Goal: Task Accomplishment & Management: Use online tool/utility

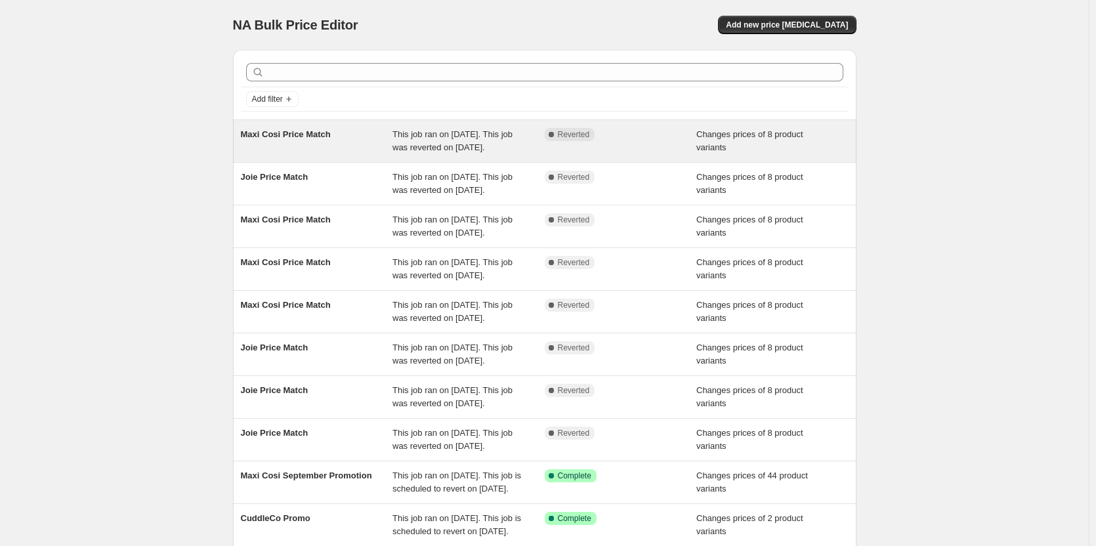
click at [670, 140] on div "Complete Reverted" at bounding box center [611, 134] width 133 height 13
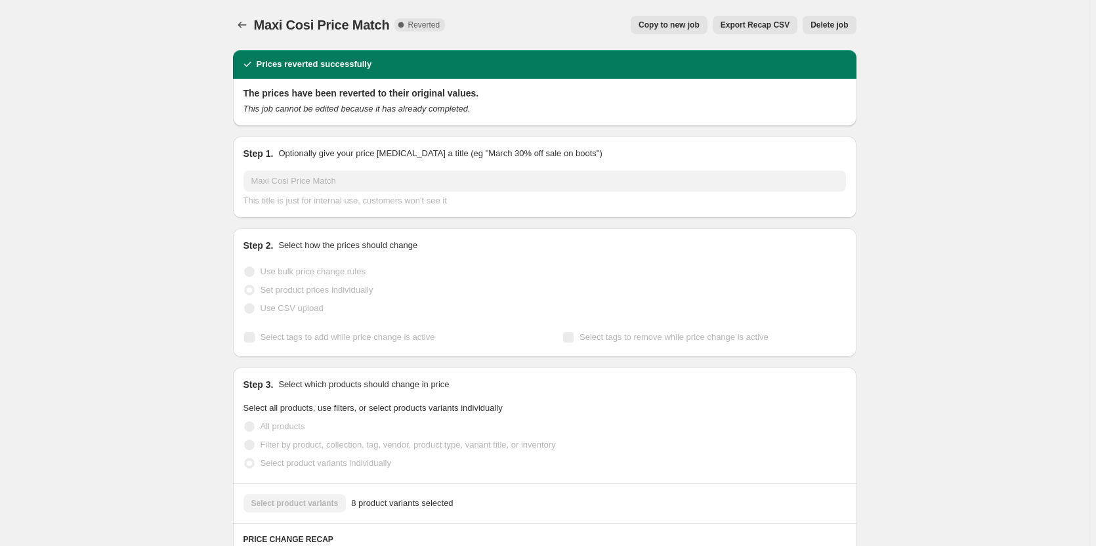
click at [823, 27] on span "Delete job" at bounding box center [829, 25] width 37 height 11
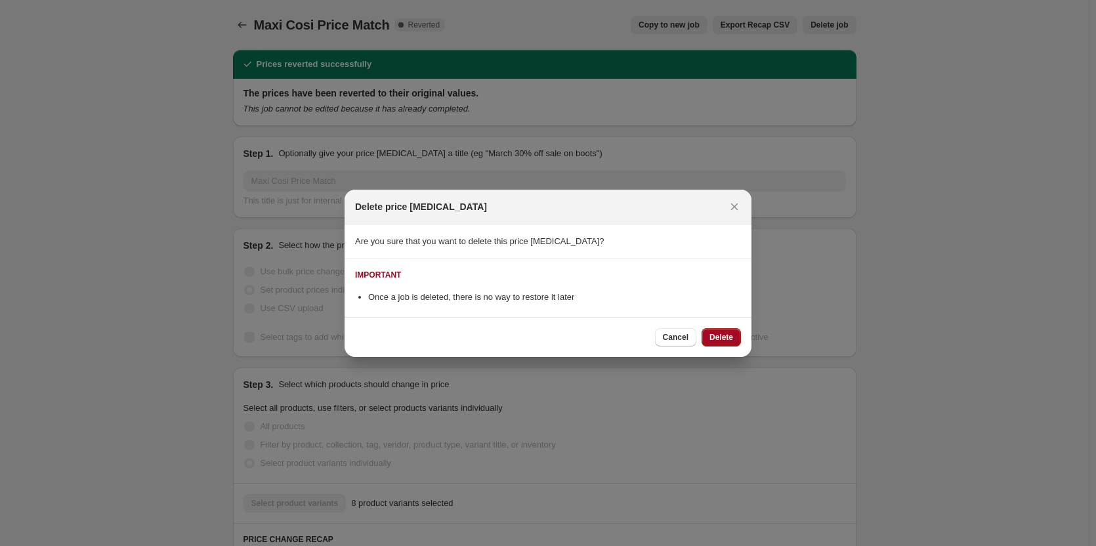
click at [719, 335] on span "Delete" at bounding box center [722, 337] width 24 height 11
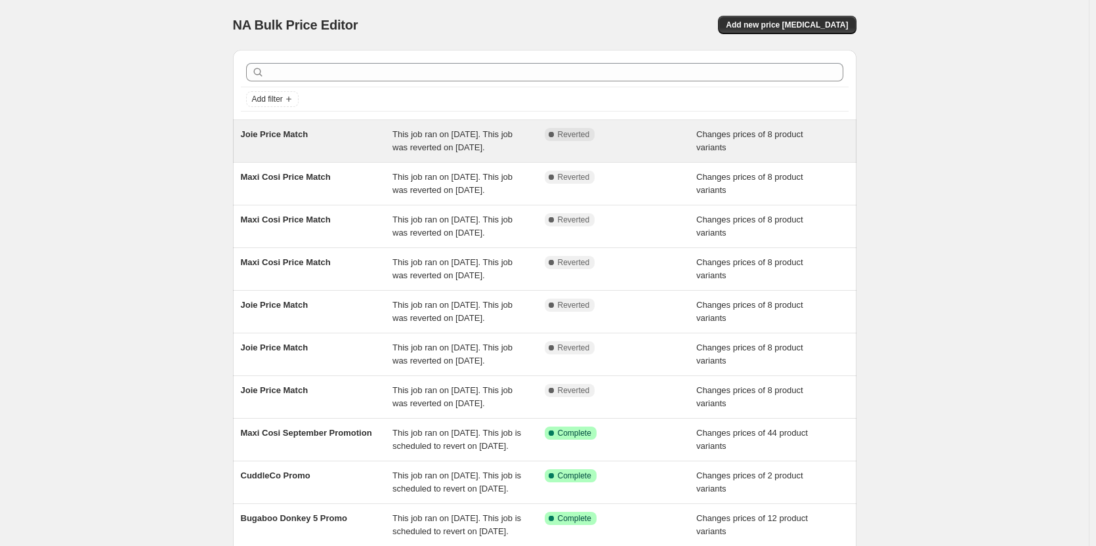
click at [697, 146] on div "Complete Reverted" at bounding box center [621, 141] width 152 height 26
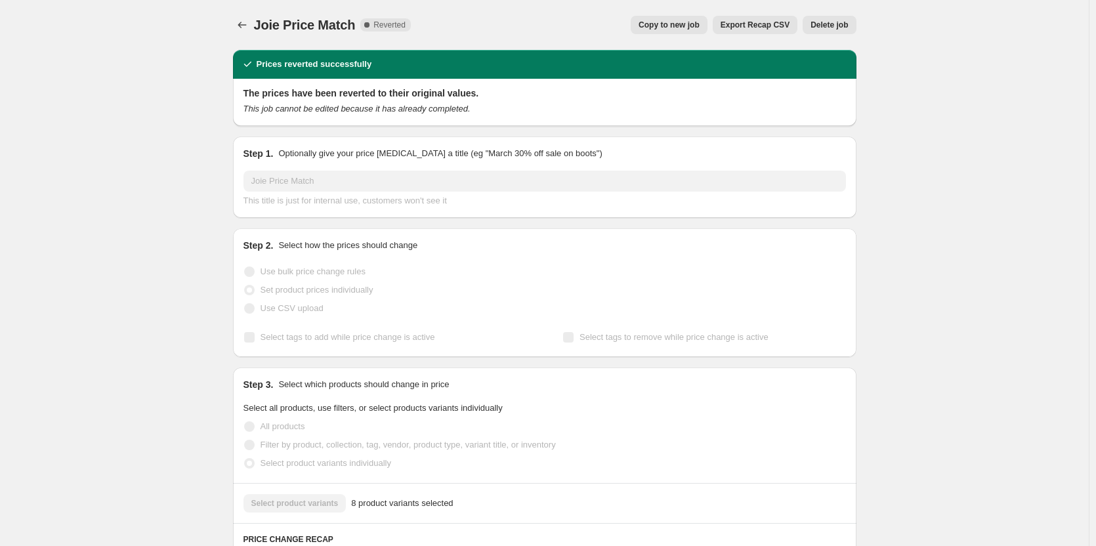
click at [816, 22] on span "Delete job" at bounding box center [829, 25] width 37 height 11
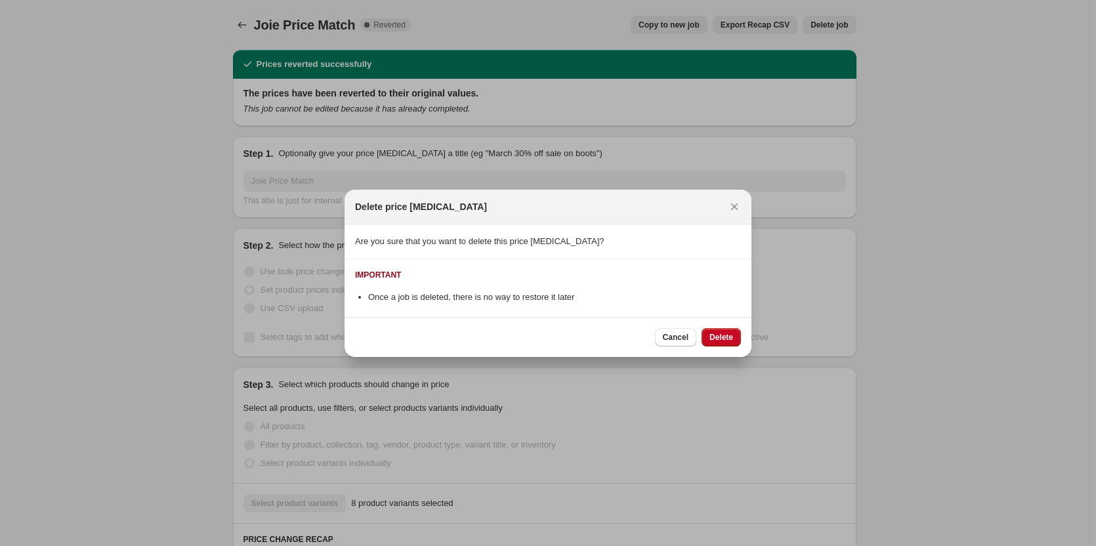
click at [720, 324] on div "Cancel Delete" at bounding box center [548, 337] width 407 height 40
click at [719, 330] on button "Delete" at bounding box center [721, 337] width 39 height 18
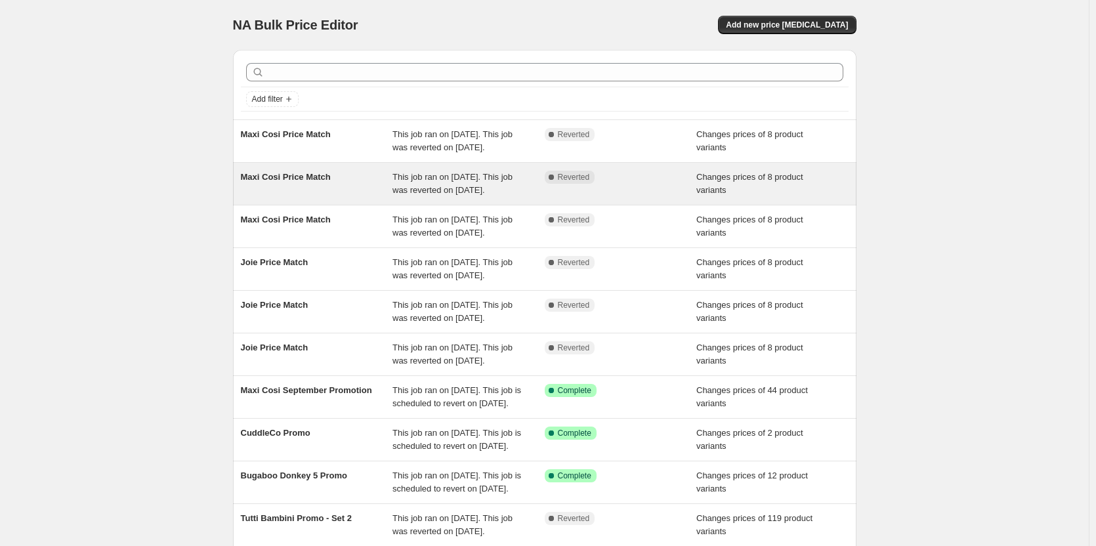
click at [687, 177] on div "Maxi Cosi Price Match This job ran on 13 September 2025. This job was reverted …" at bounding box center [545, 184] width 624 height 42
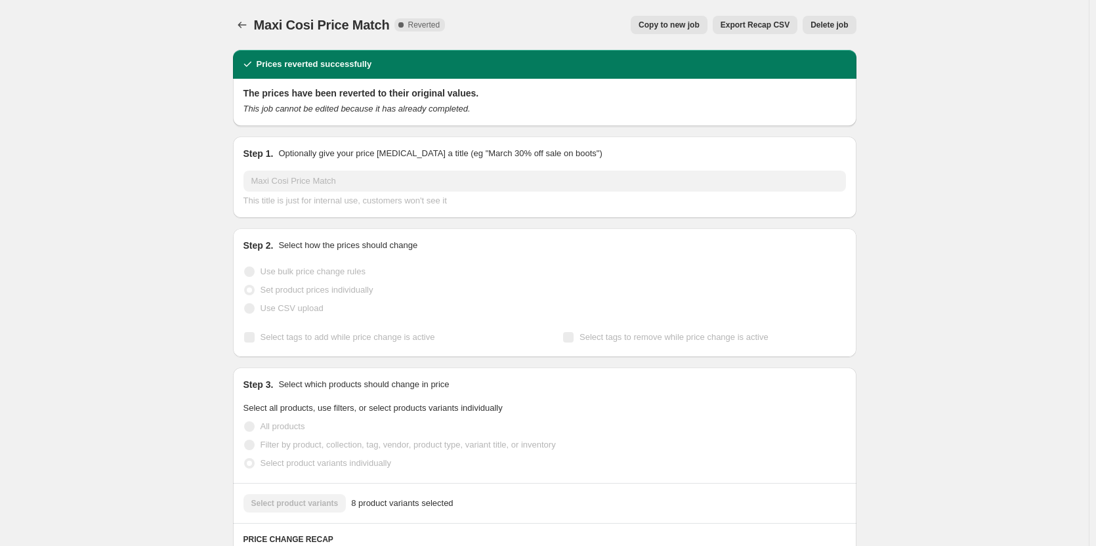
click at [822, 35] on div "Maxi Cosi Price Match. This page is ready Maxi Cosi Price Match Complete Revert…" at bounding box center [545, 25] width 624 height 50
click at [825, 30] on span "Delete job" at bounding box center [829, 25] width 37 height 11
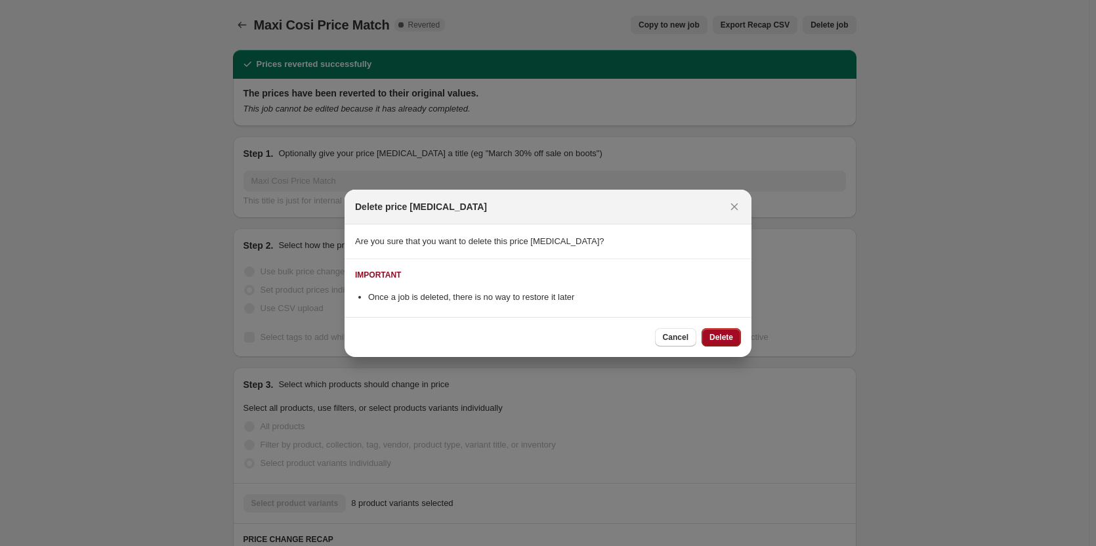
click at [719, 333] on span "Delete" at bounding box center [722, 337] width 24 height 11
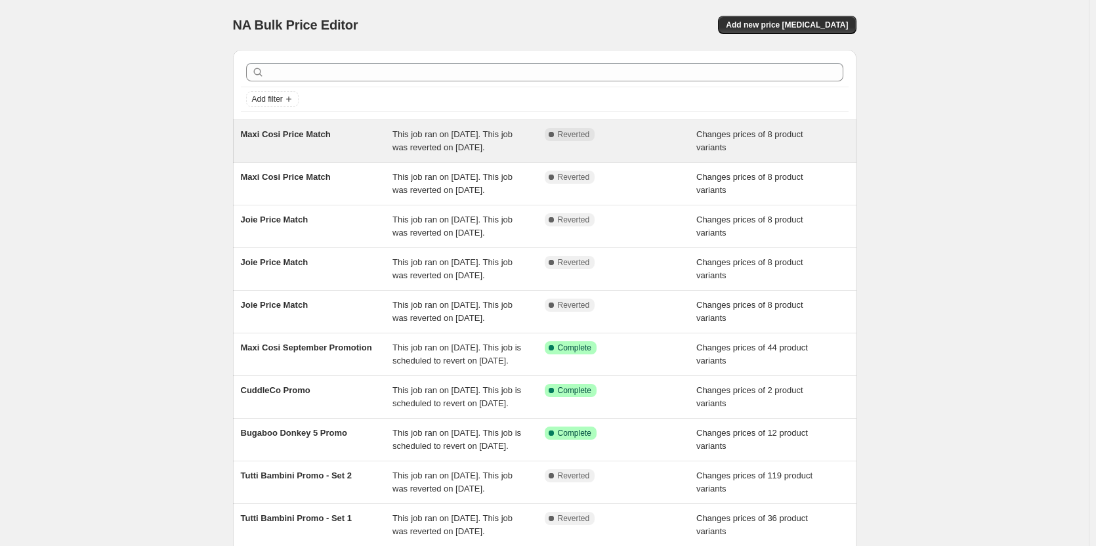
click at [652, 146] on div "Complete Reverted" at bounding box center [621, 141] width 152 height 26
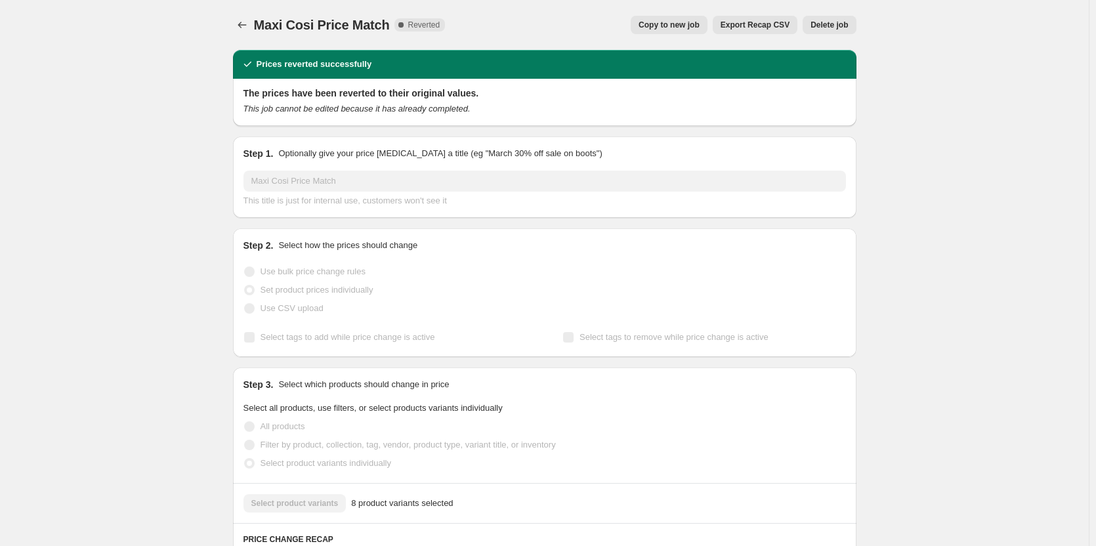
click at [819, 30] on button "Delete job" at bounding box center [829, 25] width 53 height 18
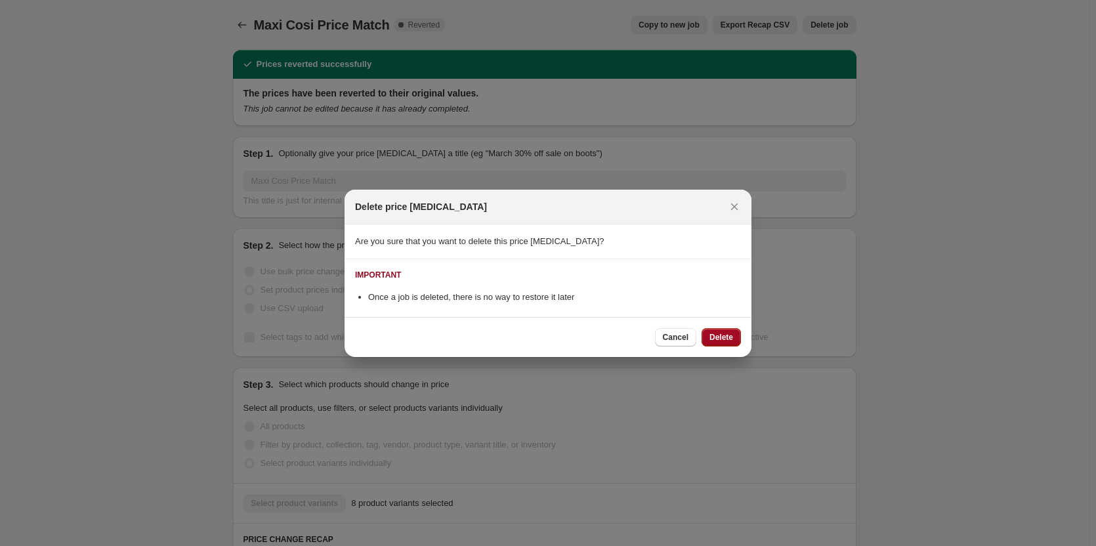
click at [717, 339] on span "Delete" at bounding box center [722, 337] width 24 height 11
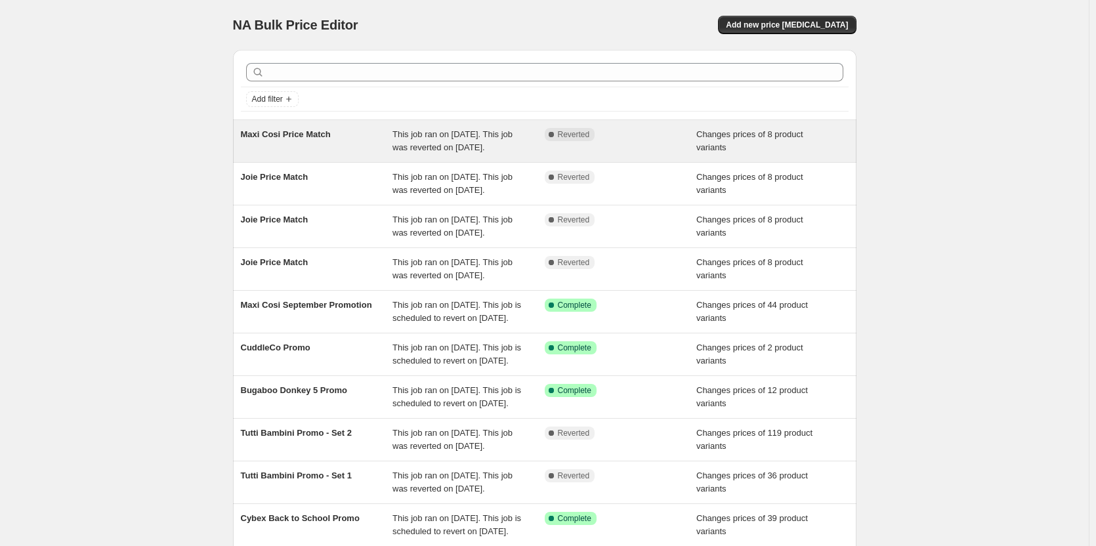
click at [545, 133] on div "This job ran on 12 September 2025. This job was reverted on 13 September 2025." at bounding box center [469, 141] width 152 height 26
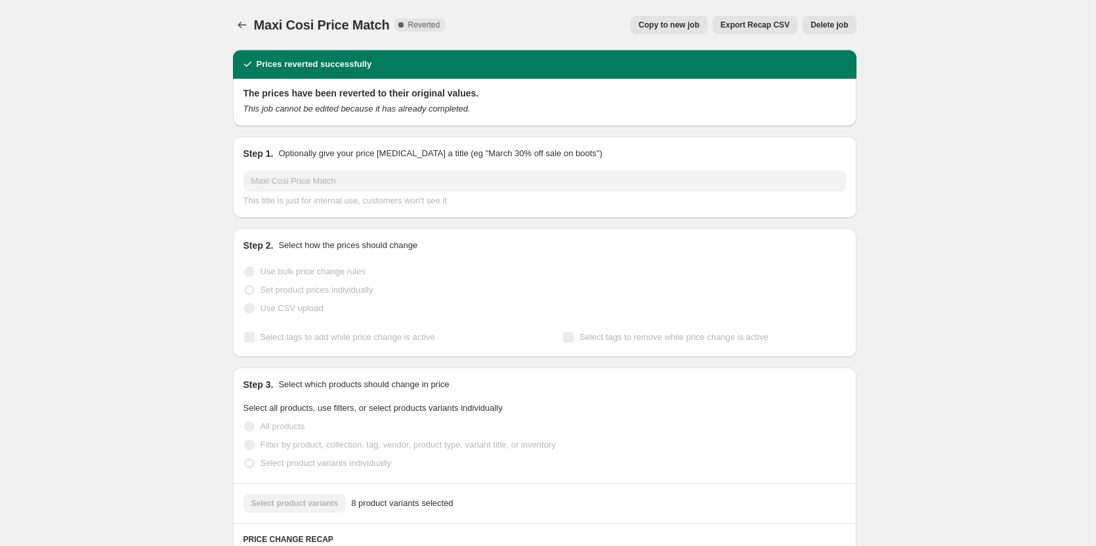
click at [818, 36] on div "Maxi Cosi Price Match. This page is ready Maxi Cosi Price Match Complete Revert…" at bounding box center [545, 25] width 624 height 50
click at [826, 26] on span "Delete job" at bounding box center [829, 25] width 37 height 11
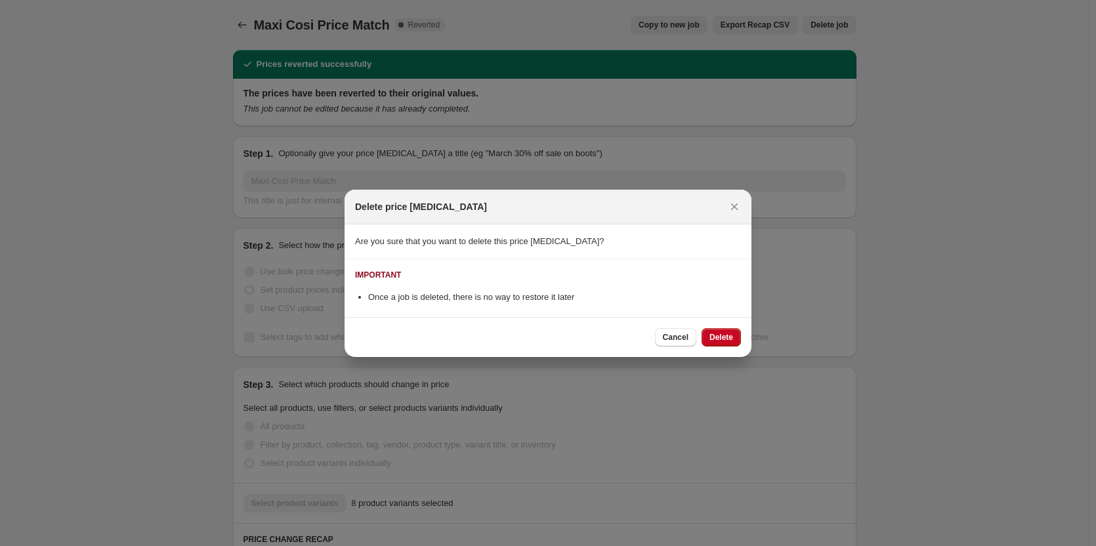
click at [719, 355] on div "Cancel Delete" at bounding box center [548, 337] width 407 height 40
click at [719, 347] on div "Cancel Delete" at bounding box center [548, 337] width 407 height 40
click at [719, 337] on span "Delete" at bounding box center [722, 337] width 24 height 11
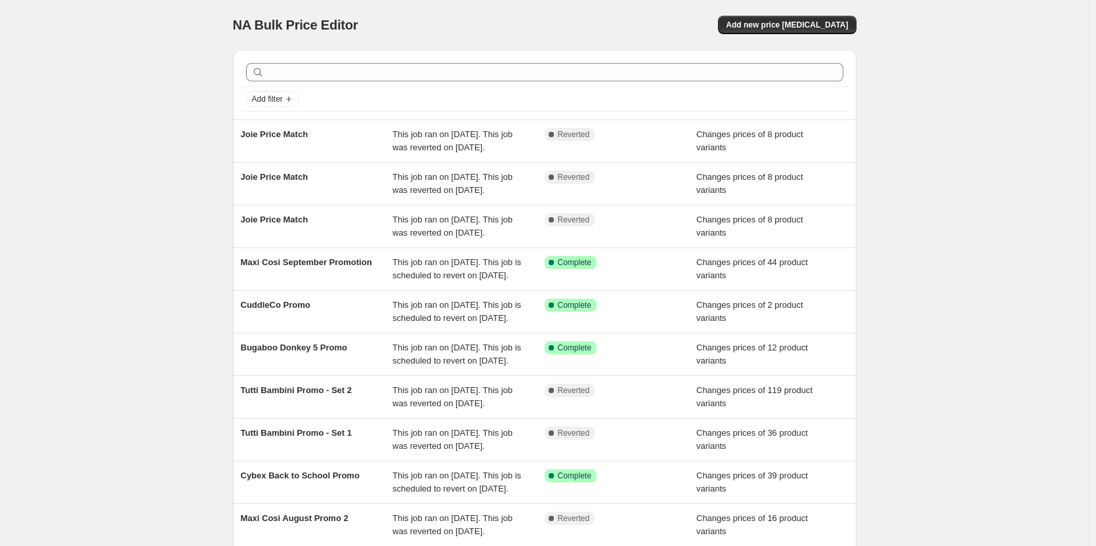
click at [544, 112] on div "Add filter" at bounding box center [545, 85] width 624 height 70
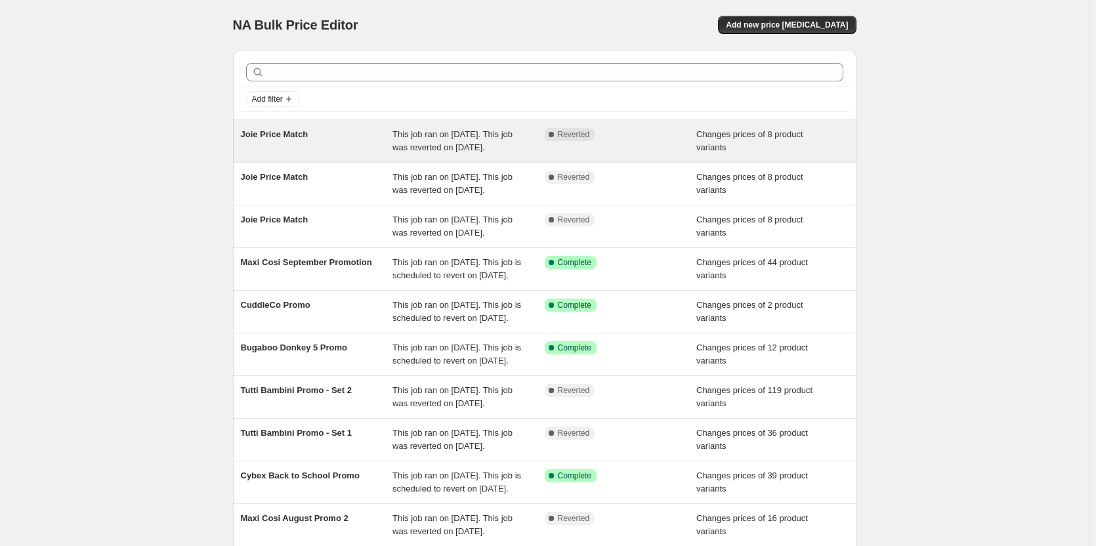
click at [569, 133] on span "Reverted" at bounding box center [574, 134] width 32 height 11
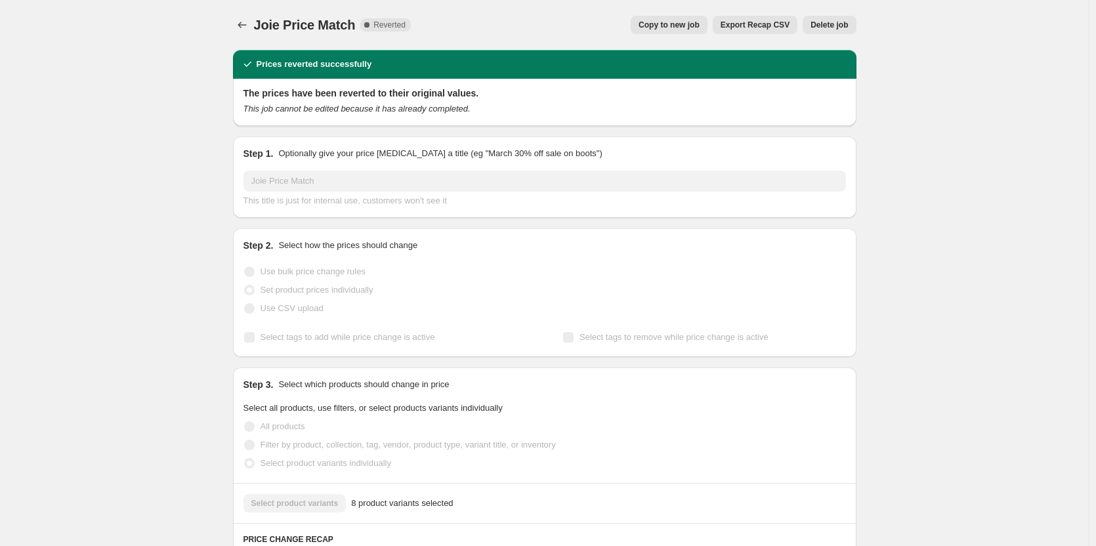
click at [820, 28] on span "Delete job" at bounding box center [829, 25] width 37 height 11
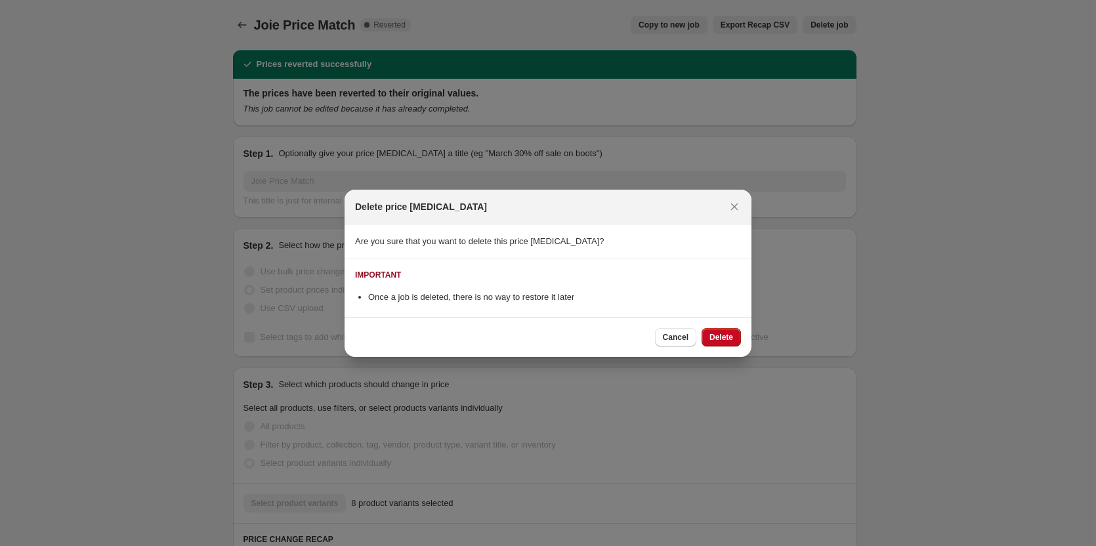
drag, startPoint x: 718, startPoint y: 347, endPoint x: 719, endPoint y: 330, distance: 17.7
click at [718, 347] on div "Cancel Delete" at bounding box center [548, 337] width 407 height 40
drag, startPoint x: 719, startPoint y: 330, endPoint x: 722, endPoint y: 300, distance: 29.7
click at [719, 329] on button "Delete" at bounding box center [721, 337] width 39 height 18
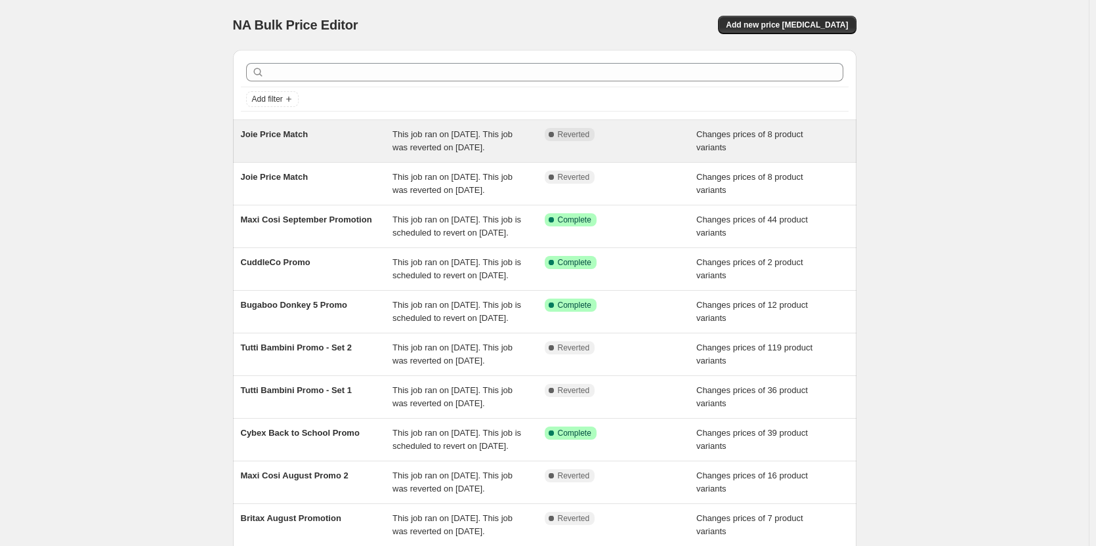
click at [638, 135] on div "Complete Reverted" at bounding box center [611, 134] width 133 height 13
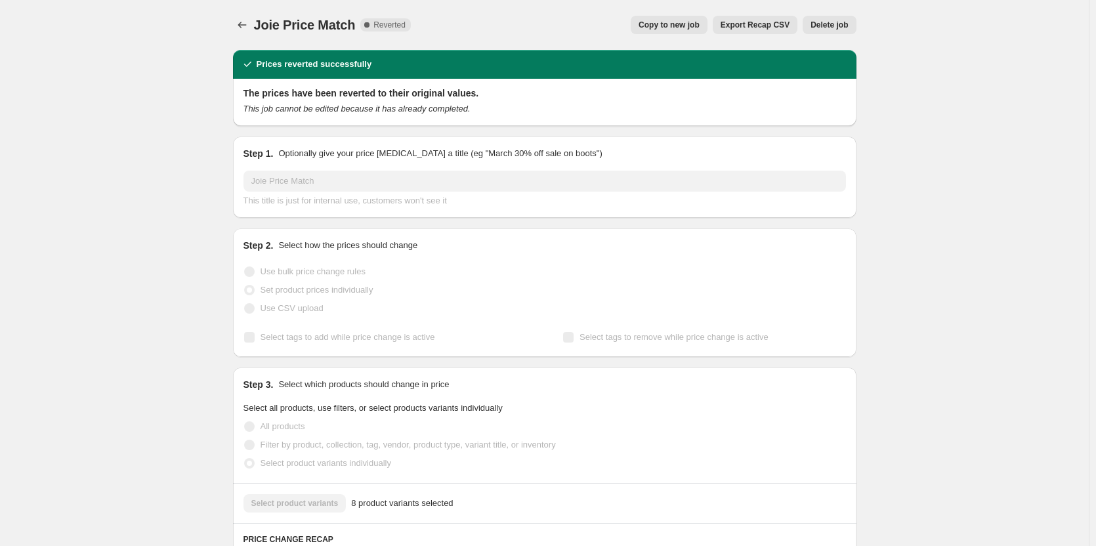
click at [834, 26] on span "Delete job" at bounding box center [829, 25] width 37 height 11
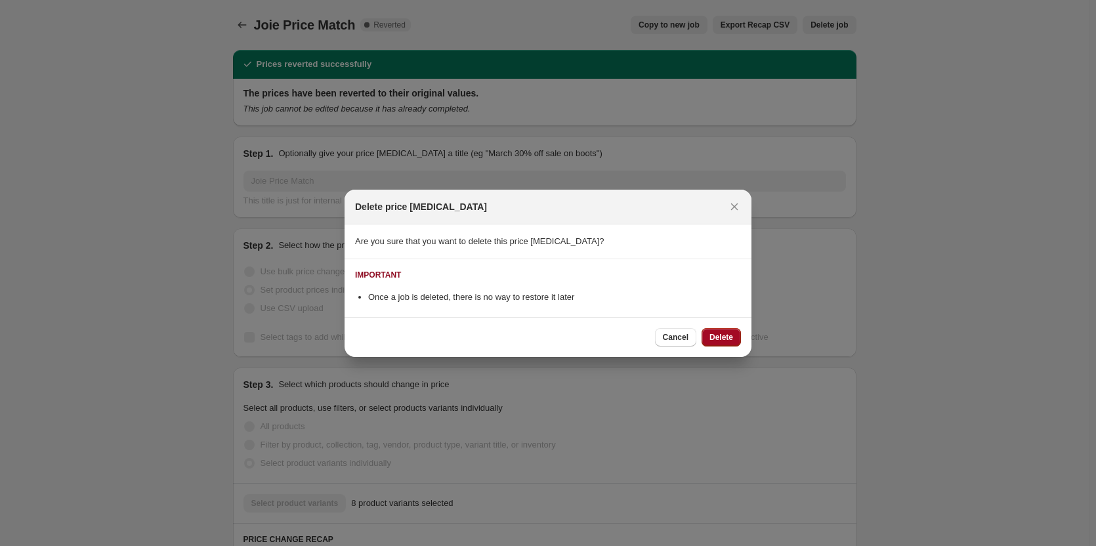
click at [731, 337] on span "Delete" at bounding box center [722, 337] width 24 height 11
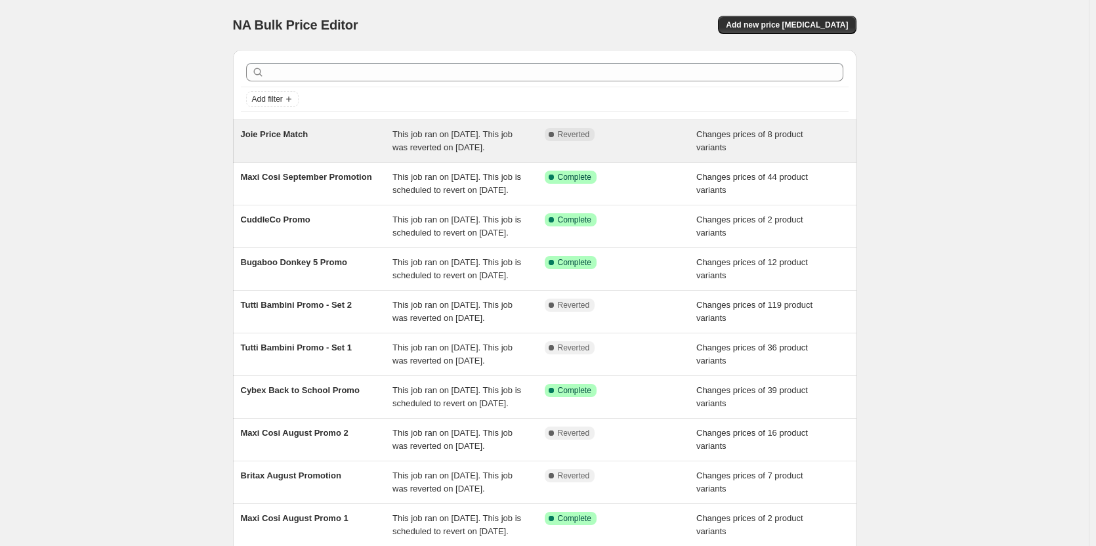
click at [604, 130] on div "Complete Reverted" at bounding box center [611, 134] width 133 height 13
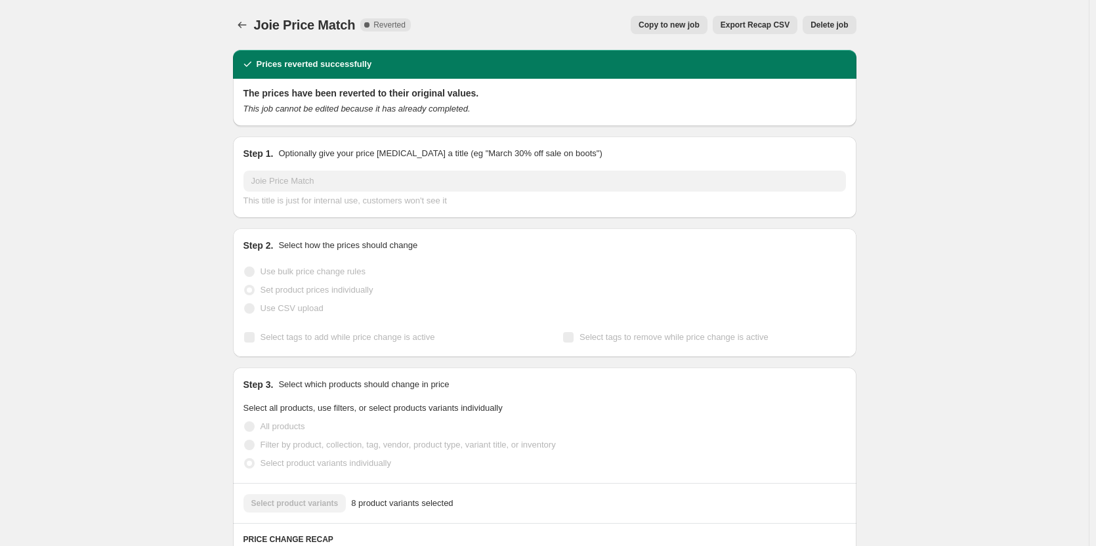
click at [836, 25] on span "Delete job" at bounding box center [829, 25] width 37 height 11
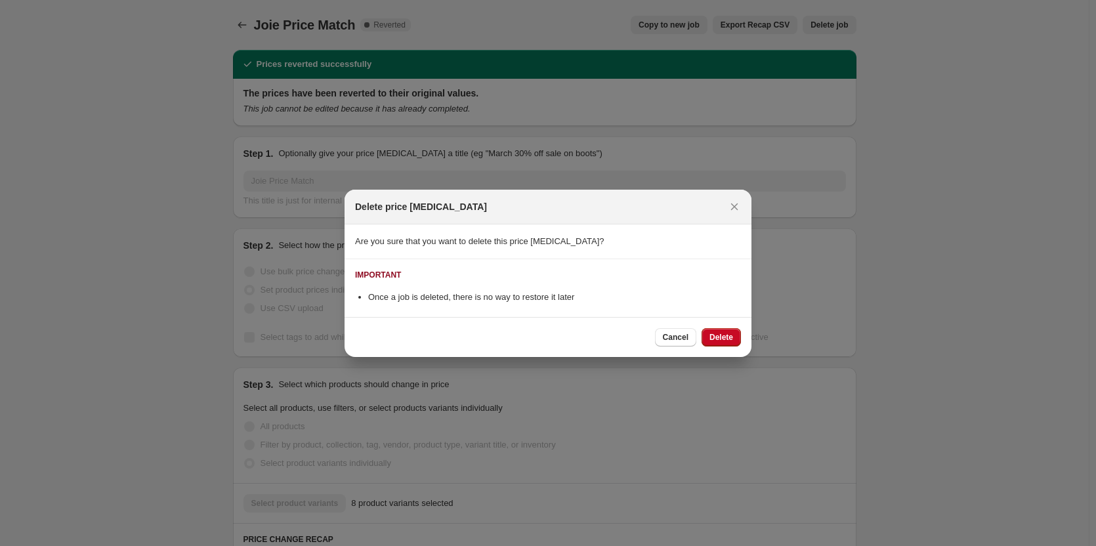
click at [724, 337] on span "Delete" at bounding box center [722, 337] width 24 height 11
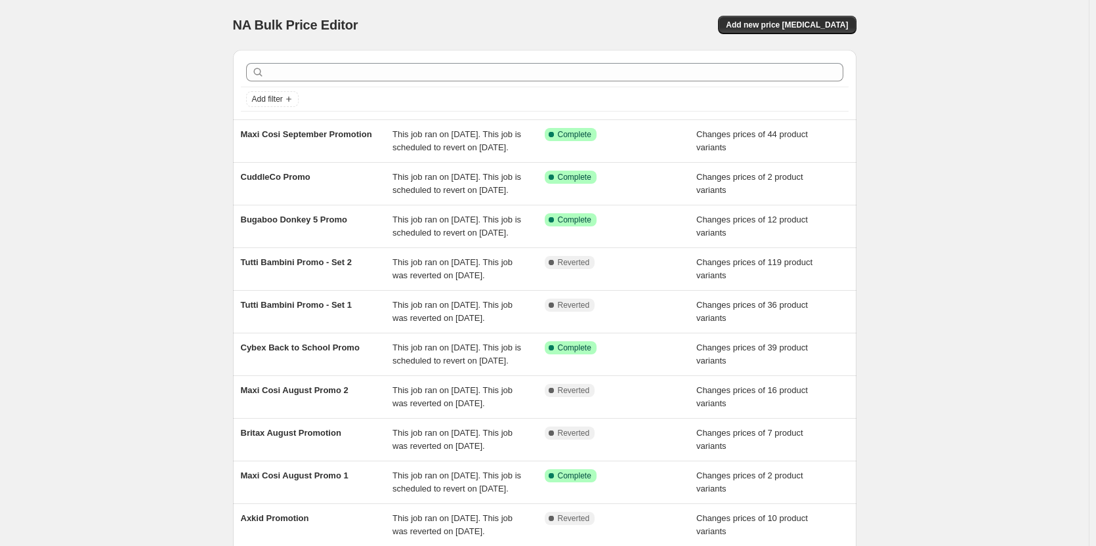
click at [899, 111] on div "NA Bulk Price Editor. This page is ready NA Bulk Price Editor Add new price cha…" at bounding box center [544, 338] width 1089 height 676
click at [801, 24] on span "Add new price change job" at bounding box center [787, 25] width 122 height 11
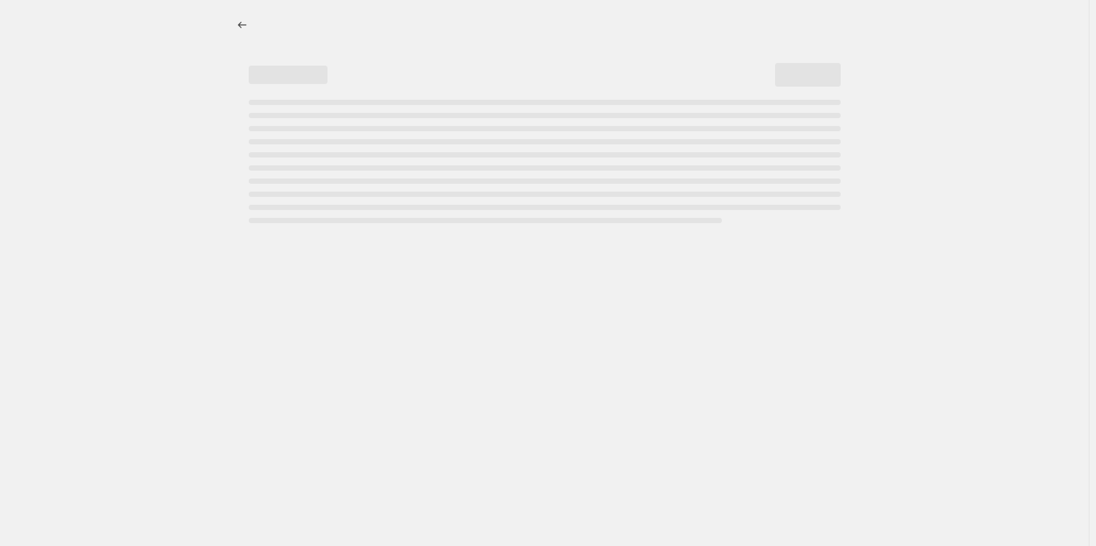
select select "percentage"
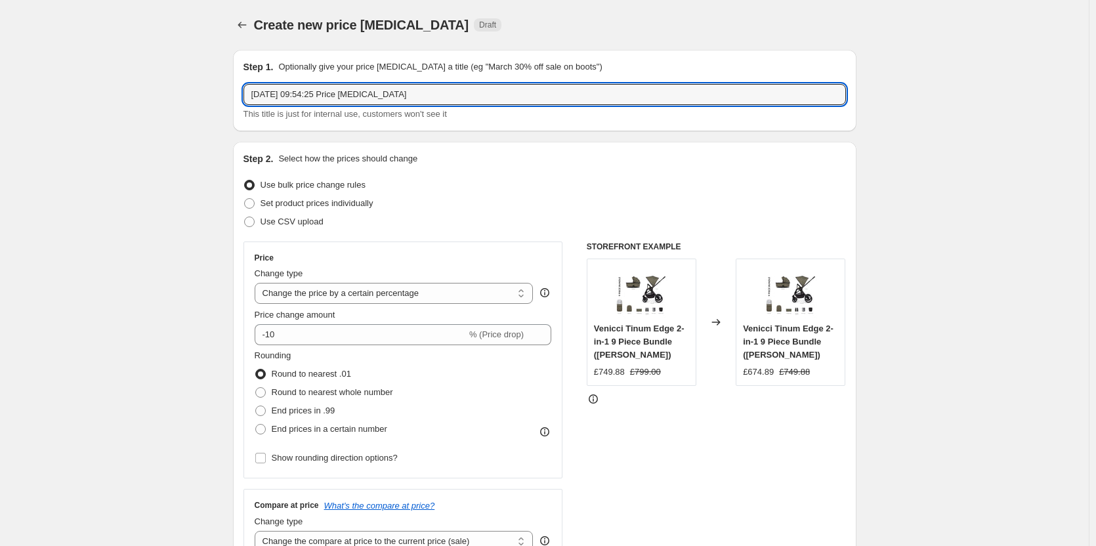
drag, startPoint x: 413, startPoint y: 98, endPoint x: 45, endPoint y: 106, distance: 367.7
type input "Tutti Bambini September Promotion"
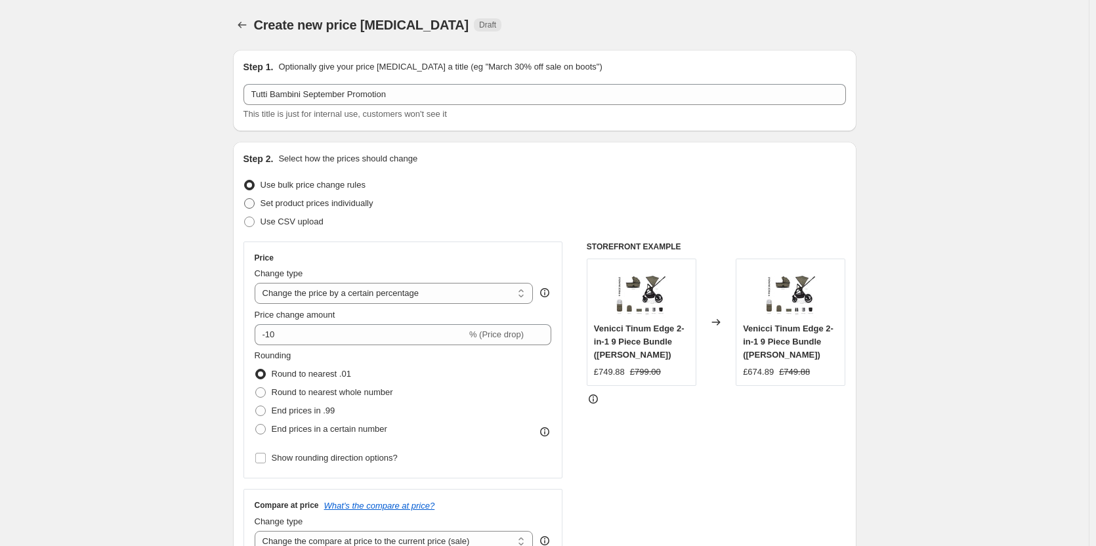
click at [318, 207] on span "Set product prices individually" at bounding box center [317, 203] width 113 height 10
click at [245, 199] on input "Set product prices individually" at bounding box center [244, 198] width 1 height 1
radio input "true"
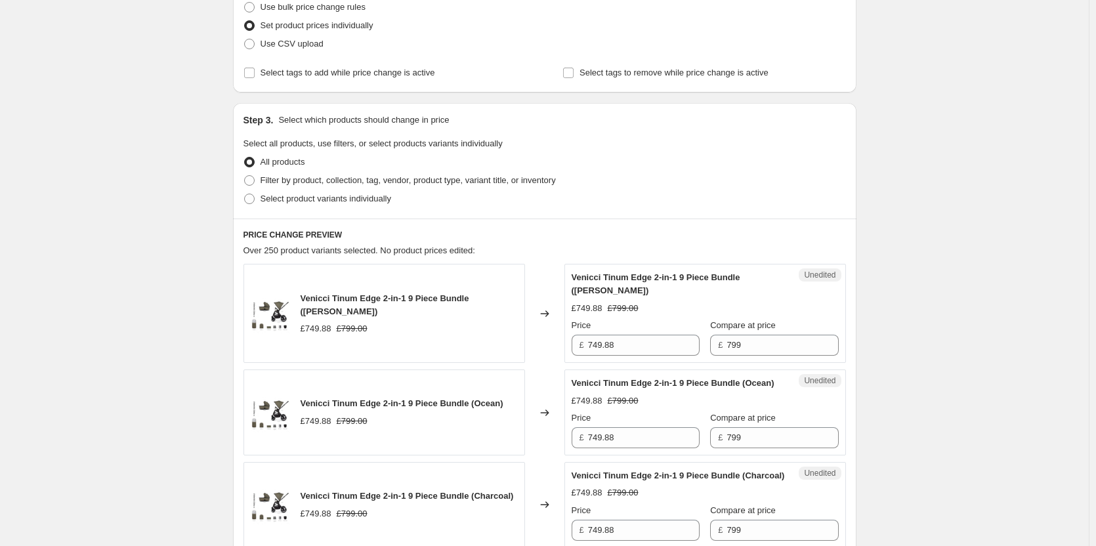
scroll to position [197, 0]
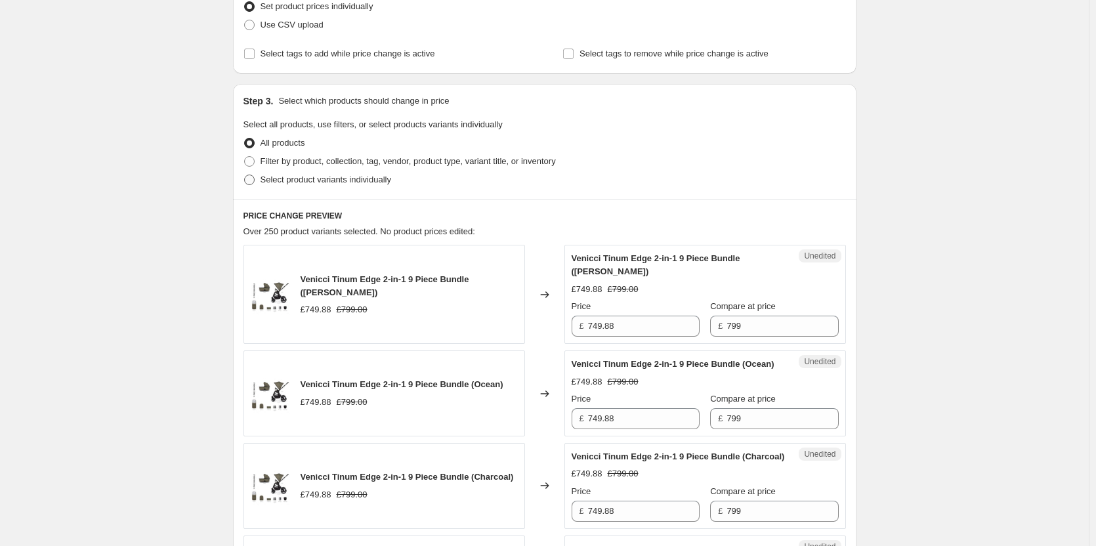
click at [293, 178] on span "Select product variants individually" at bounding box center [326, 180] width 131 height 10
click at [245, 175] on input "Select product variants individually" at bounding box center [244, 175] width 1 height 1
radio input "true"
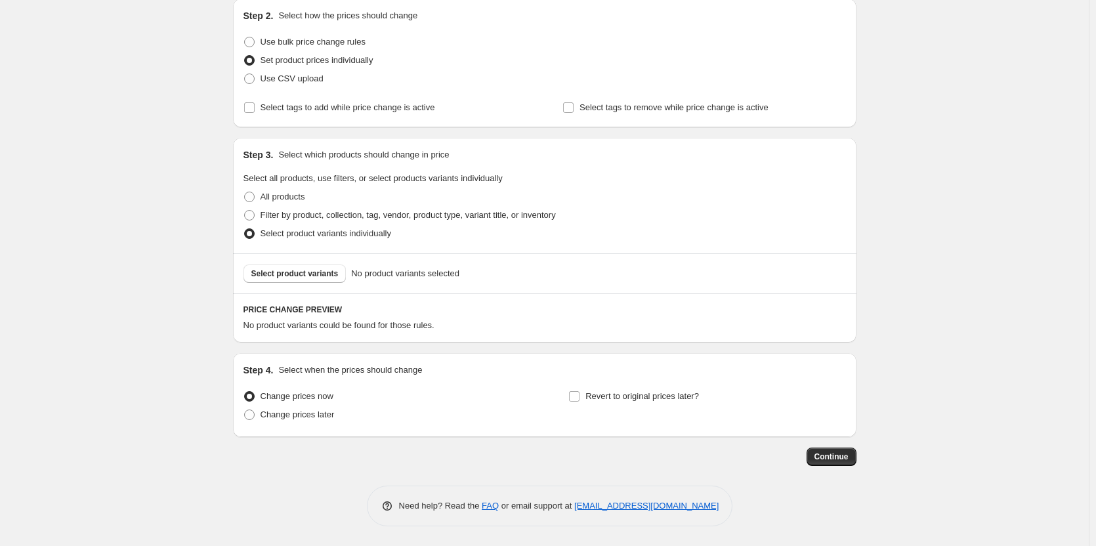
scroll to position [143, 0]
click at [318, 280] on button "Select product variants" at bounding box center [295, 274] width 103 height 18
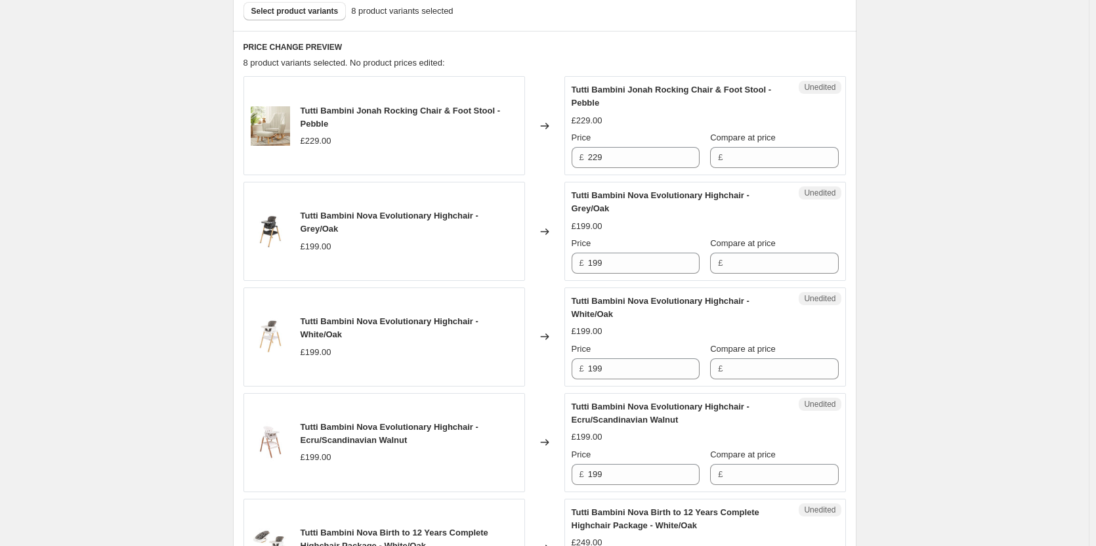
scroll to position [471, 0]
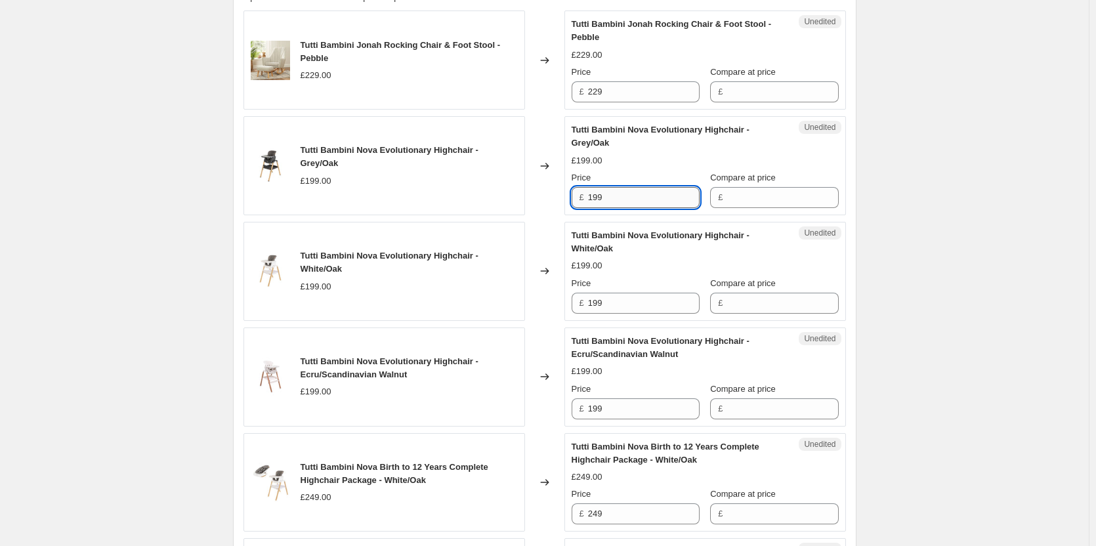
click at [647, 202] on input "199" at bounding box center [644, 197] width 112 height 21
type input "159"
click at [730, 202] on input "Compare at price" at bounding box center [783, 197] width 112 height 21
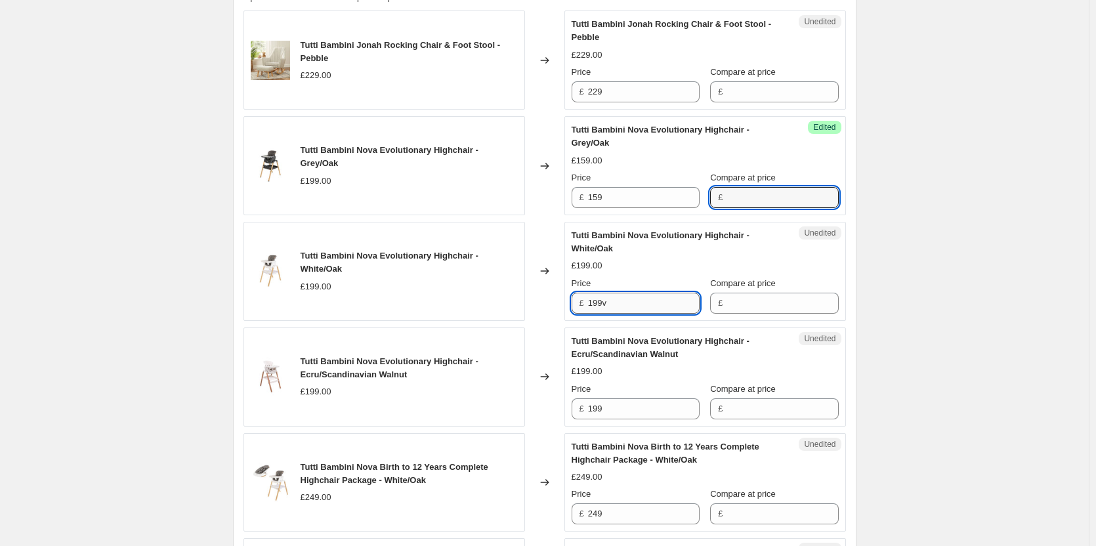
click at [654, 303] on input "199v" at bounding box center [644, 303] width 112 height 21
paste input "199"
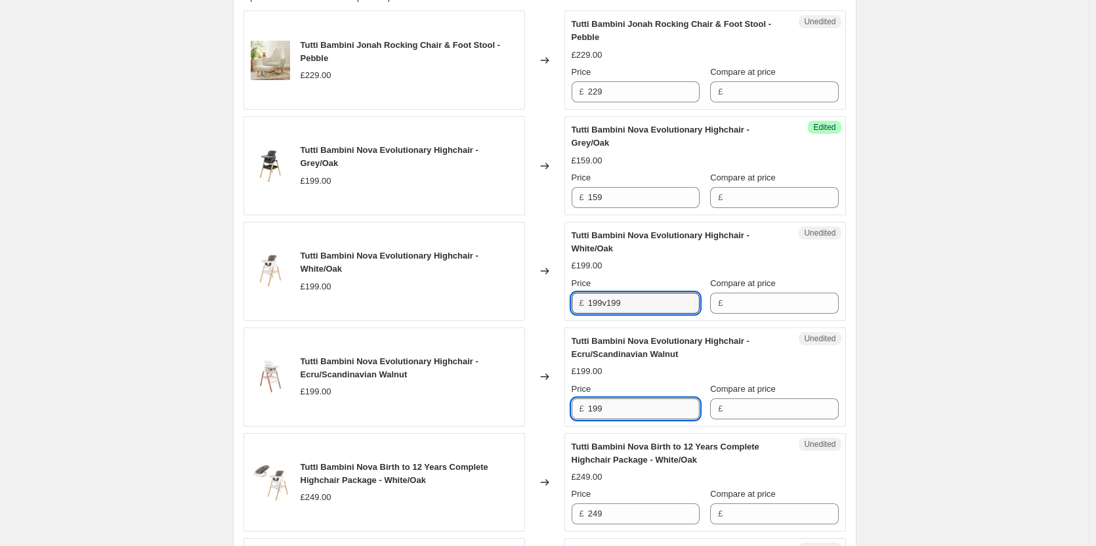
type input "199"
click at [623, 413] on input "199" at bounding box center [644, 408] width 112 height 21
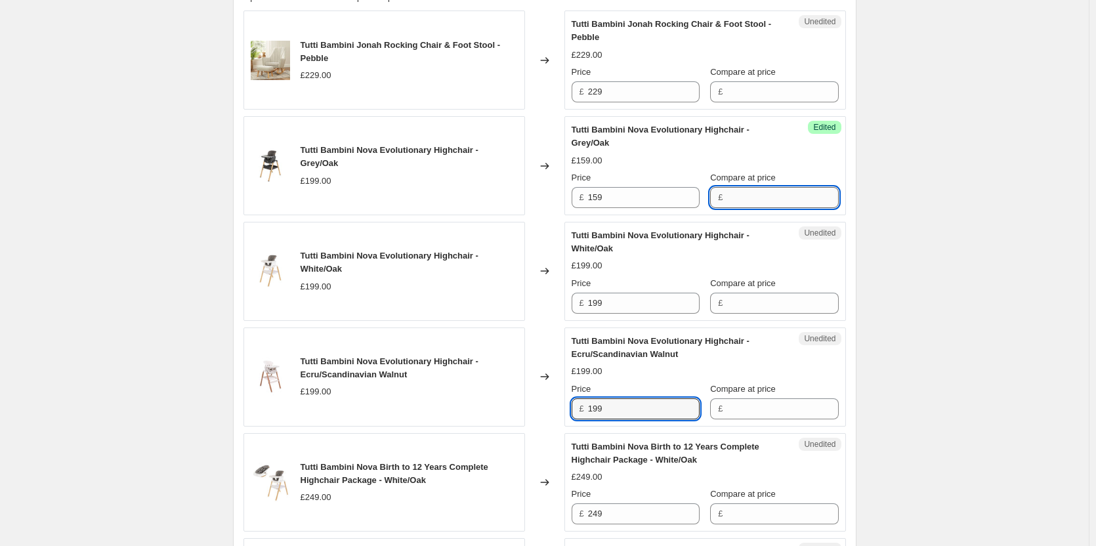
click at [750, 192] on input "Compare at price" at bounding box center [783, 197] width 112 height 21
paste input "199"
type input "199"
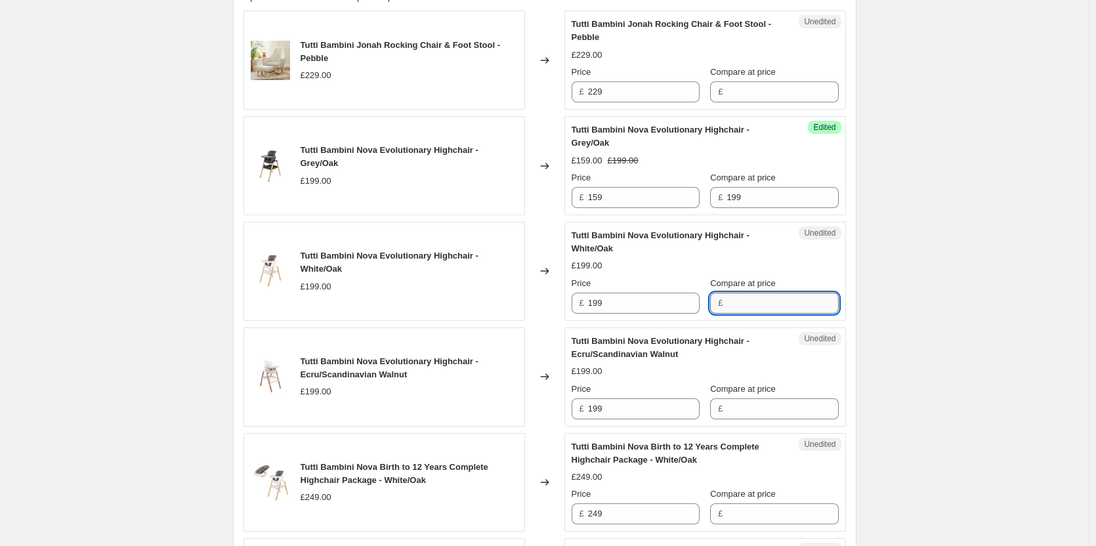
drag, startPoint x: 745, startPoint y: 300, endPoint x: 746, endPoint y: 307, distance: 7.3
click at [746, 301] on input "Compare at price" at bounding box center [783, 303] width 112 height 21
paste input "199"
type input "199"
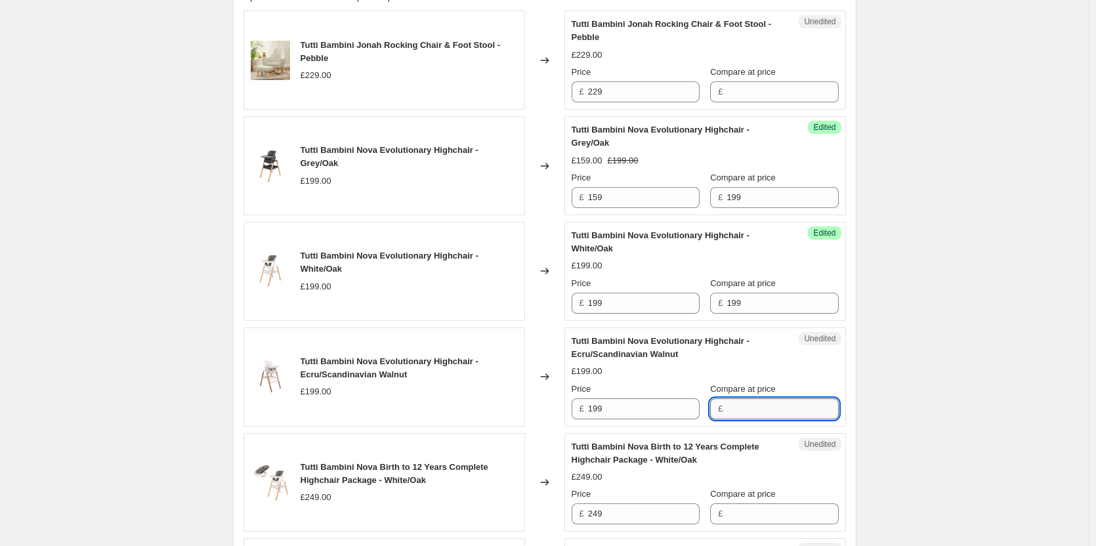
click at [744, 402] on input "Compare at price" at bounding box center [783, 408] width 112 height 21
paste input "199"
type input "199"
click at [627, 201] on input "159" at bounding box center [644, 197] width 112 height 21
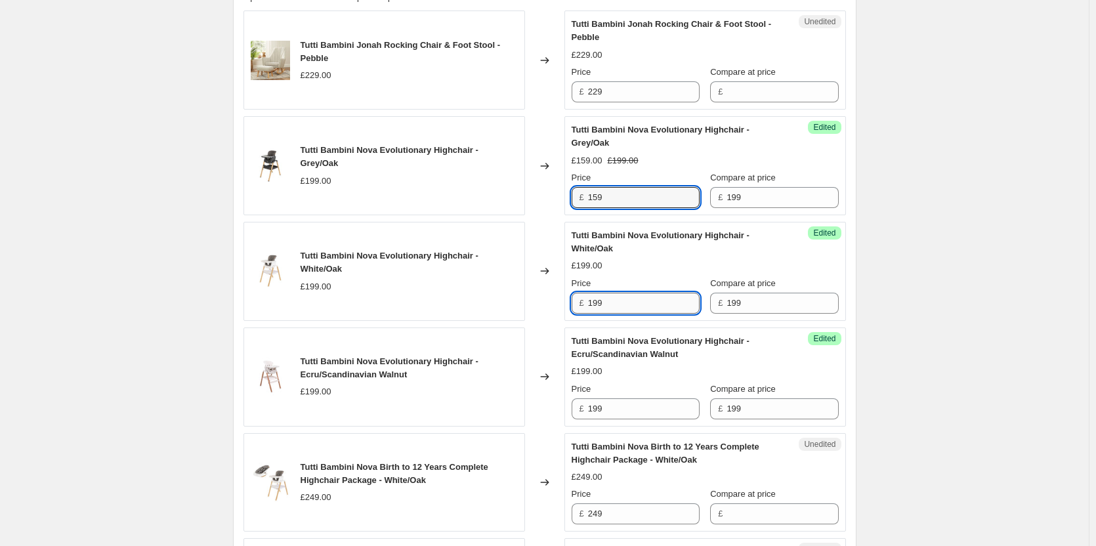
click at [630, 307] on input "199" at bounding box center [644, 303] width 112 height 21
paste input "5"
type input "159"
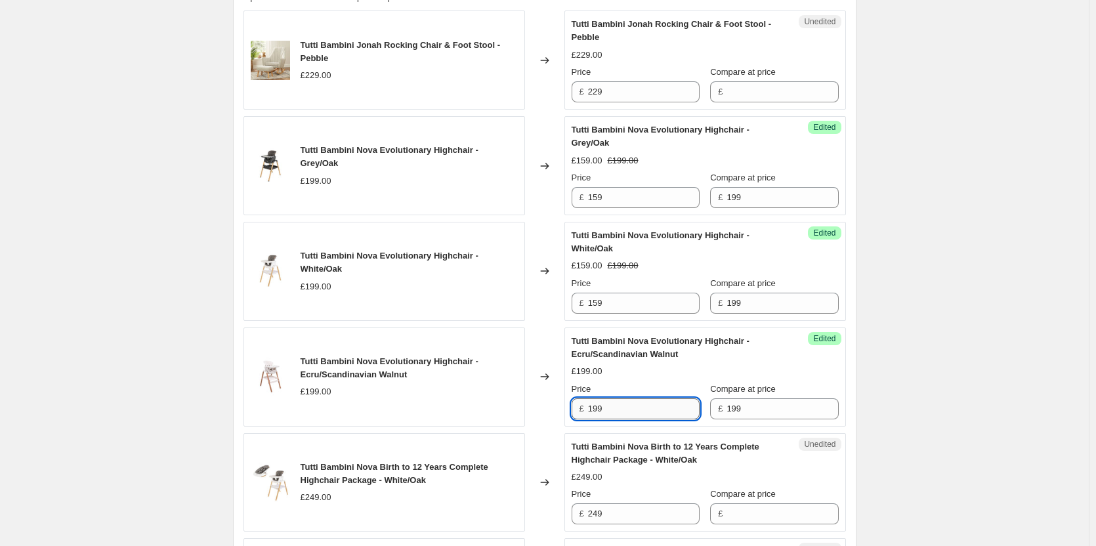
click at [624, 409] on input "199" at bounding box center [644, 408] width 112 height 21
paste input "5"
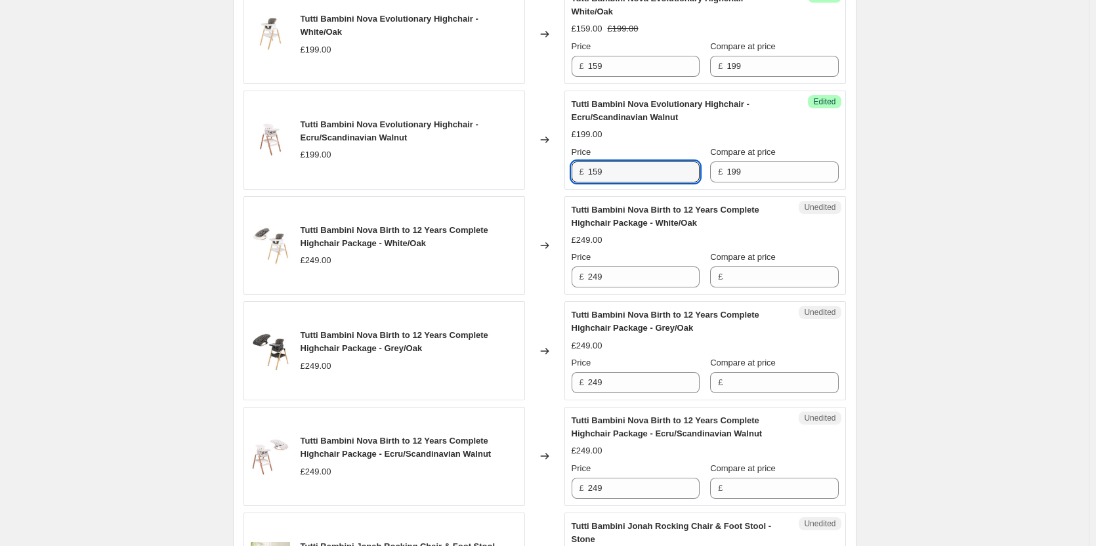
scroll to position [734, 0]
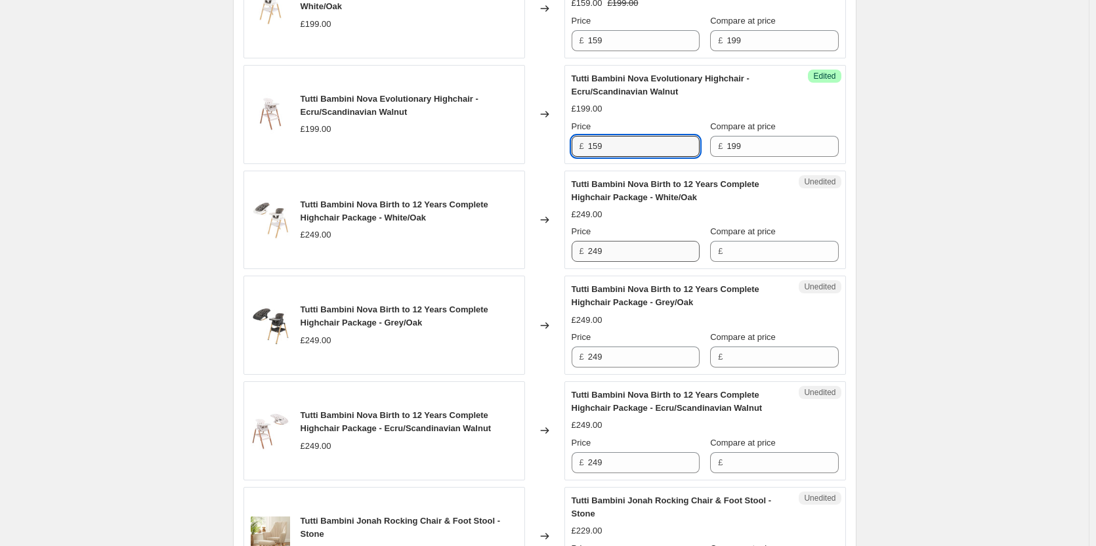
type input "159"
click at [643, 249] on input "249" at bounding box center [644, 251] width 112 height 21
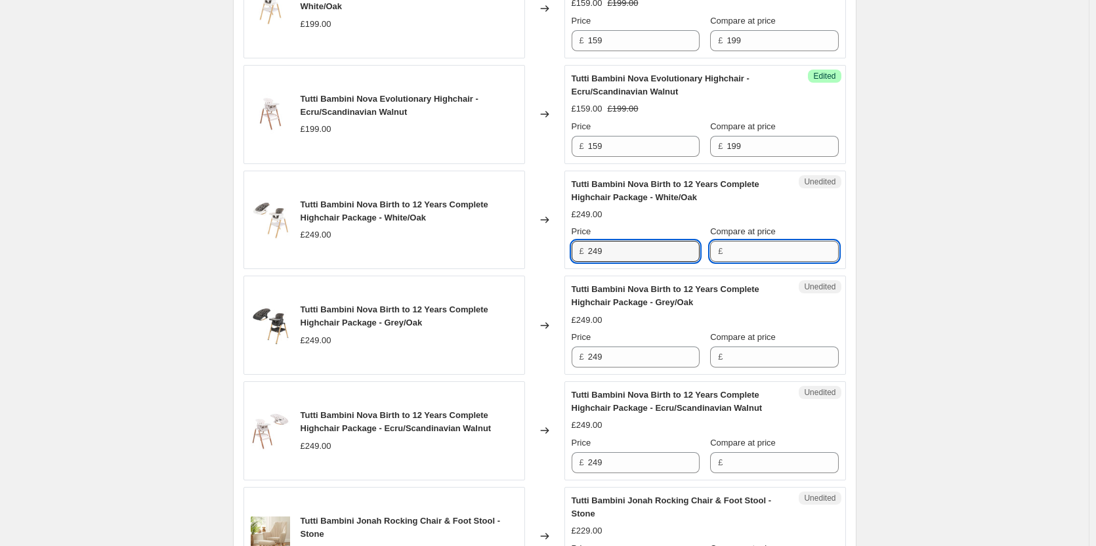
click at [763, 257] on input "Compare at price" at bounding box center [783, 251] width 112 height 21
paste input "249"
type input "249"
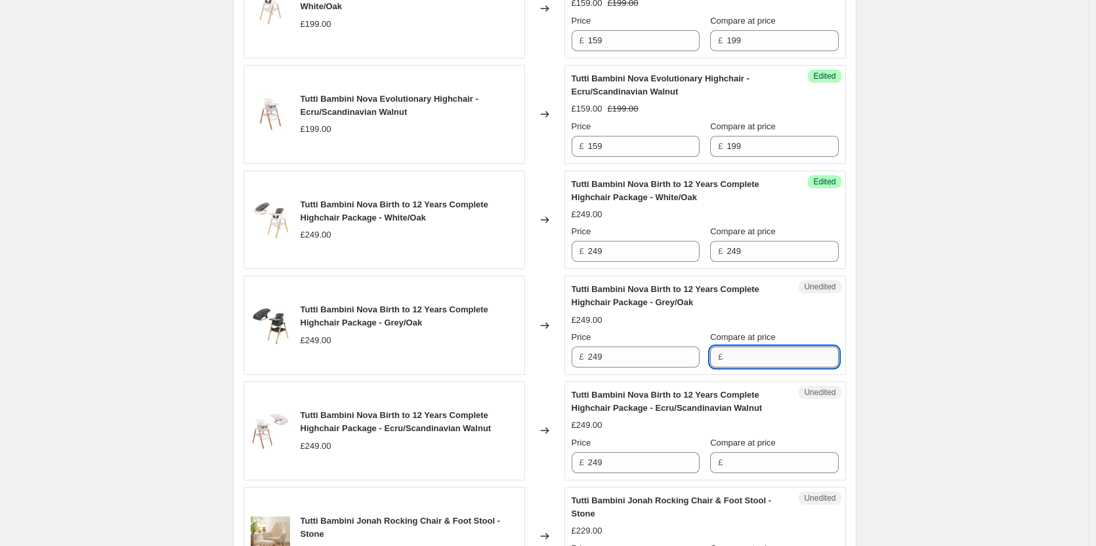
click at [756, 359] on input "Compare at price" at bounding box center [783, 357] width 112 height 21
paste input "249"
type input "249"
click at [759, 449] on label "Compare at price" at bounding box center [743, 442] width 66 height 13
click at [759, 452] on input "Compare at price" at bounding box center [783, 462] width 112 height 21
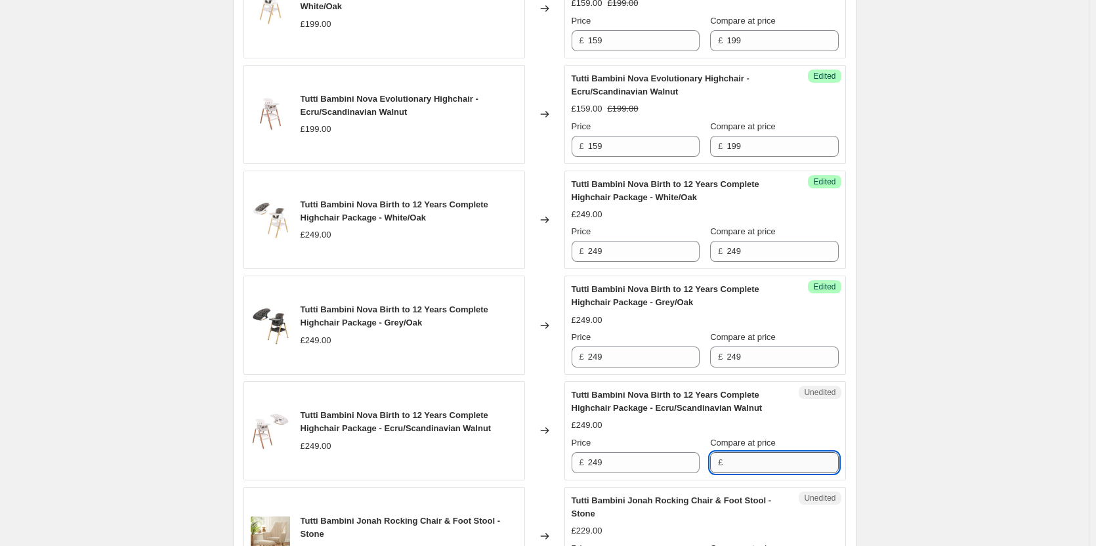
click at [759, 457] on input "Compare at price" at bounding box center [783, 462] width 112 height 21
paste input "249"
type input "249"
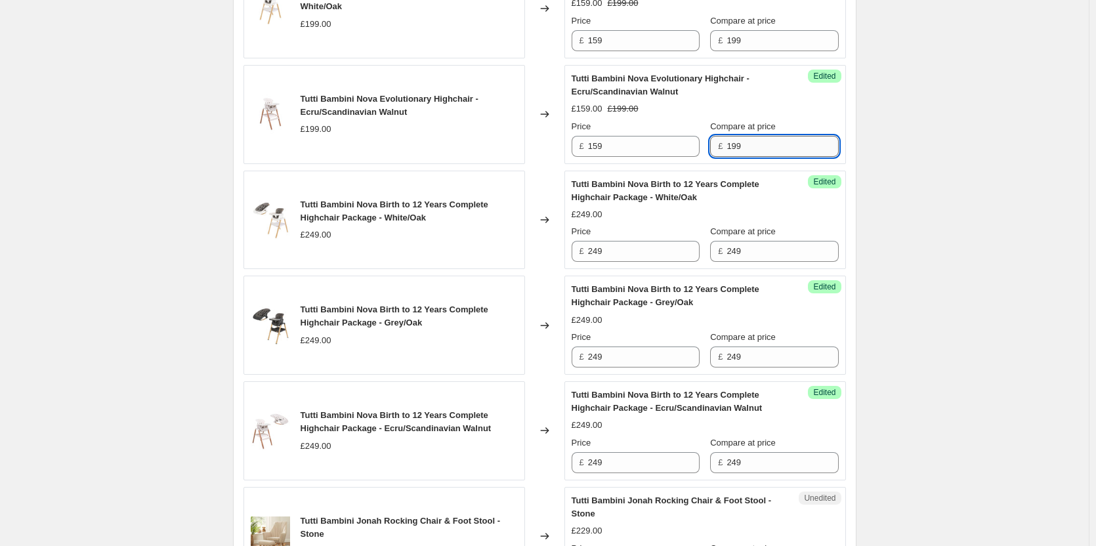
click at [751, 142] on input "199" at bounding box center [783, 146] width 112 height 21
click at [649, 255] on input "249" at bounding box center [644, 251] width 112 height 21
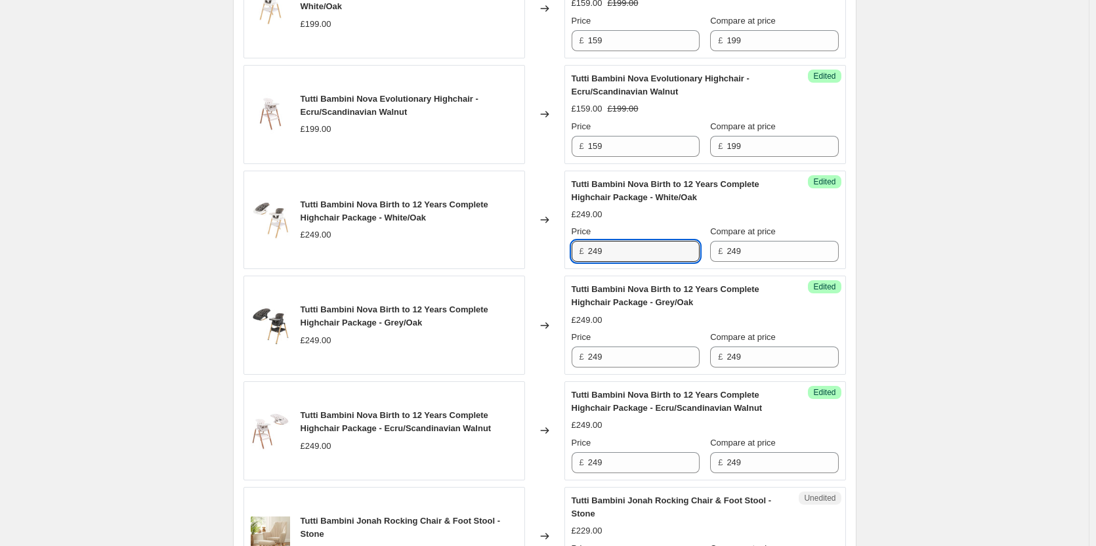
paste input "19"
type input "199"
click at [626, 356] on input "249" at bounding box center [644, 357] width 112 height 21
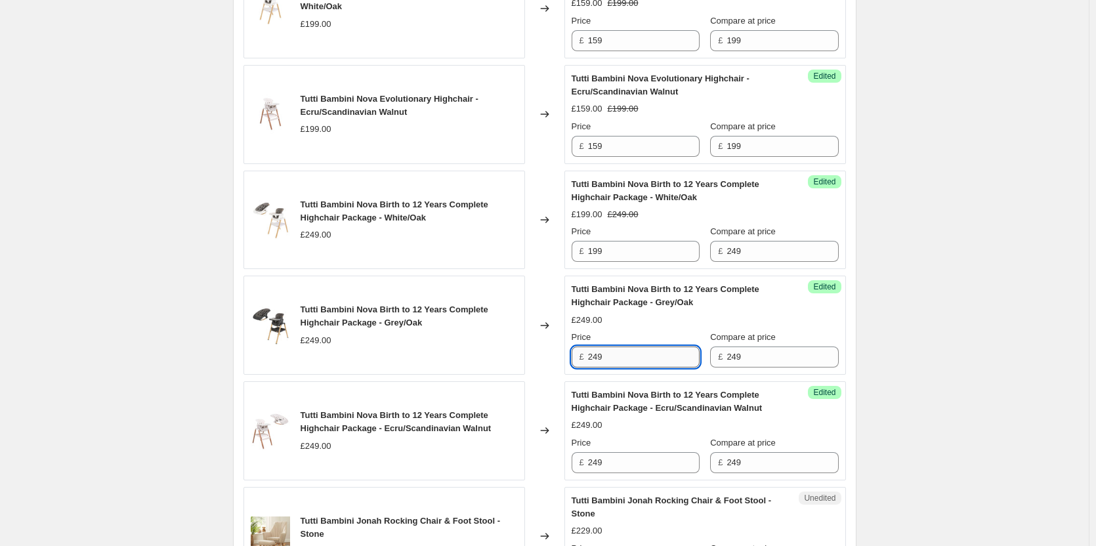
paste input "19"
type input "199"
click at [639, 468] on input "249" at bounding box center [644, 462] width 112 height 21
paste input "19"
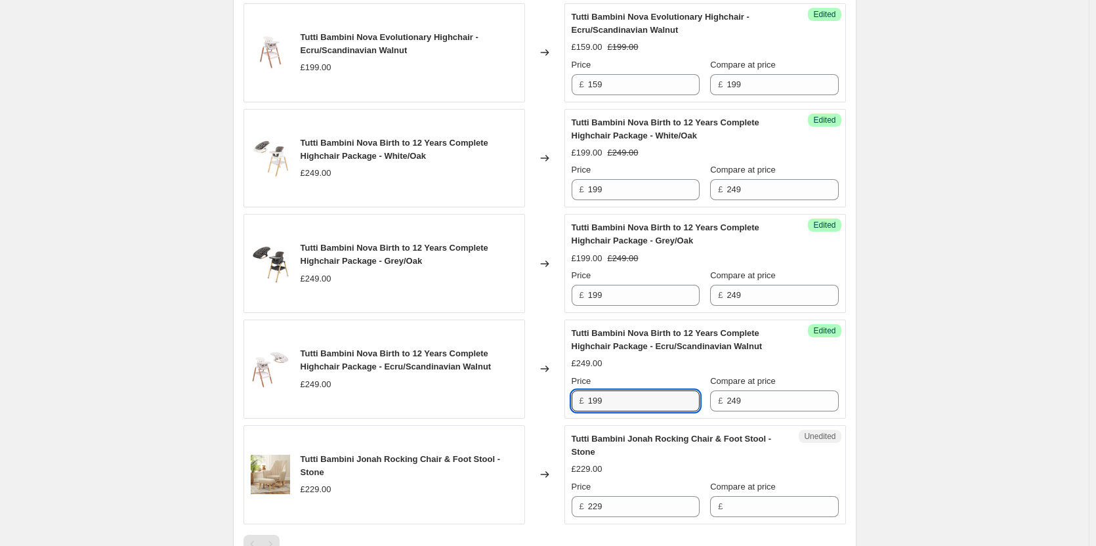
scroll to position [865, 0]
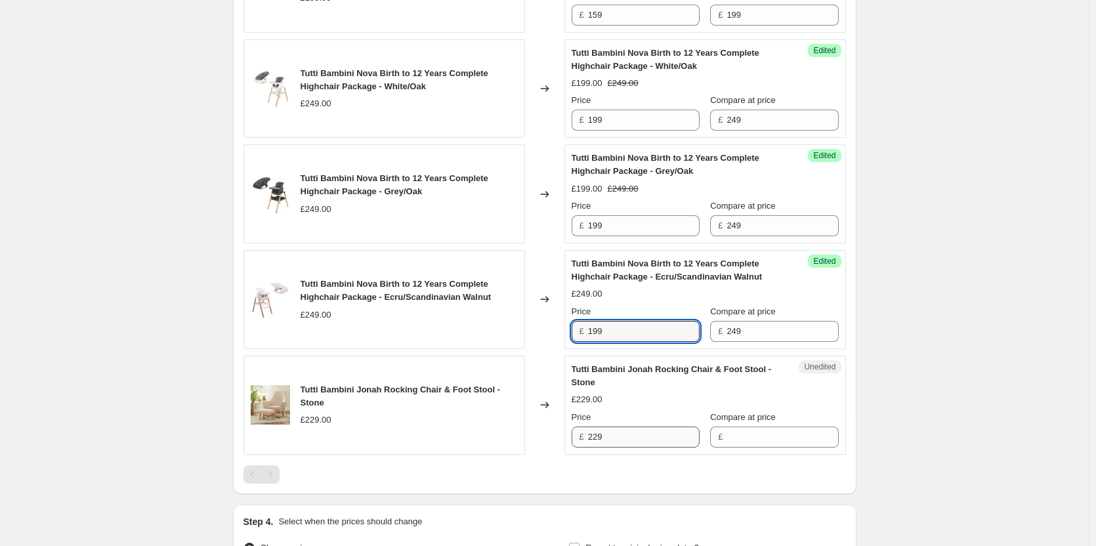
type input "199"
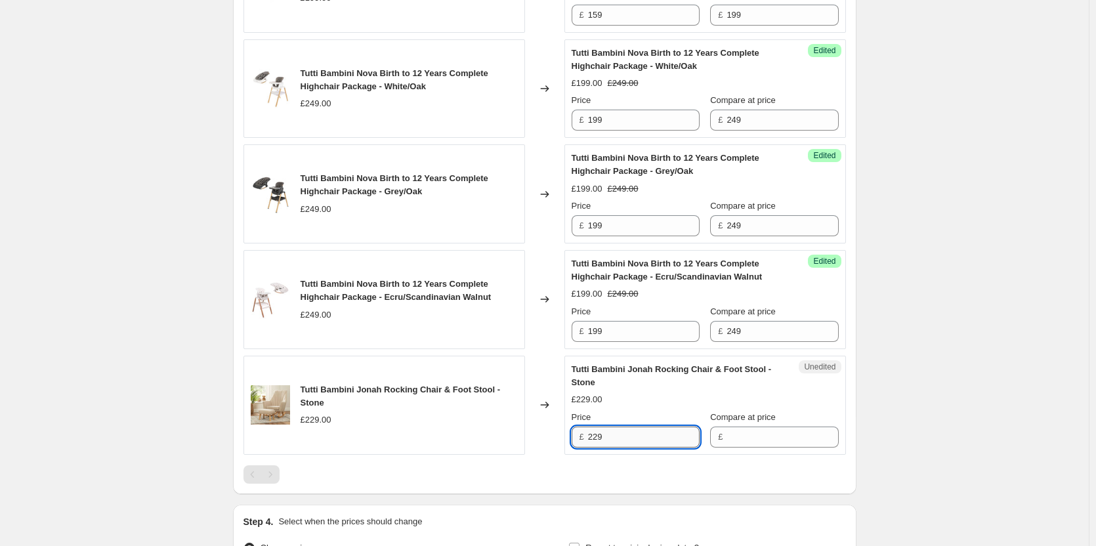
click at [626, 438] on input "229" at bounding box center [644, 437] width 112 height 21
click at [773, 435] on input "Compare at price" at bounding box center [783, 437] width 112 height 21
paste input "229"
type input "229"
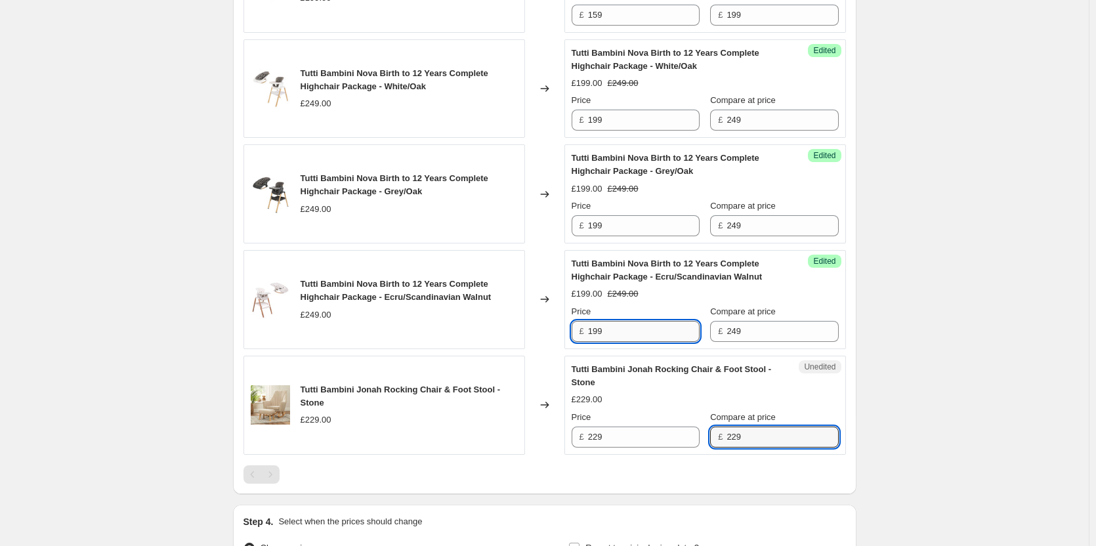
click at [650, 333] on input "199" at bounding box center [644, 331] width 112 height 21
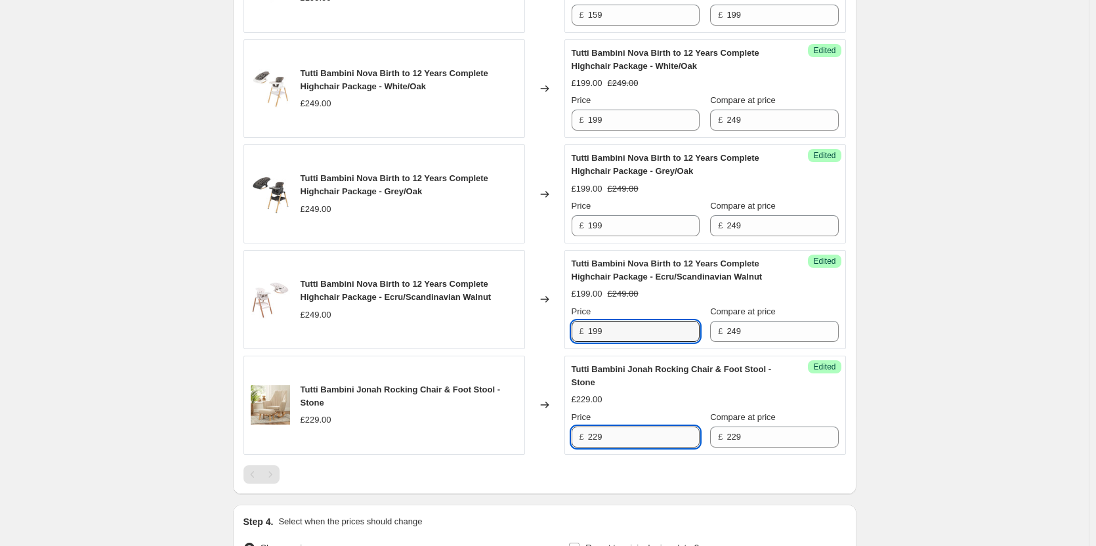
click at [630, 435] on input "229" at bounding box center [644, 437] width 112 height 21
paste input "19"
type input "199"
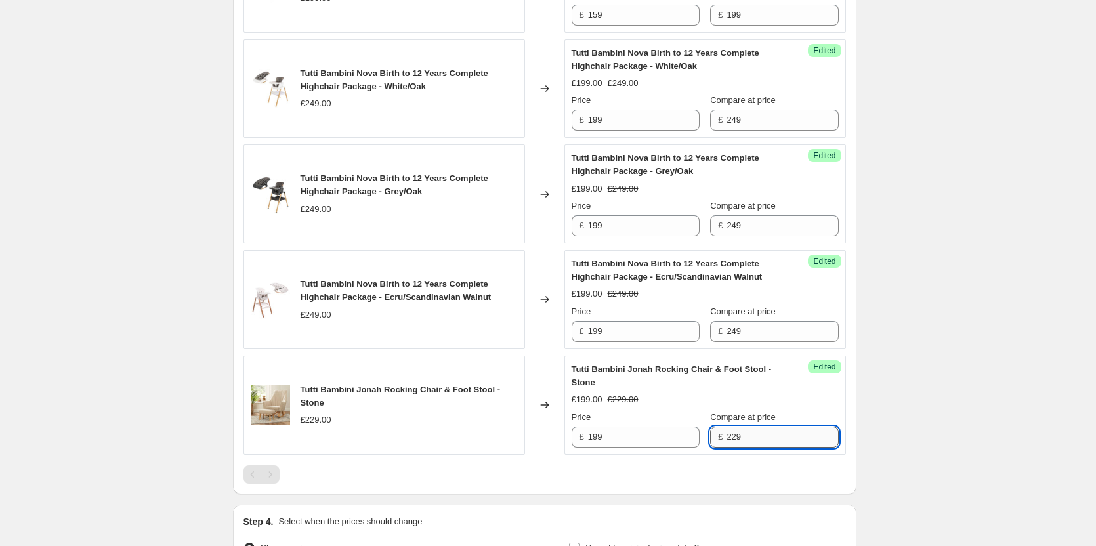
click at [751, 438] on input "229" at bounding box center [783, 437] width 112 height 21
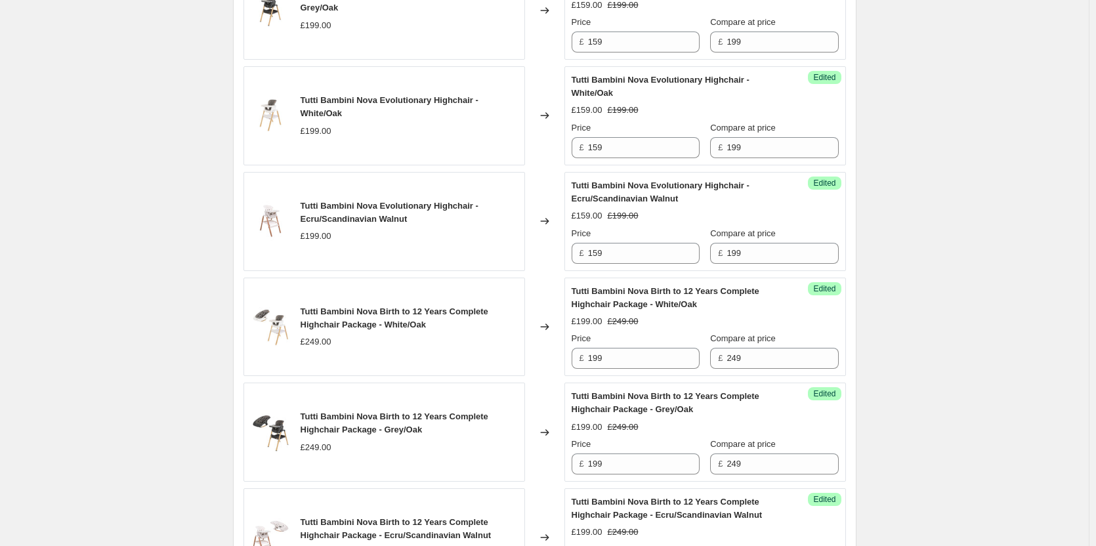
scroll to position [340, 0]
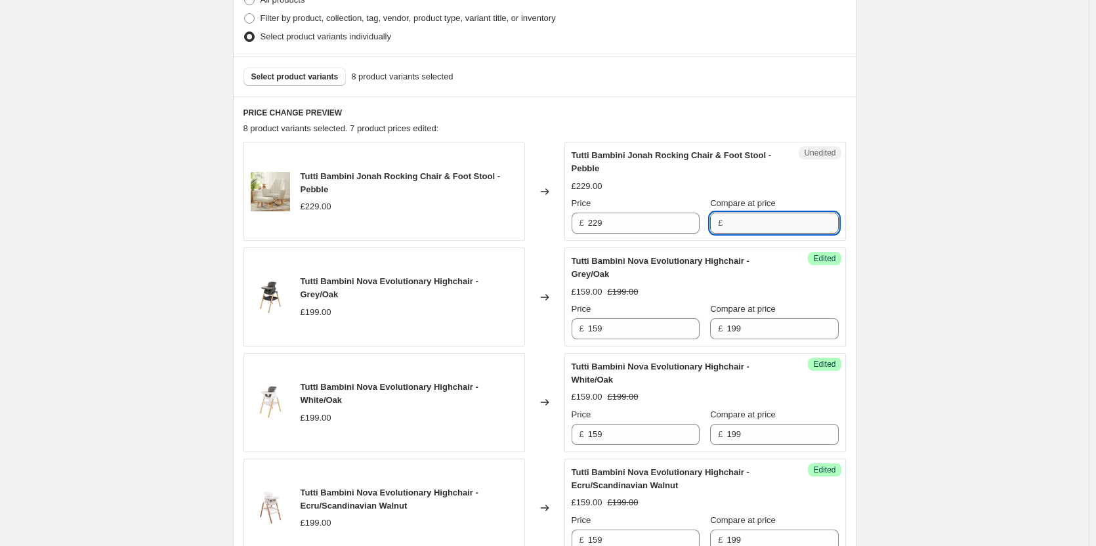
click at [727, 226] on input "Compare at price" at bounding box center [783, 223] width 112 height 21
paste input "229"
type input "229"
click at [641, 230] on input "229" at bounding box center [644, 223] width 112 height 21
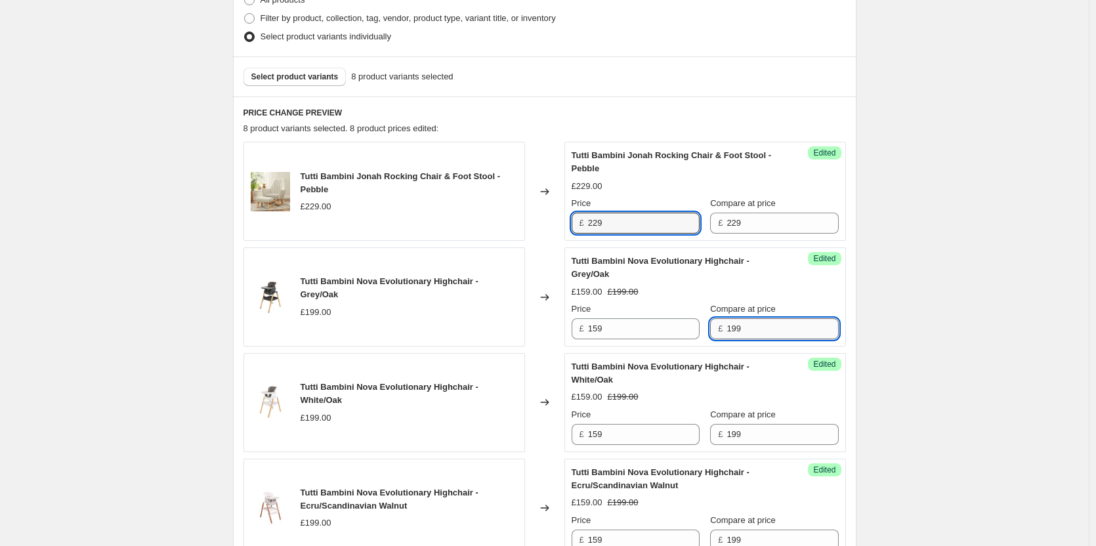
click at [733, 328] on input "199" at bounding box center [783, 328] width 112 height 21
click at [633, 226] on input "229" at bounding box center [644, 223] width 112 height 21
paste input "19"
type input "199"
click at [891, 253] on div "Create new price change job. This page is ready Create new price change job Dra…" at bounding box center [544, 441] width 1089 height 1563
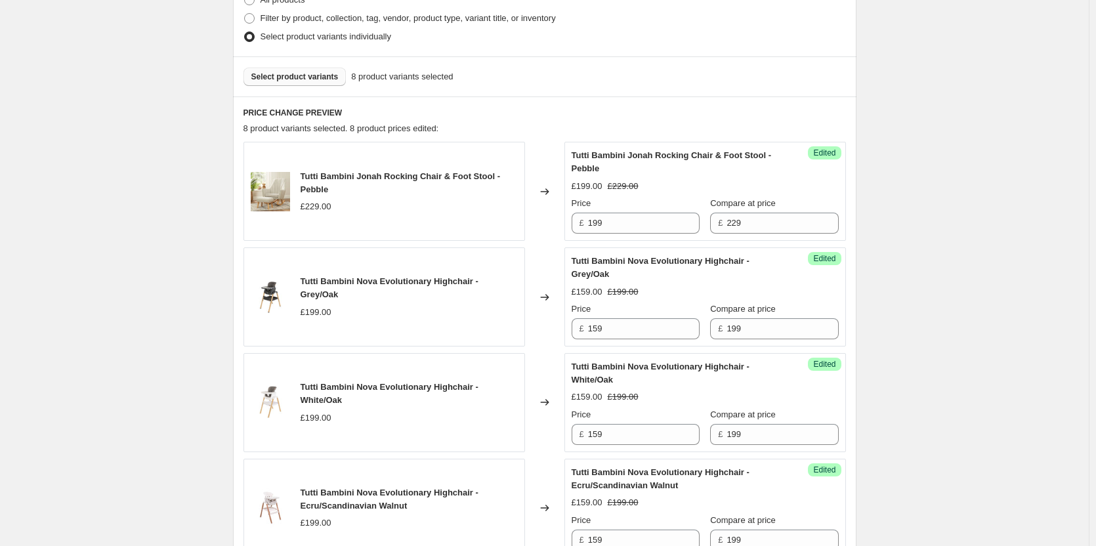
click at [248, 75] on div "Select product variants 8 product variants selected" at bounding box center [545, 76] width 624 height 40
click at [259, 73] on span "Select product variants" at bounding box center [294, 77] width 87 height 11
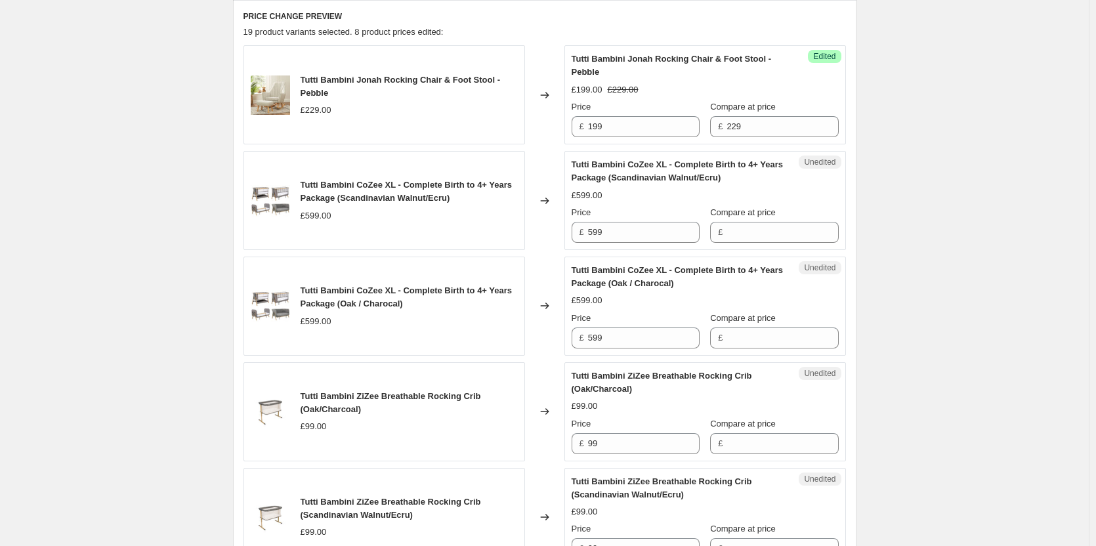
scroll to position [471, 0]
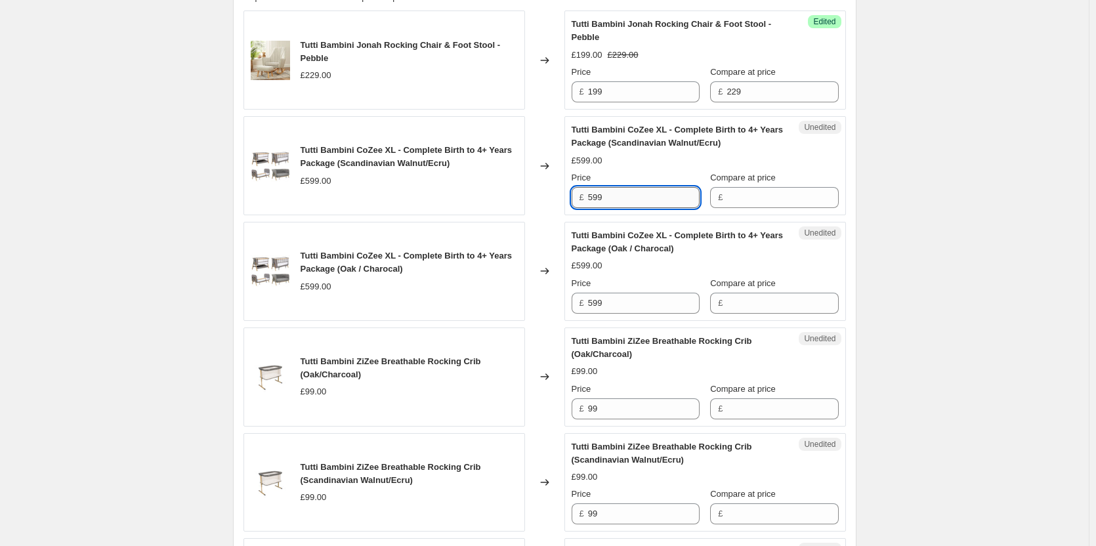
click at [629, 197] on input "599" at bounding box center [644, 197] width 112 height 21
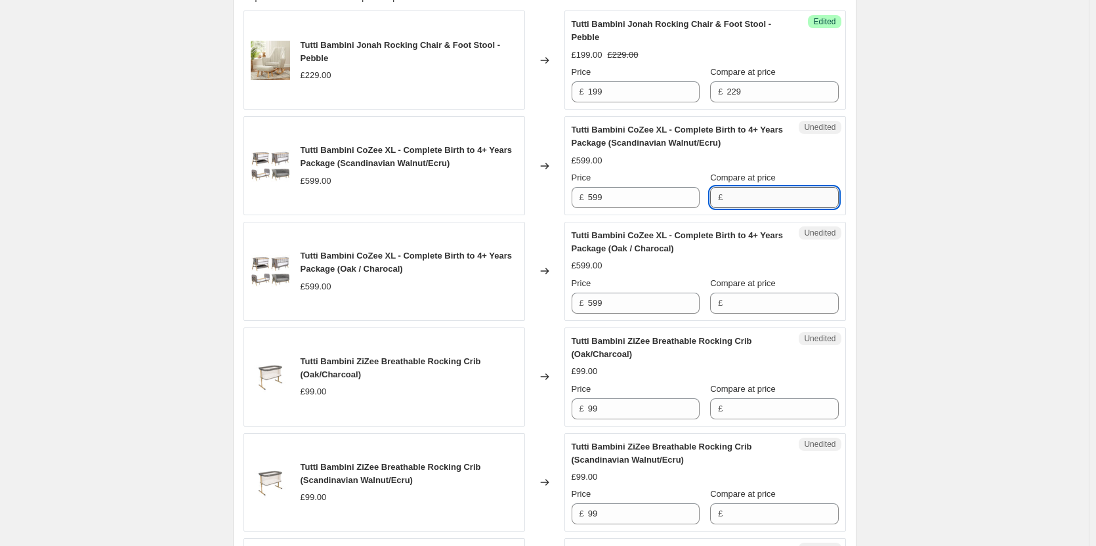
click at [750, 194] on input "Compare at price" at bounding box center [783, 197] width 112 height 21
paste input "599"
type input "599"
drag, startPoint x: 752, startPoint y: 309, endPoint x: 738, endPoint y: 297, distance: 17.2
click at [752, 309] on input "Compare at price" at bounding box center [783, 303] width 112 height 21
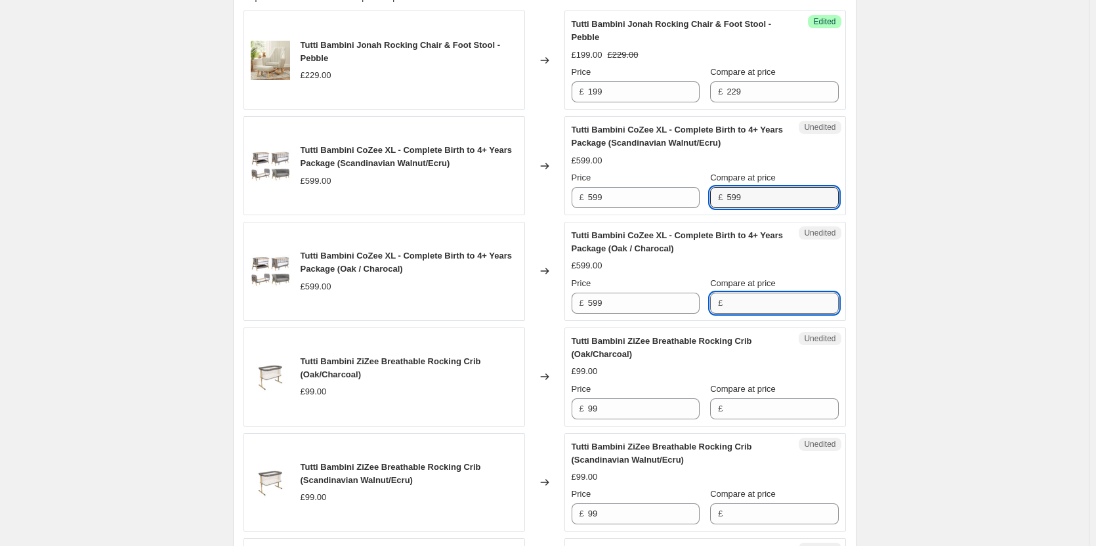
paste input "599"
type input "599"
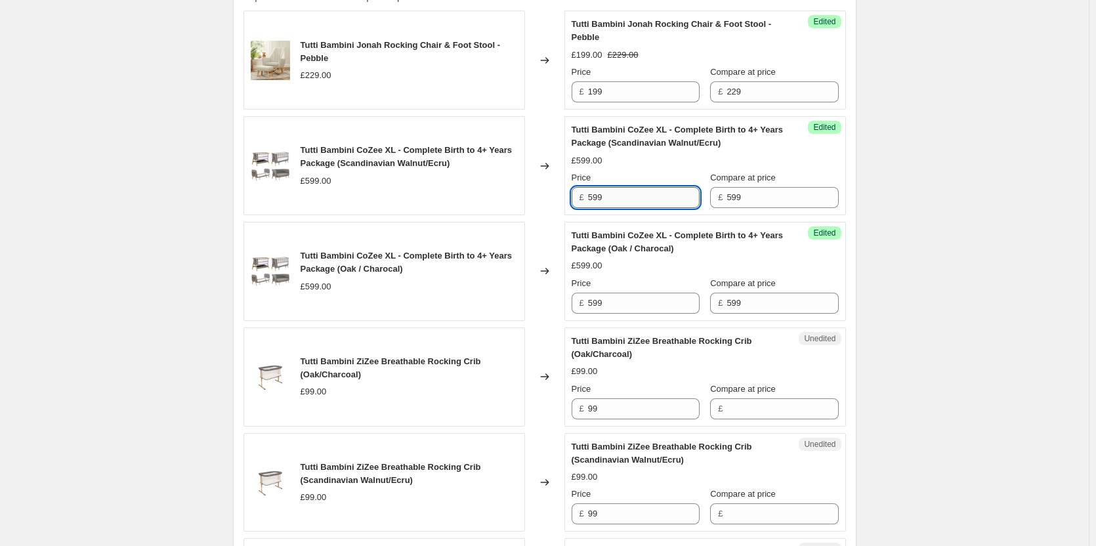
click at [647, 197] on input "599" at bounding box center [644, 197] width 112 height 21
type input "499"
click at [635, 305] on input "599" at bounding box center [644, 303] width 112 height 21
paste input "4"
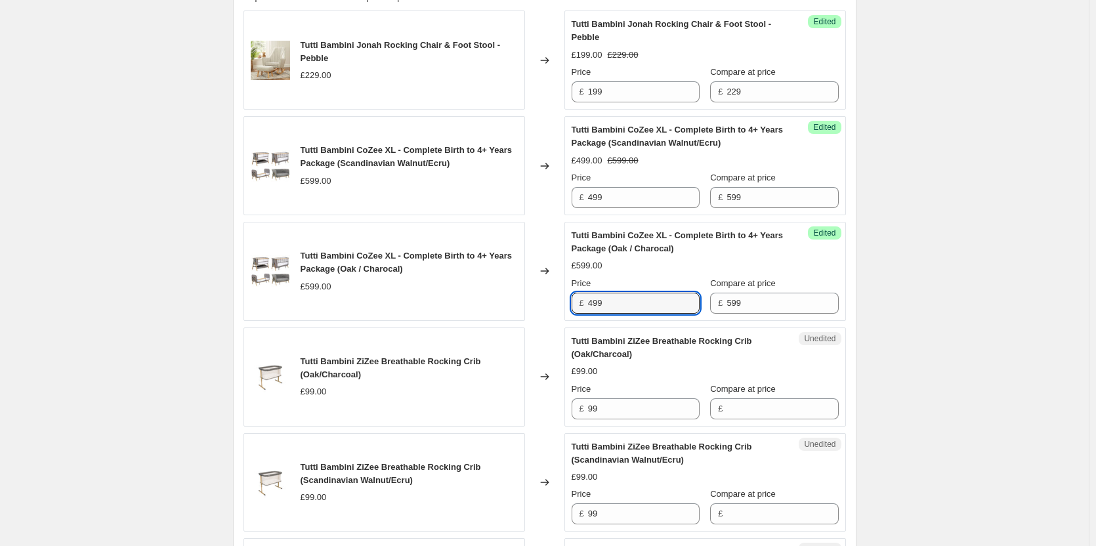
type input "499"
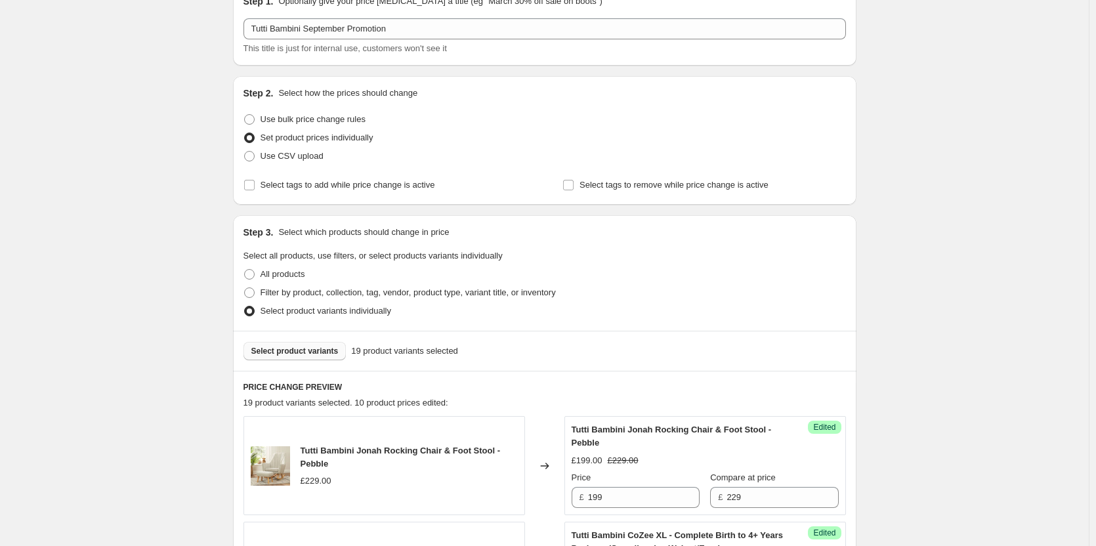
scroll to position [0, 0]
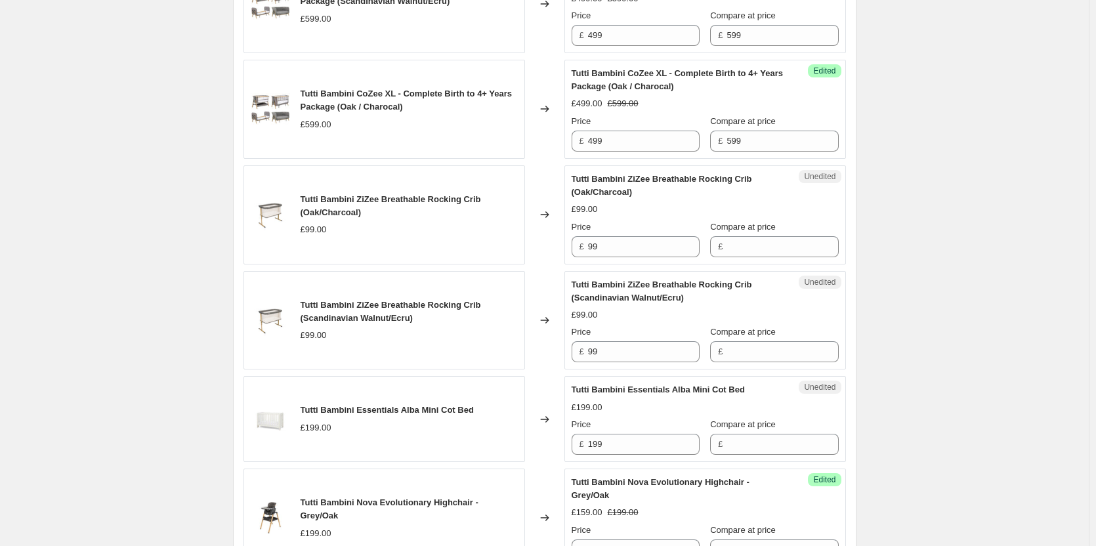
scroll to position [656, 0]
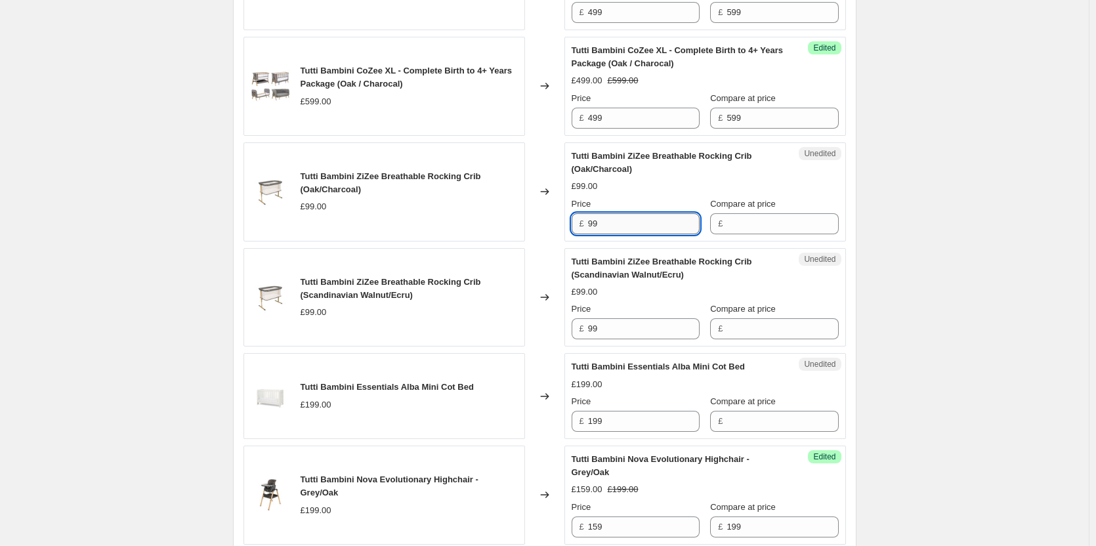
click at [597, 223] on input "99" at bounding box center [644, 223] width 112 height 21
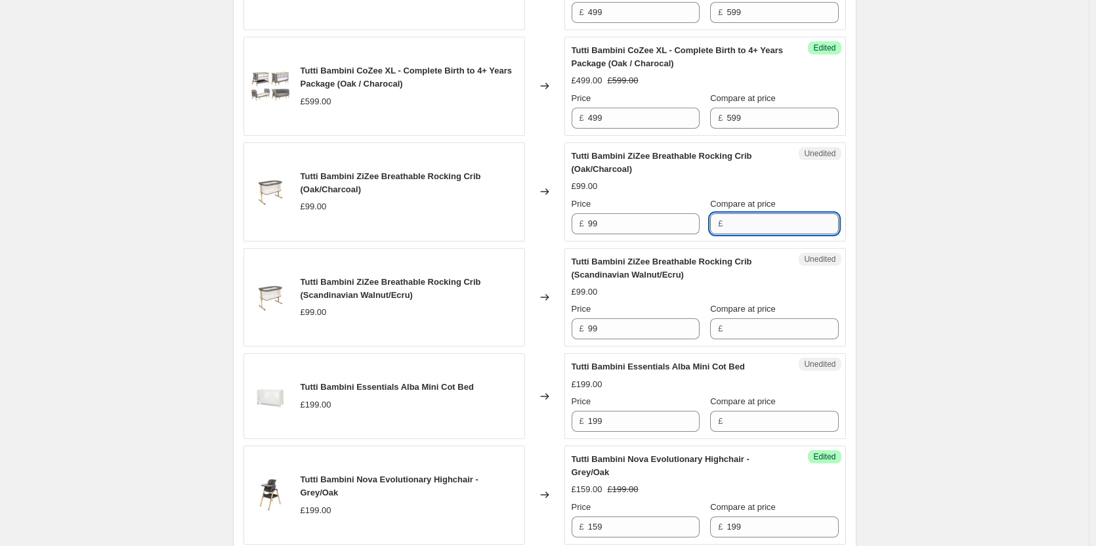
drag, startPoint x: 754, startPoint y: 223, endPoint x: 762, endPoint y: 233, distance: 12.6
click at [754, 223] on input "Compare at price" at bounding box center [783, 223] width 112 height 21
paste input "99"
type input "99"
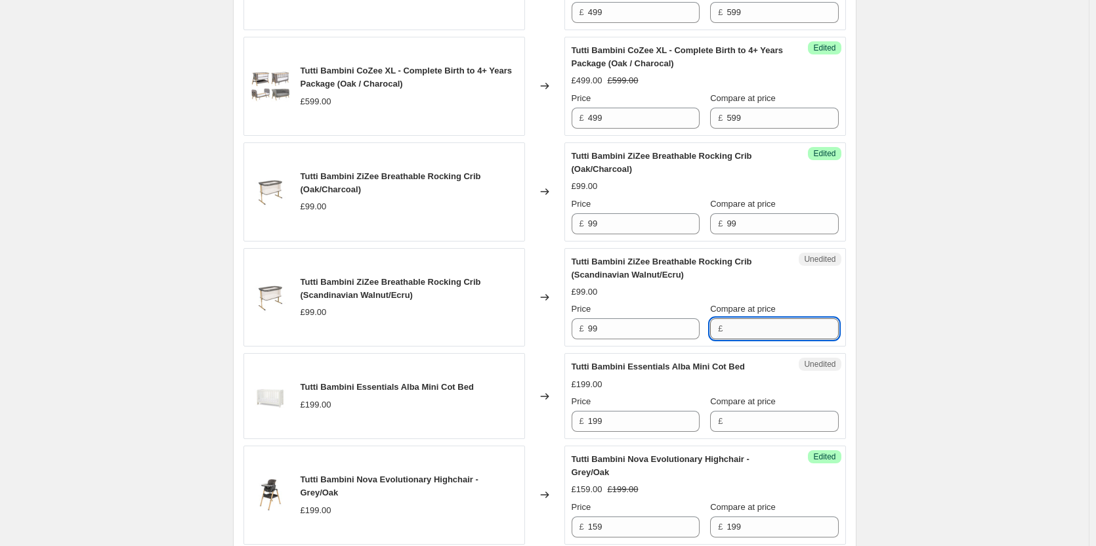
click at [767, 327] on input "Compare at price" at bounding box center [783, 328] width 112 height 21
paste input "99"
type input "99"
click at [624, 219] on input "99" at bounding box center [644, 223] width 112 height 21
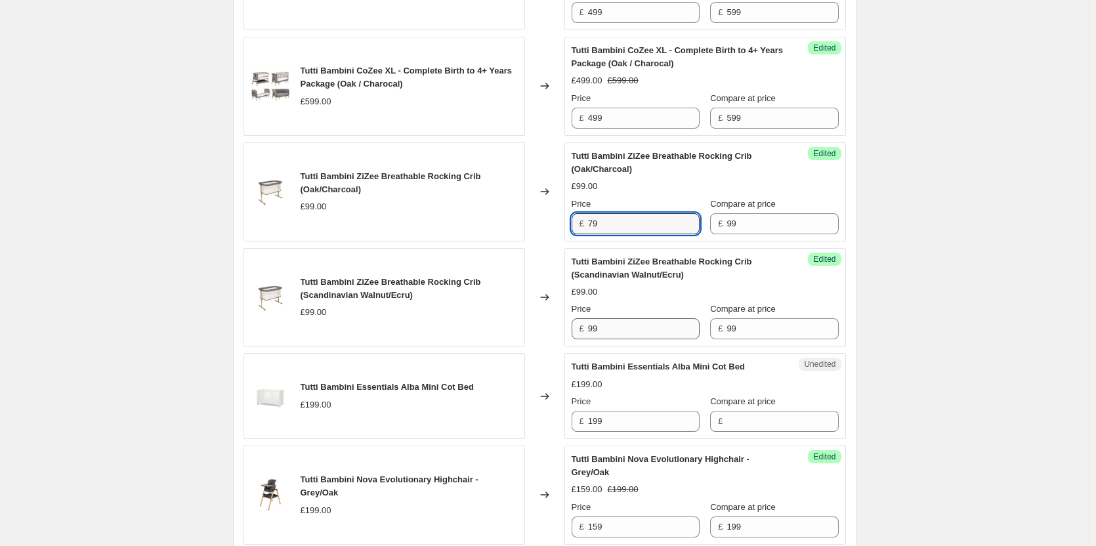
type input "79"
click at [614, 325] on input "99" at bounding box center [644, 328] width 112 height 21
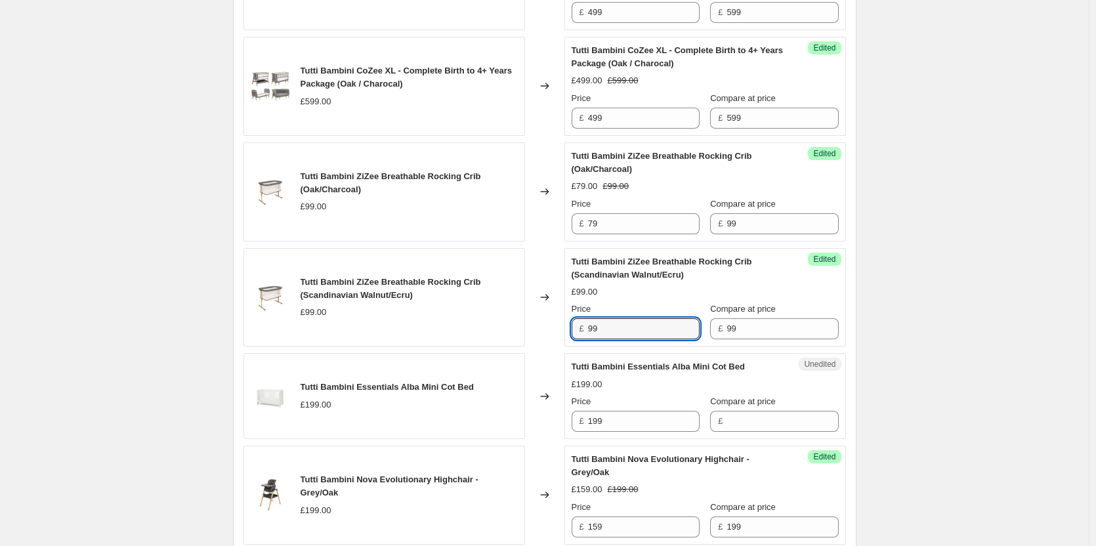
paste input "7"
type input "79"
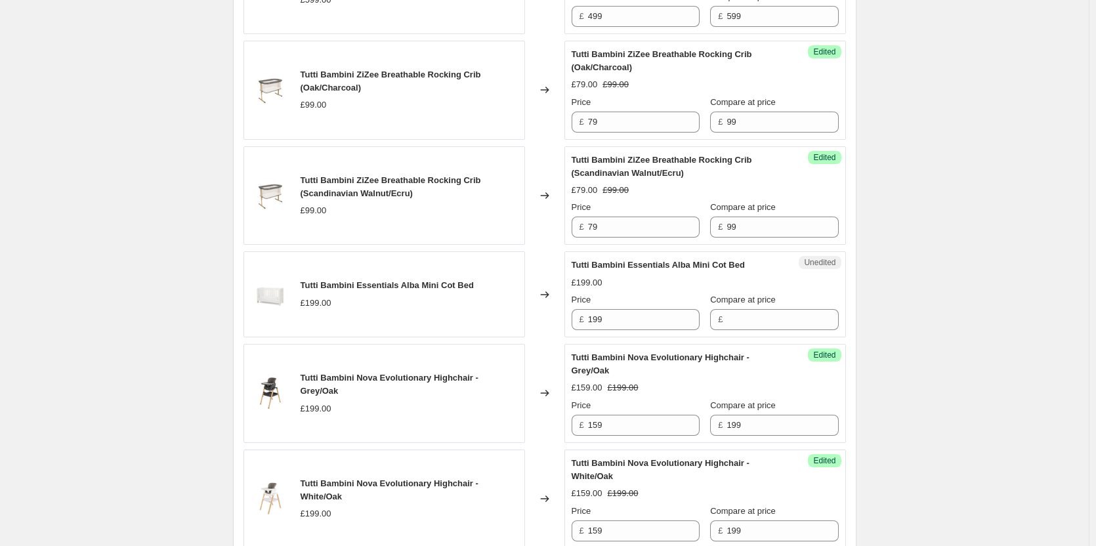
scroll to position [788, 0]
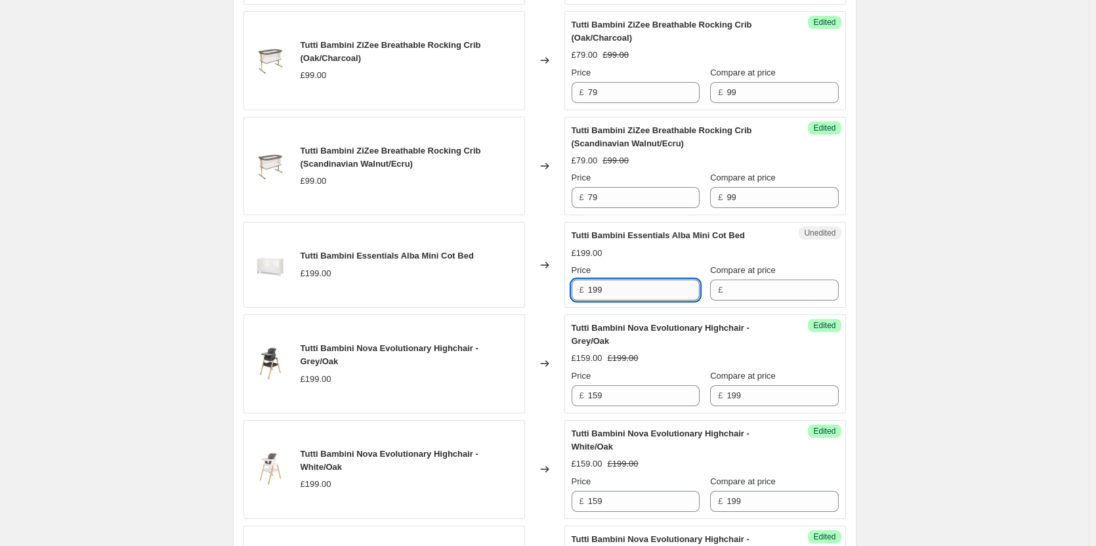
click at [656, 289] on input "199" at bounding box center [644, 290] width 112 height 21
click at [757, 296] on input "Compare at price" at bounding box center [783, 290] width 112 height 21
paste input "199"
type input "199"
click at [628, 303] on div "Unedited Tutti Bambini Essentials Alba Mini Cot Bed £199.00 Price £ 199 Compare…" at bounding box center [705, 265] width 282 height 86
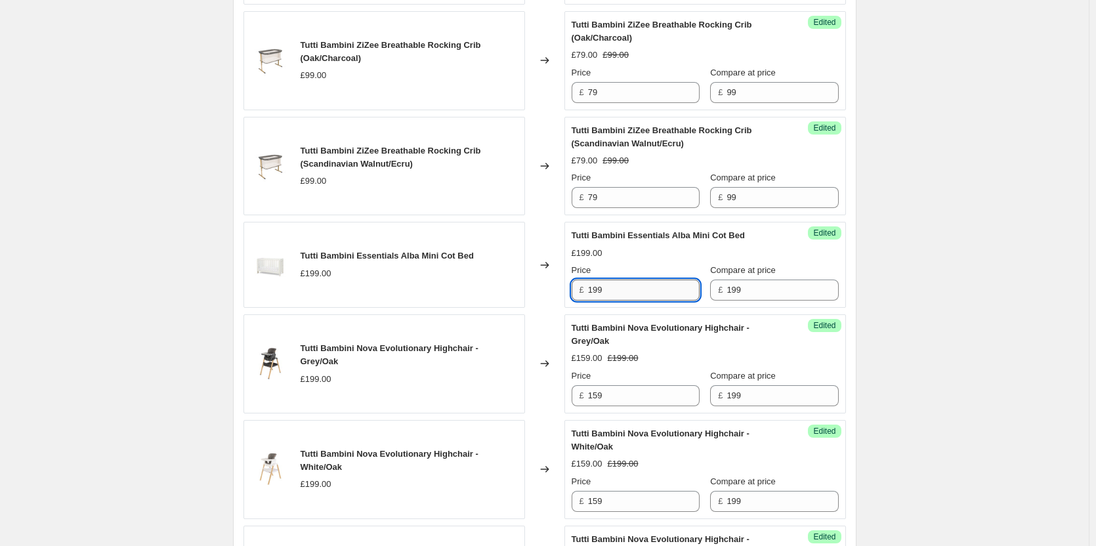
click at [638, 291] on input "199" at bounding box center [644, 290] width 112 height 21
type input "149"
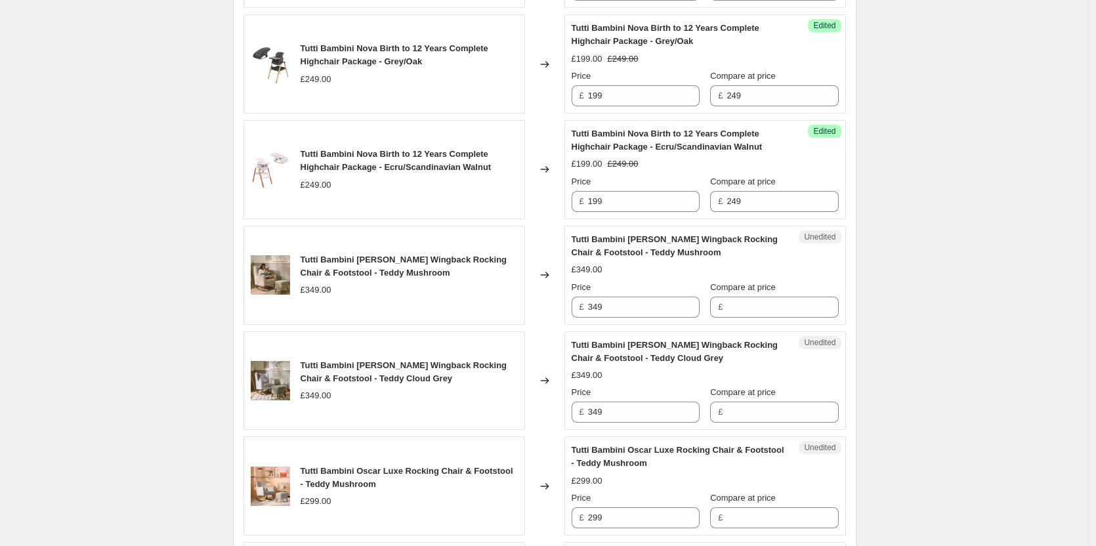
scroll to position [1575, 0]
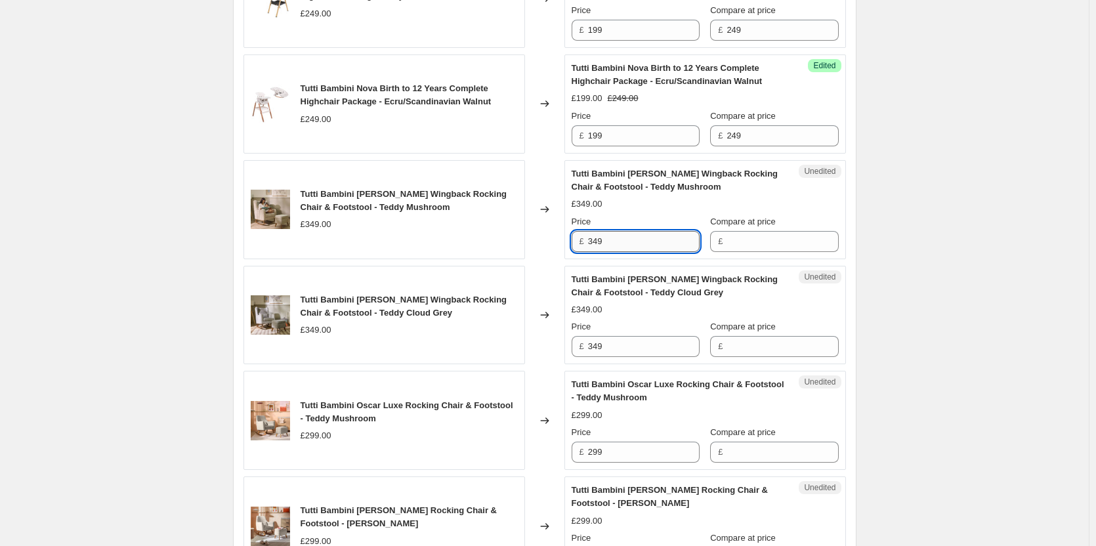
click at [687, 248] on input "349" at bounding box center [644, 241] width 112 height 21
drag, startPoint x: 812, startPoint y: 231, endPoint x: 796, endPoint y: 241, distance: 19.1
click at [809, 233] on input "Compare at price" at bounding box center [783, 241] width 112 height 21
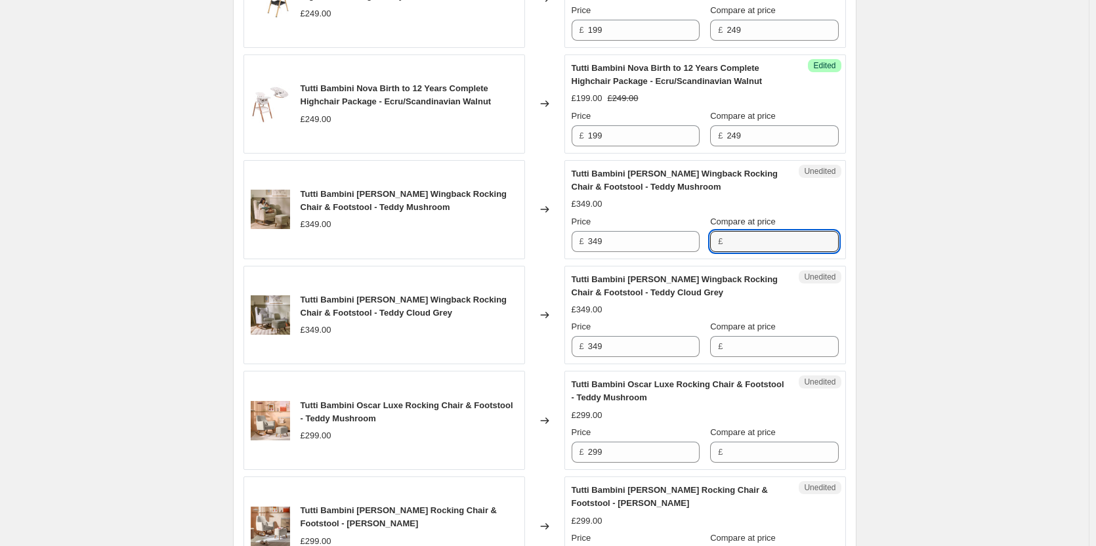
paste input "349"
type input "349"
click at [755, 343] on input "Compare at price" at bounding box center [783, 346] width 112 height 21
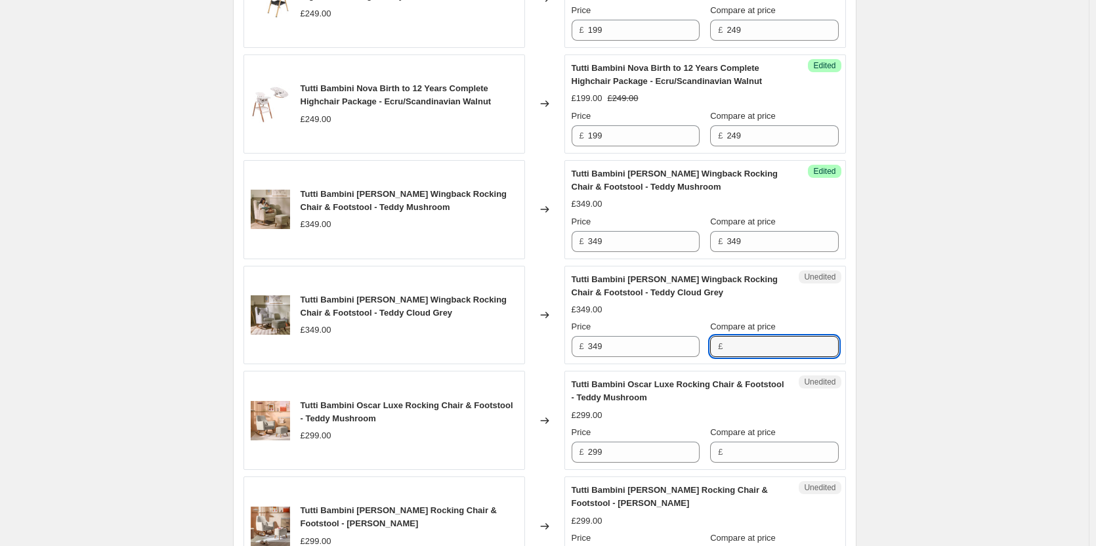
paste input "349"
type input "349"
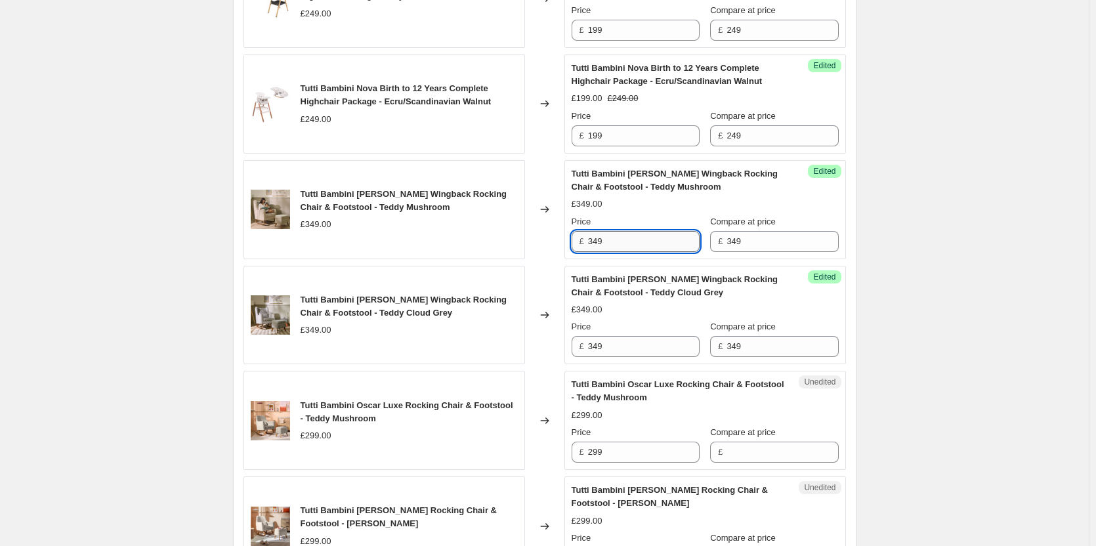
click at [652, 240] on input "349" at bounding box center [644, 241] width 112 height 21
type input "279"
click at [637, 344] on input "349" at bounding box center [644, 346] width 112 height 21
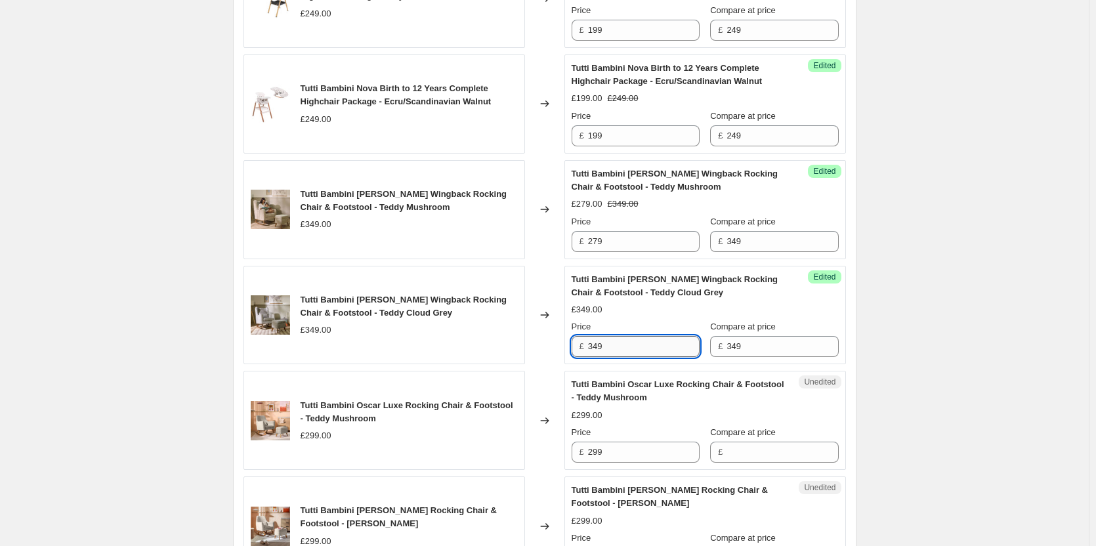
paste input "27"
type input "279"
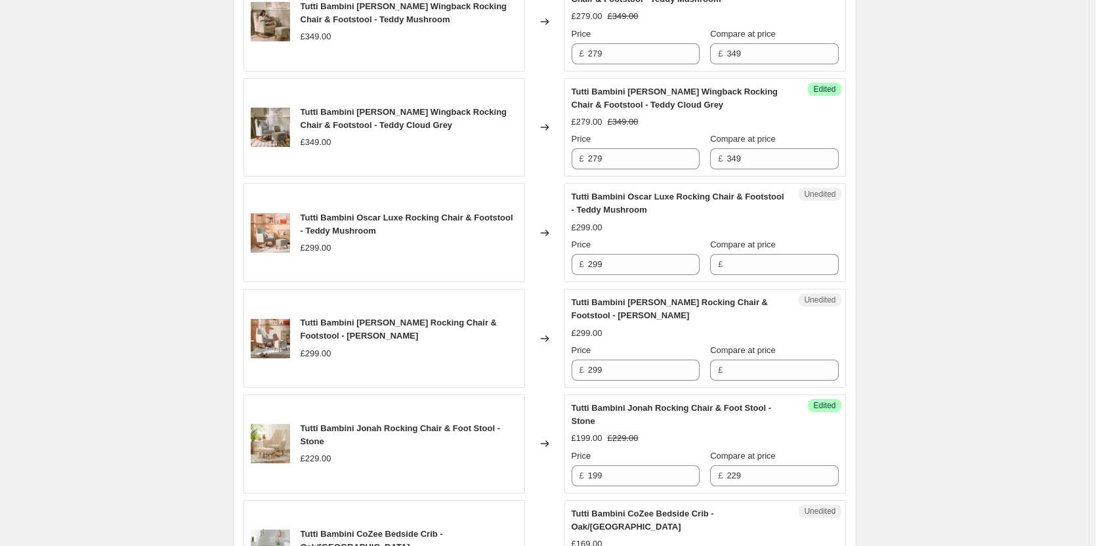
scroll to position [1772, 0]
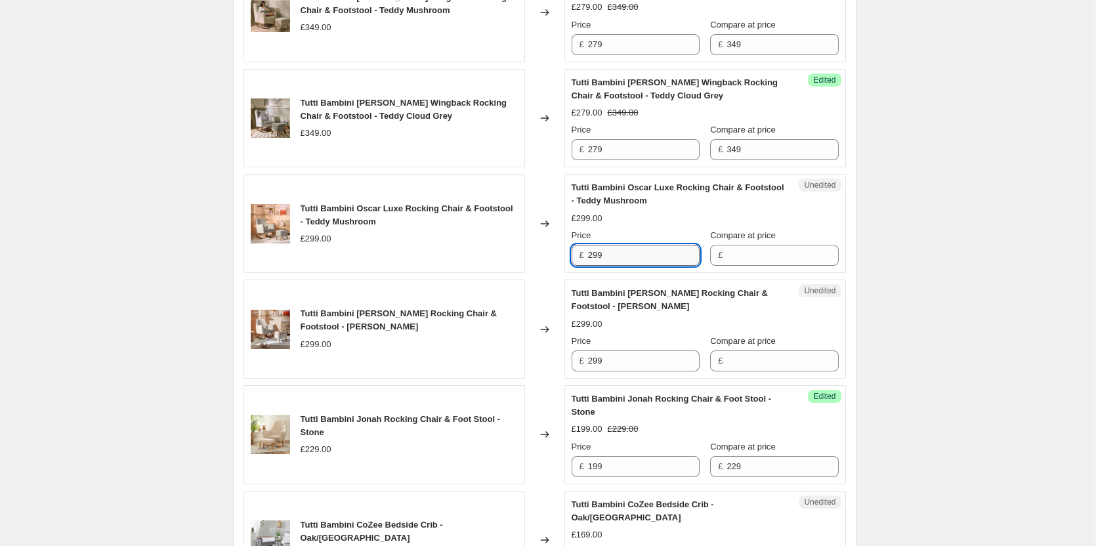
click at [634, 250] on input "299" at bounding box center [644, 255] width 112 height 21
click at [807, 257] on input "Compare at price" at bounding box center [783, 255] width 112 height 21
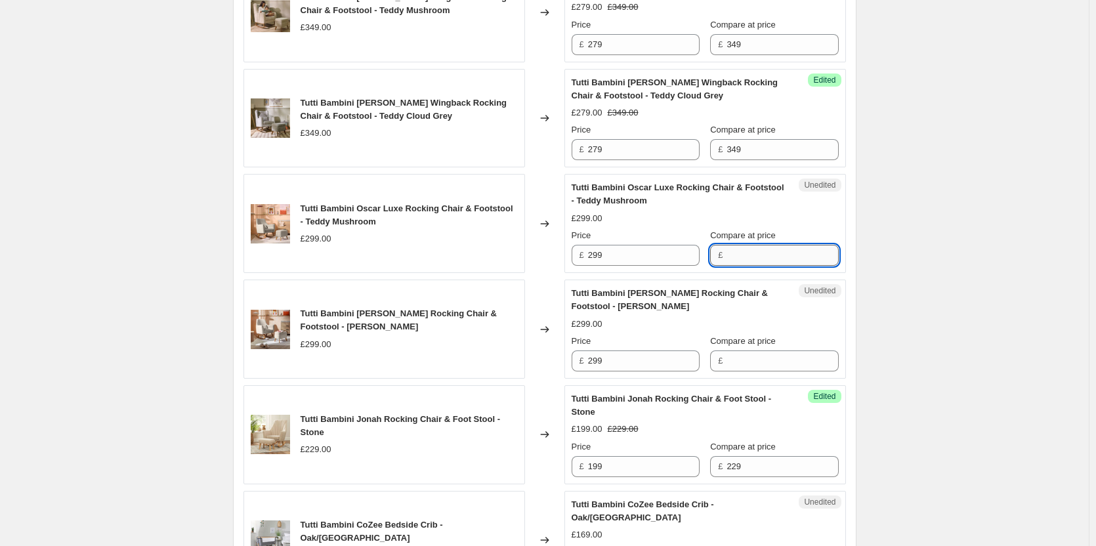
paste input "299"
type input "299"
click at [769, 371] on input "Compare at price" at bounding box center [783, 361] width 112 height 21
paste input "299"
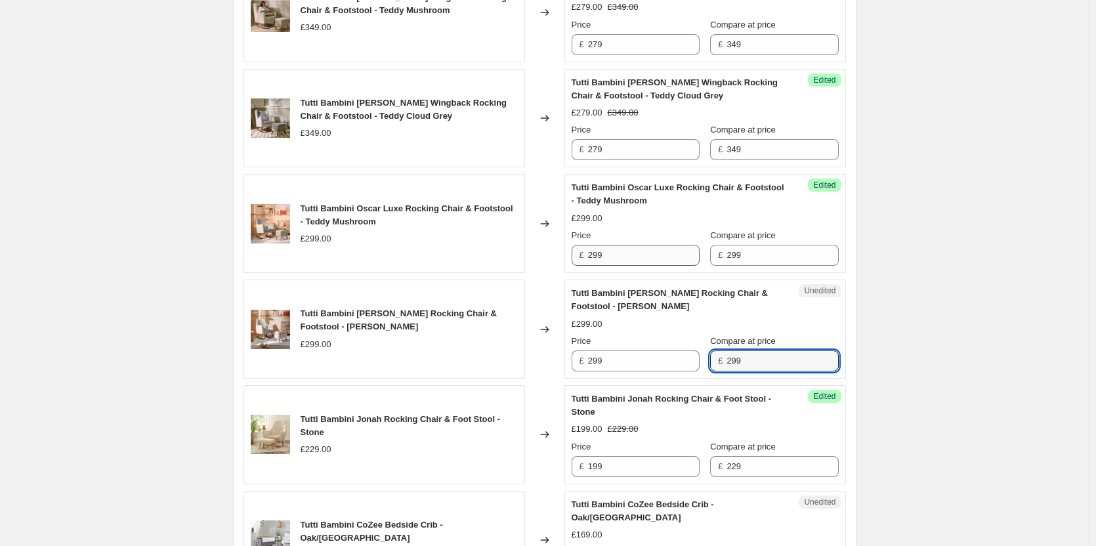
type input "299"
click at [629, 257] on input "299" at bounding box center [644, 255] width 112 height 21
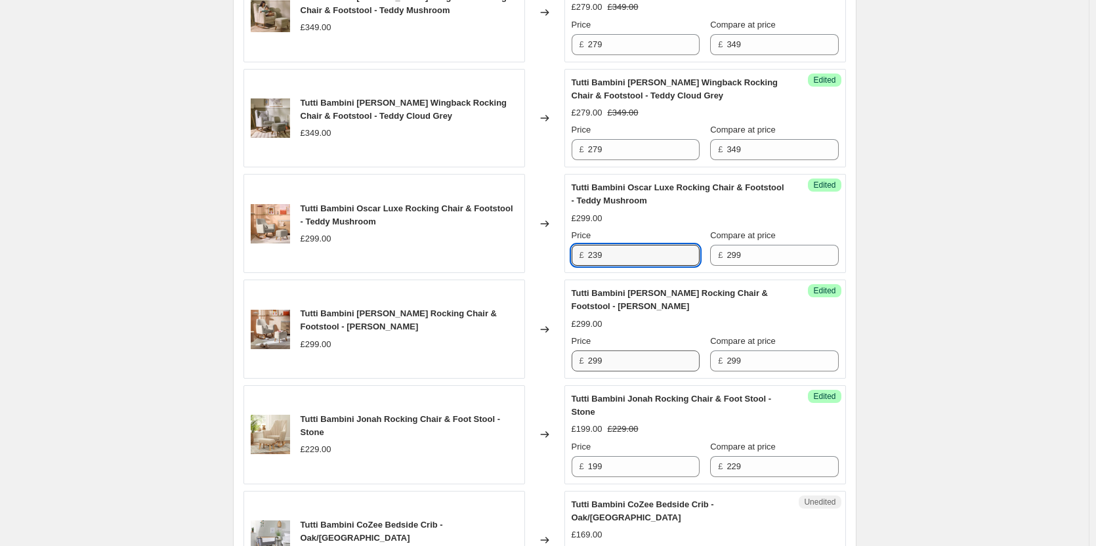
type input "239"
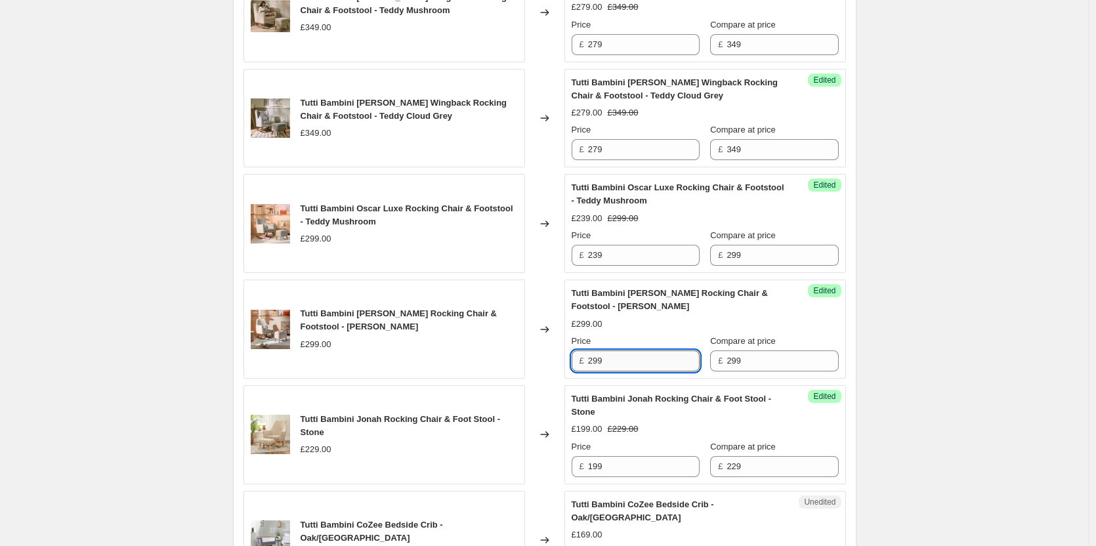
click at [624, 363] on input "299" at bounding box center [644, 361] width 112 height 21
paste input "3"
type input "239"
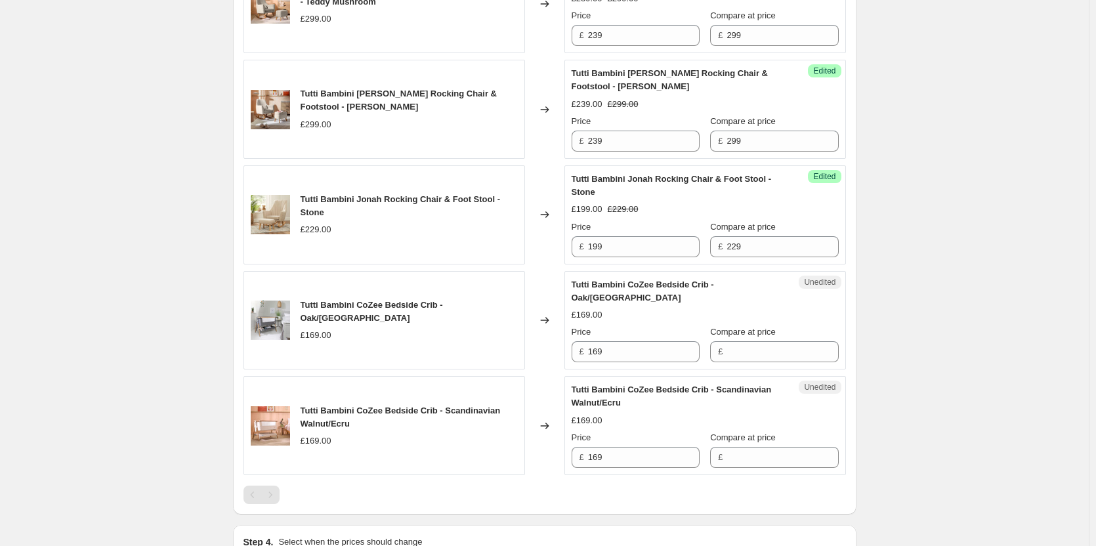
scroll to position [2035, 0]
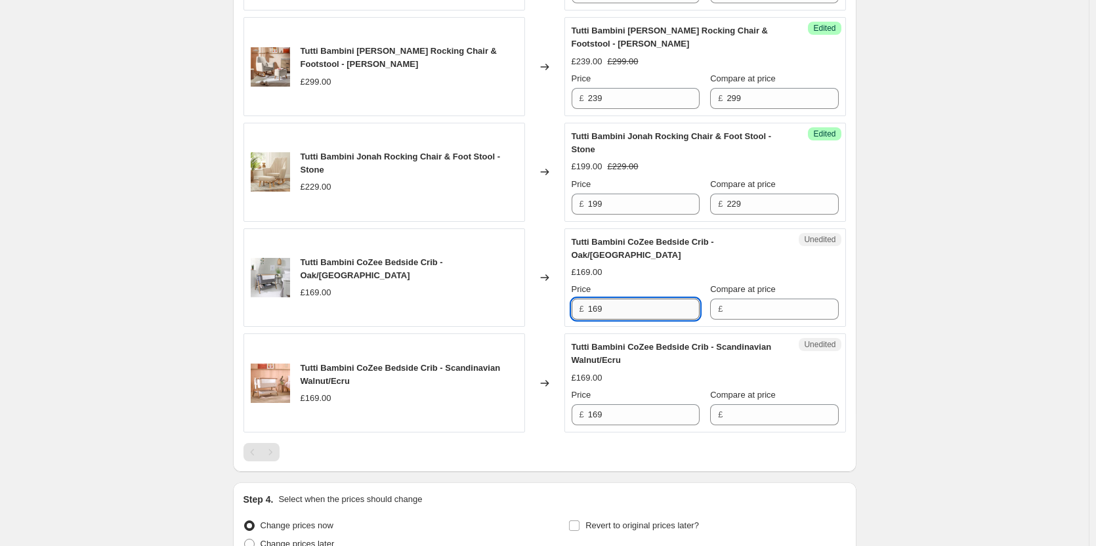
click at [646, 312] on input "169" at bounding box center [644, 309] width 112 height 21
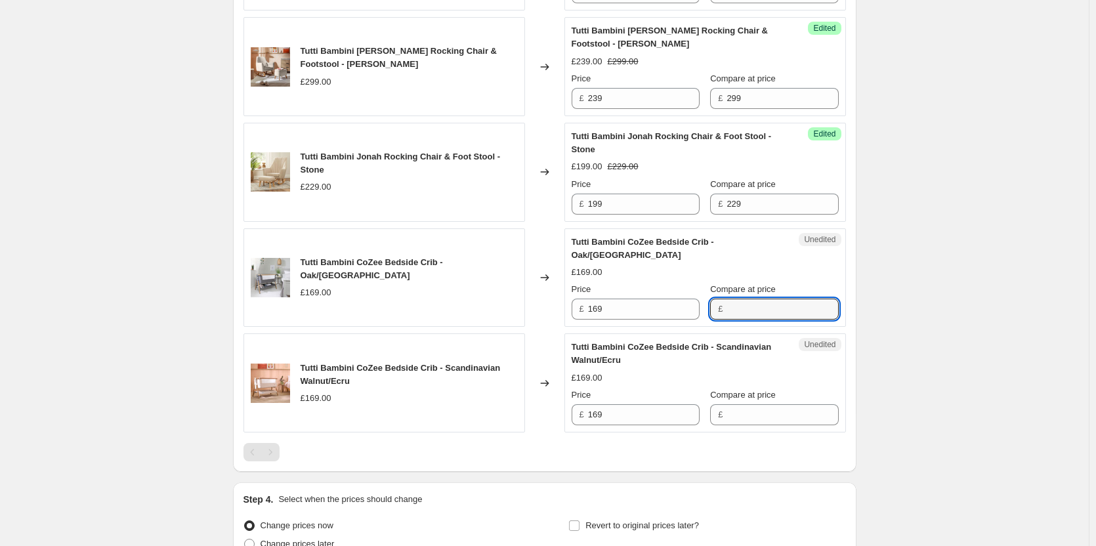
drag, startPoint x: 733, startPoint y: 307, endPoint x: 744, endPoint y: 349, distance: 44.1
click at [733, 307] on input "Compare at price" at bounding box center [783, 309] width 112 height 21
paste input "169"
type input "169"
drag, startPoint x: 745, startPoint y: 425, endPoint x: 717, endPoint y: 412, distance: 31.1
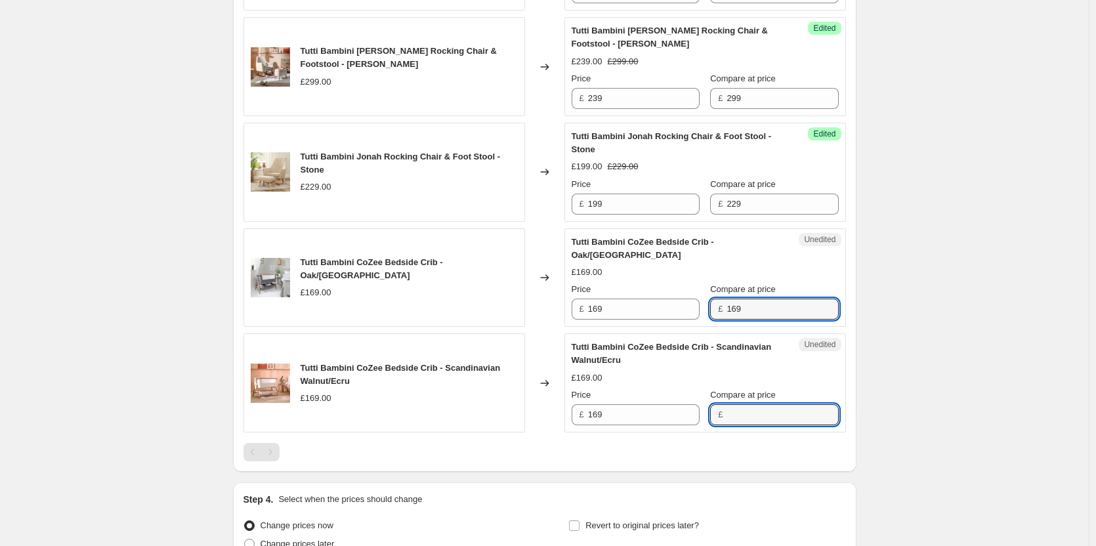
click at [745, 425] on input "Compare at price" at bounding box center [783, 414] width 112 height 21
paste input "169"
type input "169"
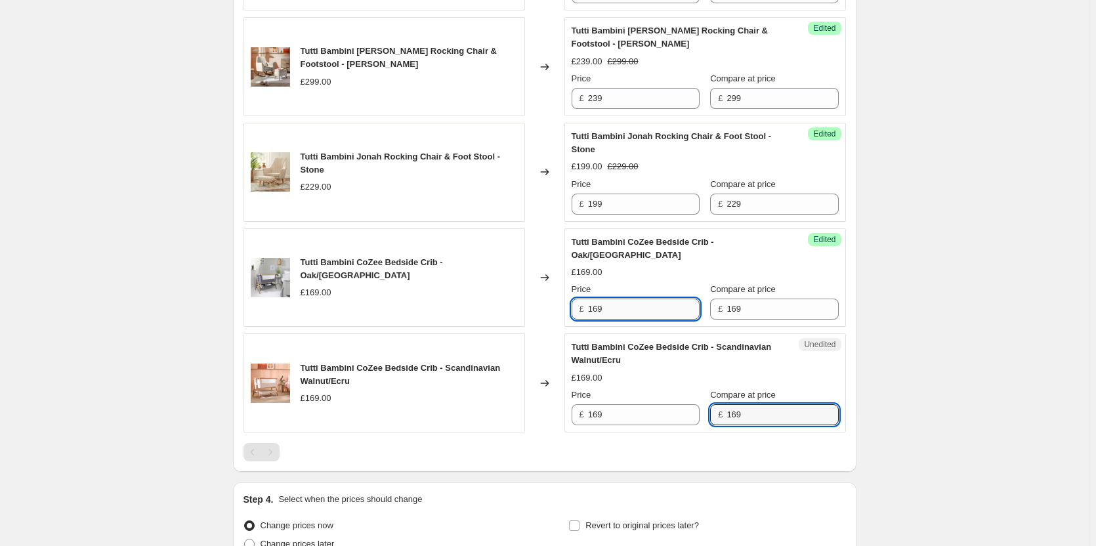
click at [639, 312] on input "169" at bounding box center [644, 309] width 112 height 21
type input "149"
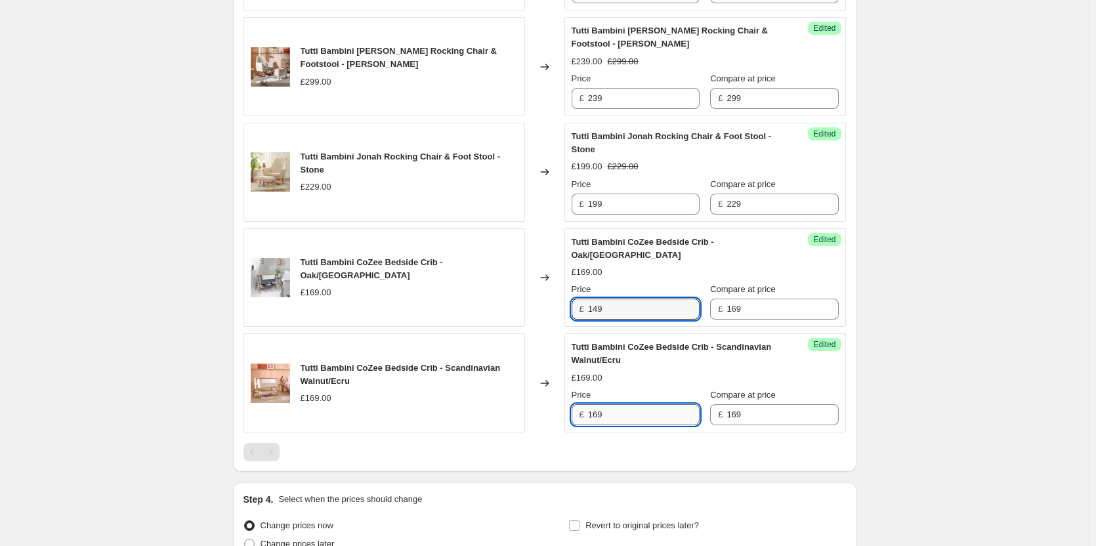
click at [639, 421] on input "169" at bounding box center [644, 414] width 112 height 21
paste input "4"
type input "149"
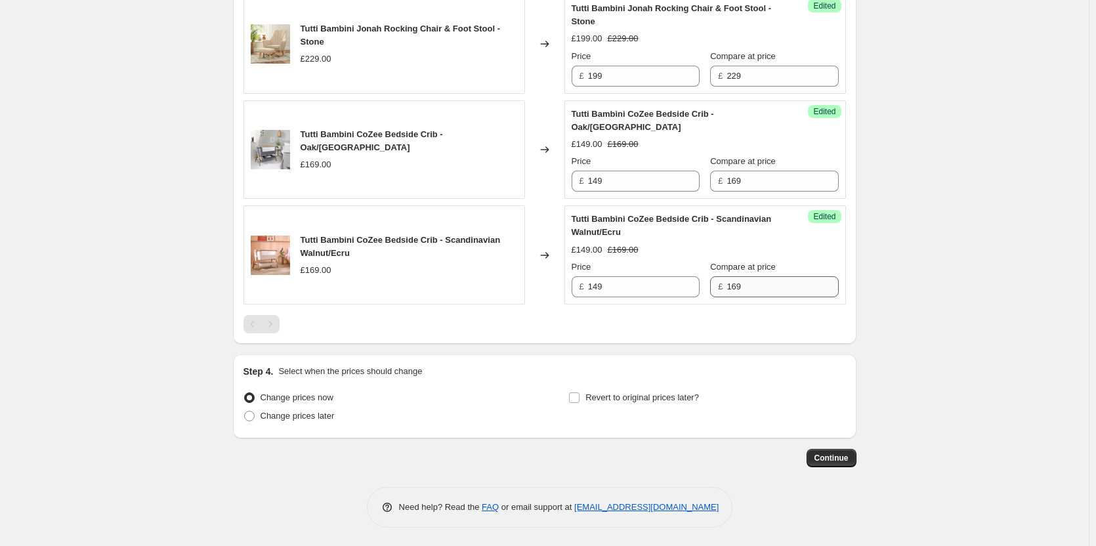
scroll to position [2164, 0]
click at [661, 385] on div "Step 4. Select when the prices should change Change prices now Change prices la…" at bounding box center [545, 395] width 603 height 63
click at [662, 393] on span "Revert to original prices later?" at bounding box center [642, 396] width 114 height 10
click at [580, 393] on input "Revert to original prices later?" at bounding box center [574, 396] width 11 height 11
checkbox input "true"
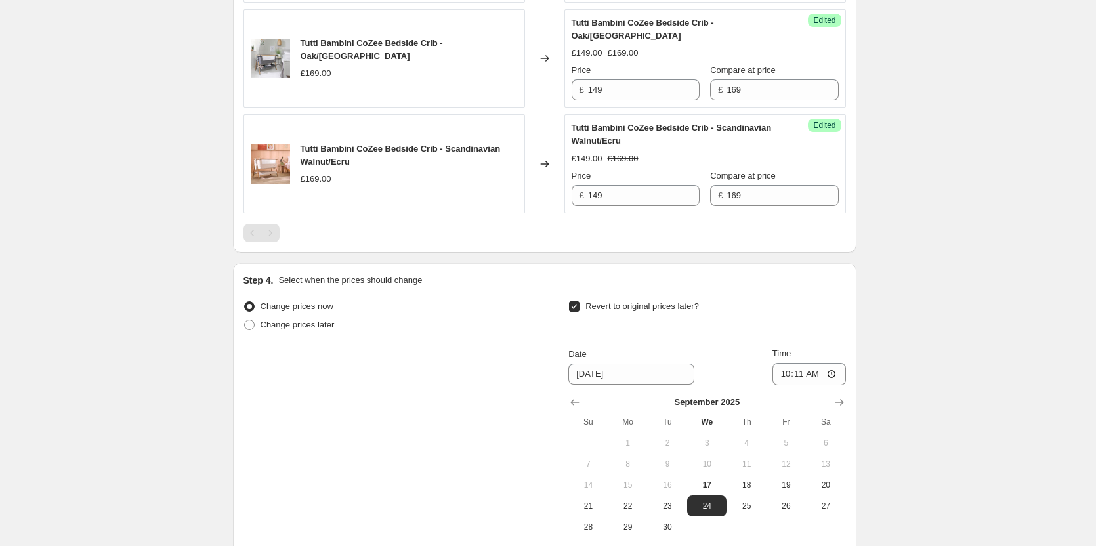
scroll to position [2361, 0]
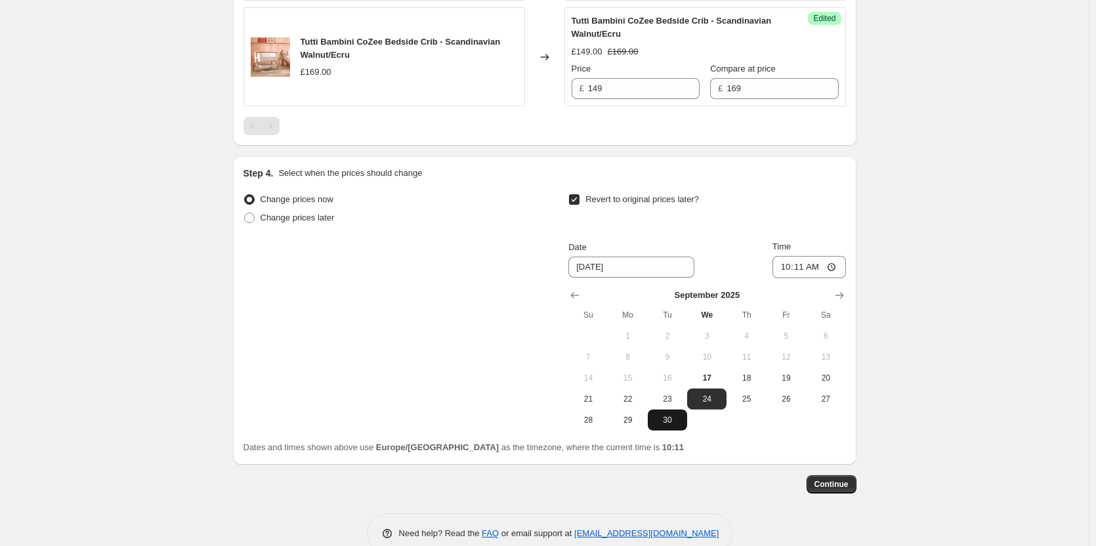
click at [671, 422] on span "30" at bounding box center [667, 420] width 29 height 11
type input "9/30/2025"
click at [807, 265] on input "10:11" at bounding box center [810, 267] width 74 height 22
type input "15:00"
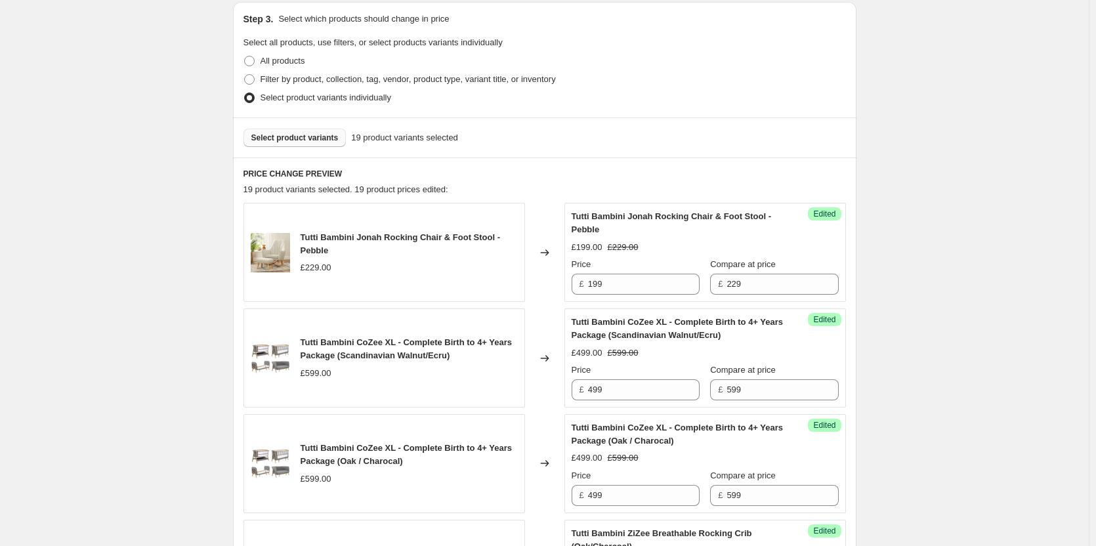
scroll to position [195, 0]
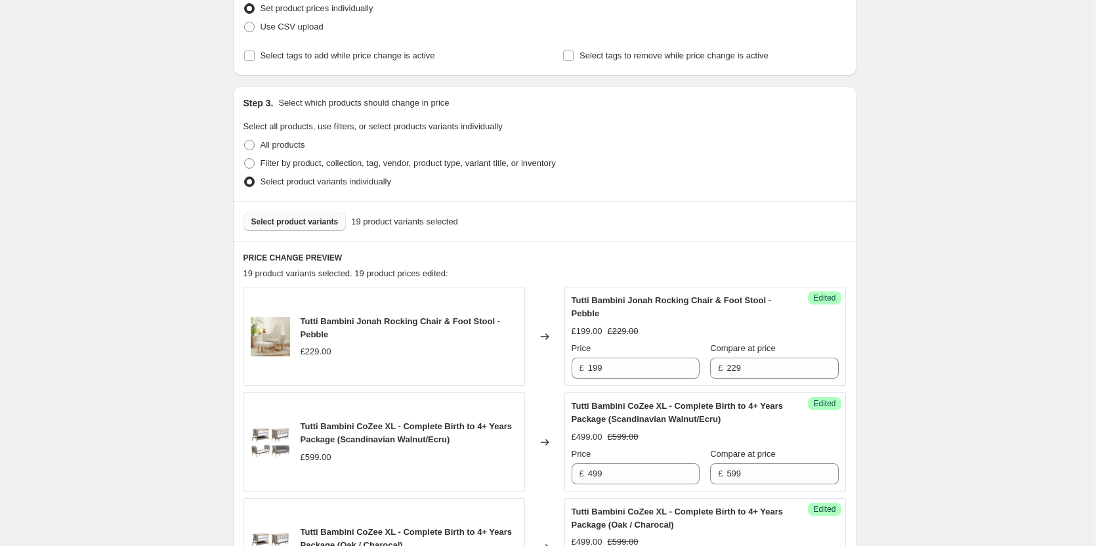
click at [324, 228] on button "Select product variants" at bounding box center [295, 222] width 103 height 18
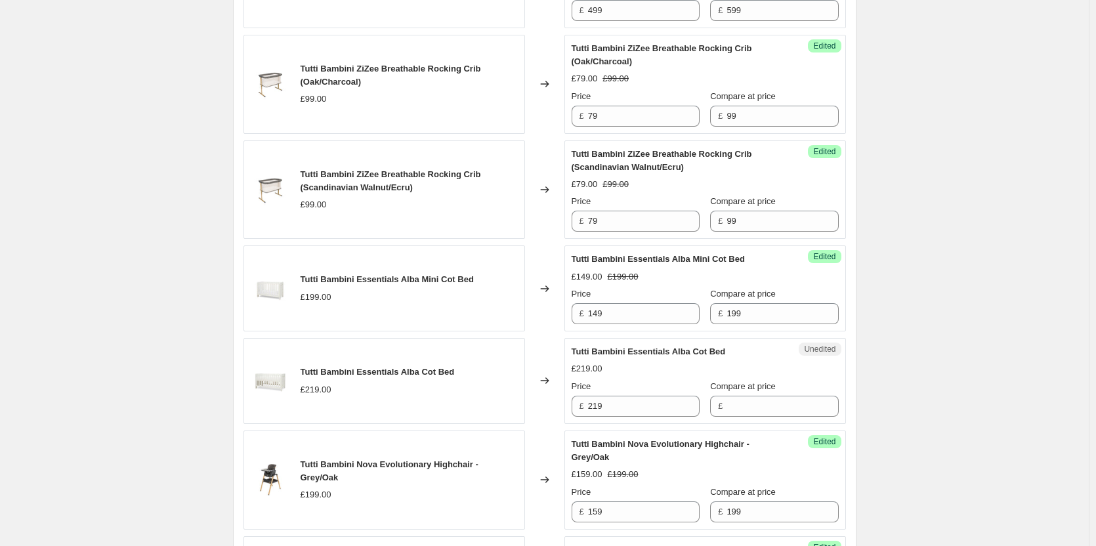
scroll to position [983, 0]
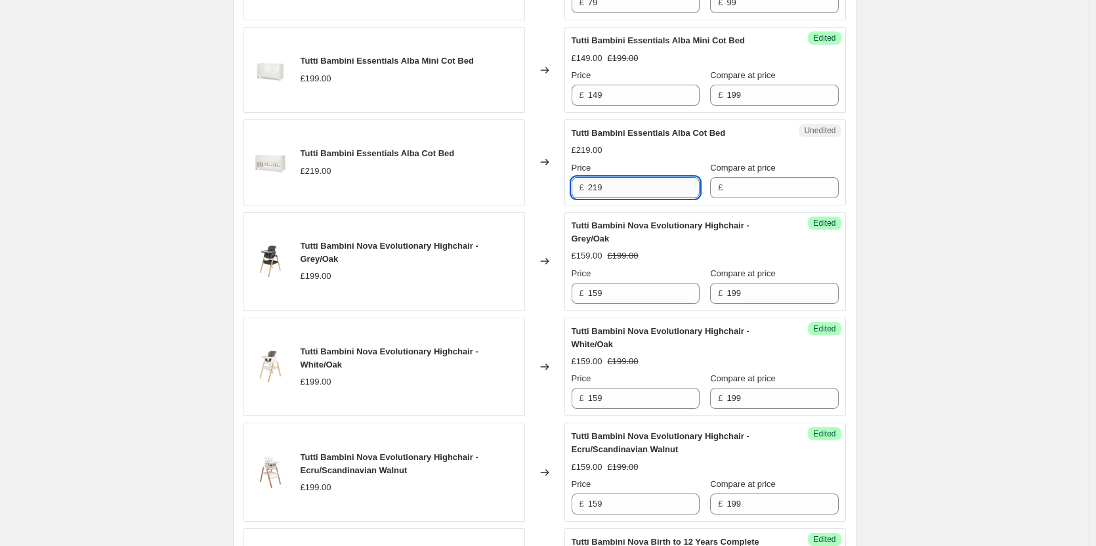
click at [667, 184] on input "219" at bounding box center [644, 187] width 112 height 21
click at [749, 185] on input "Compare at price" at bounding box center [783, 187] width 112 height 21
paste input "219"
type input "219"
click at [669, 186] on input "219" at bounding box center [644, 187] width 112 height 21
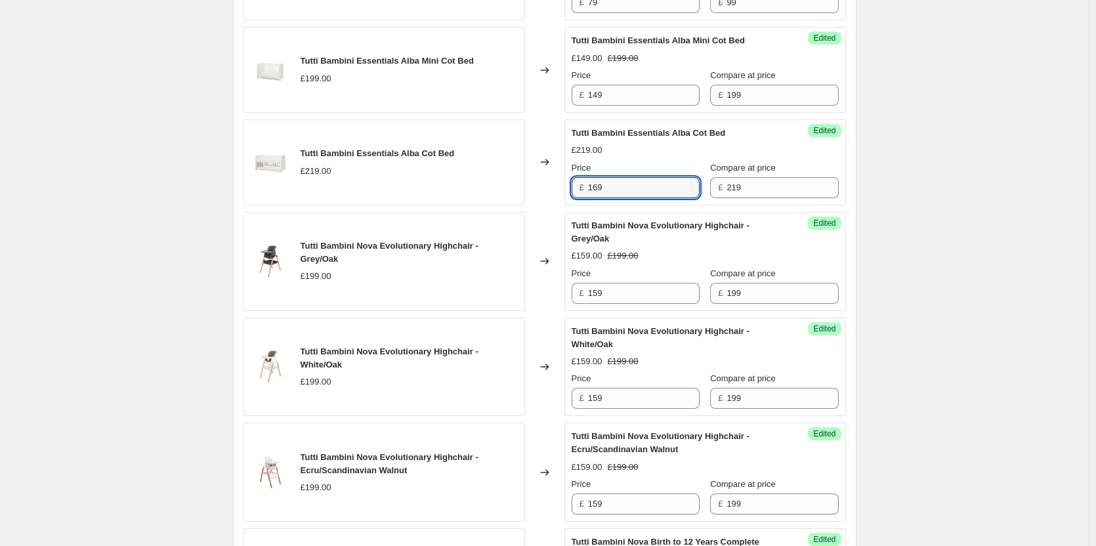
type input "169"
click at [1001, 188] on div "Create new price change job. This page is ready Create new price change job Dra…" at bounding box center [544, 530] width 1089 height 3027
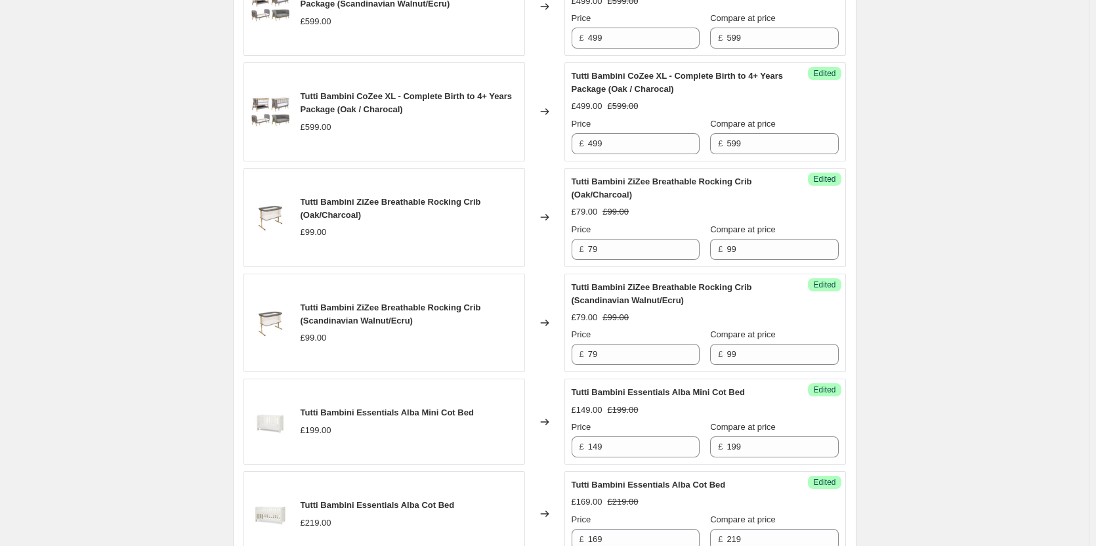
scroll to position [326, 0]
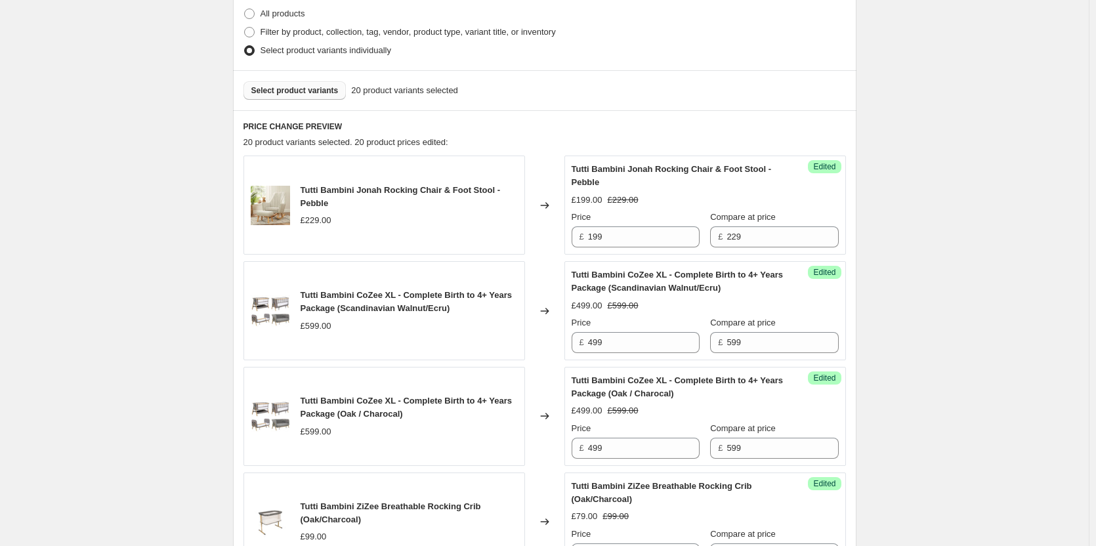
click at [312, 96] on button "Select product variants" at bounding box center [295, 90] width 103 height 18
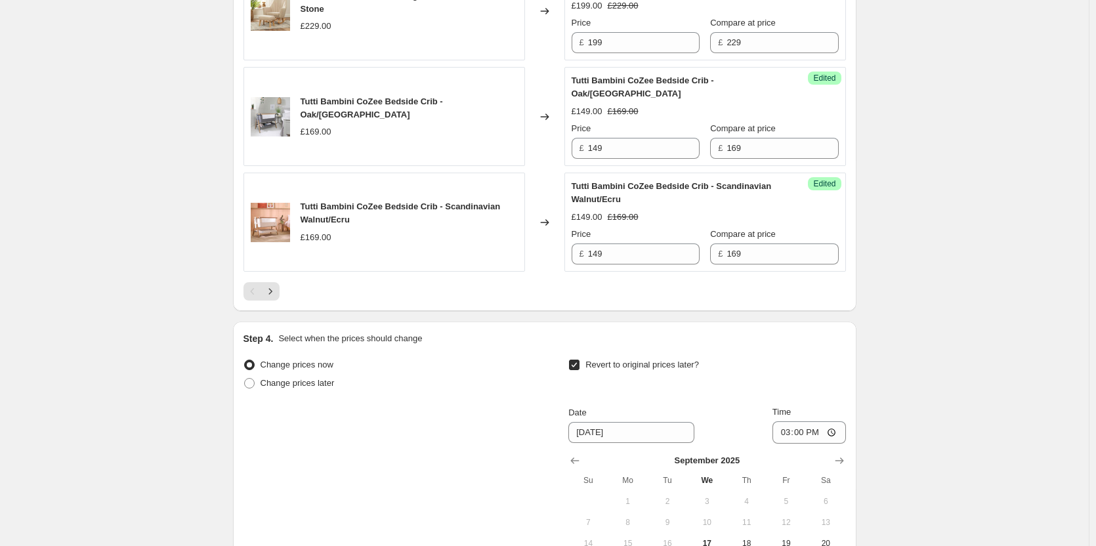
scroll to position [2295, 0]
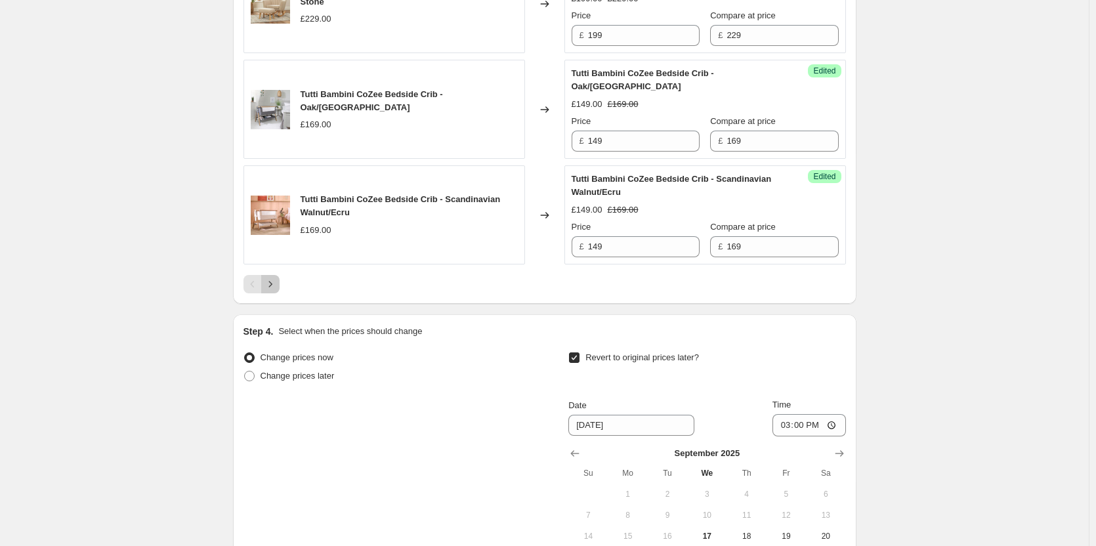
click at [267, 285] on icon "Next" at bounding box center [270, 284] width 13 height 13
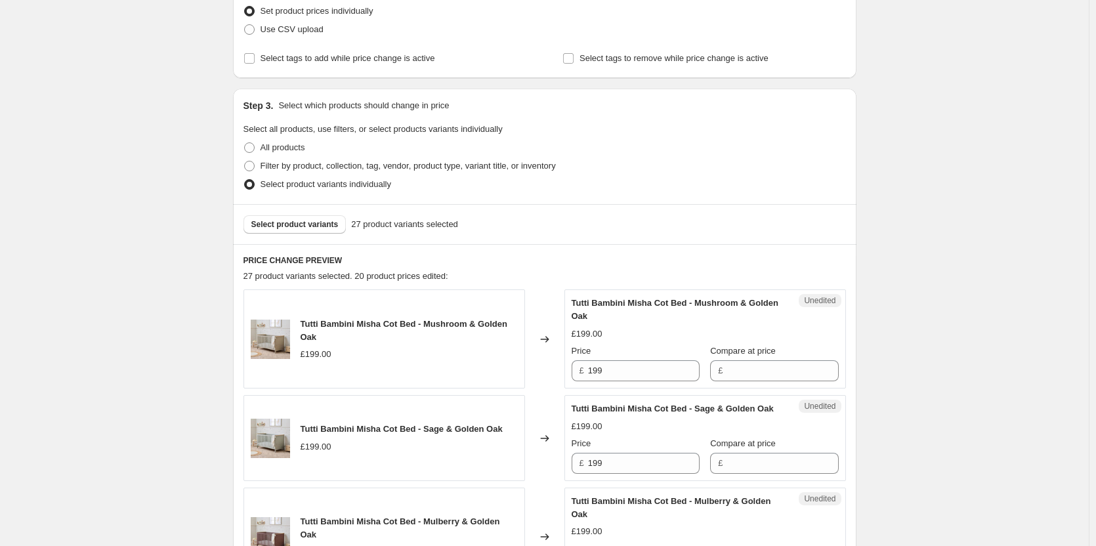
scroll to position [459, 0]
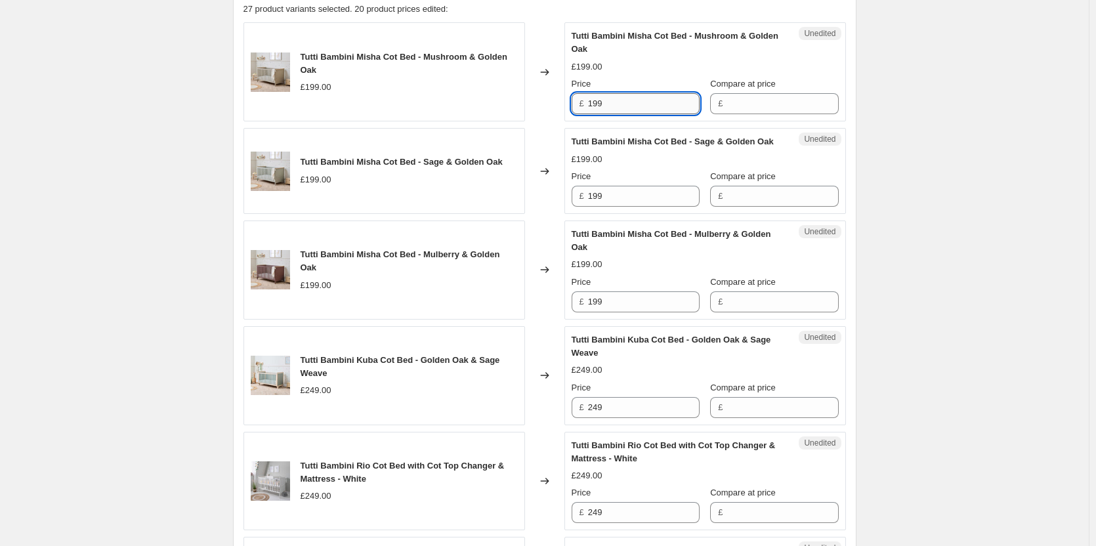
click at [614, 107] on input "199" at bounding box center [644, 103] width 112 height 21
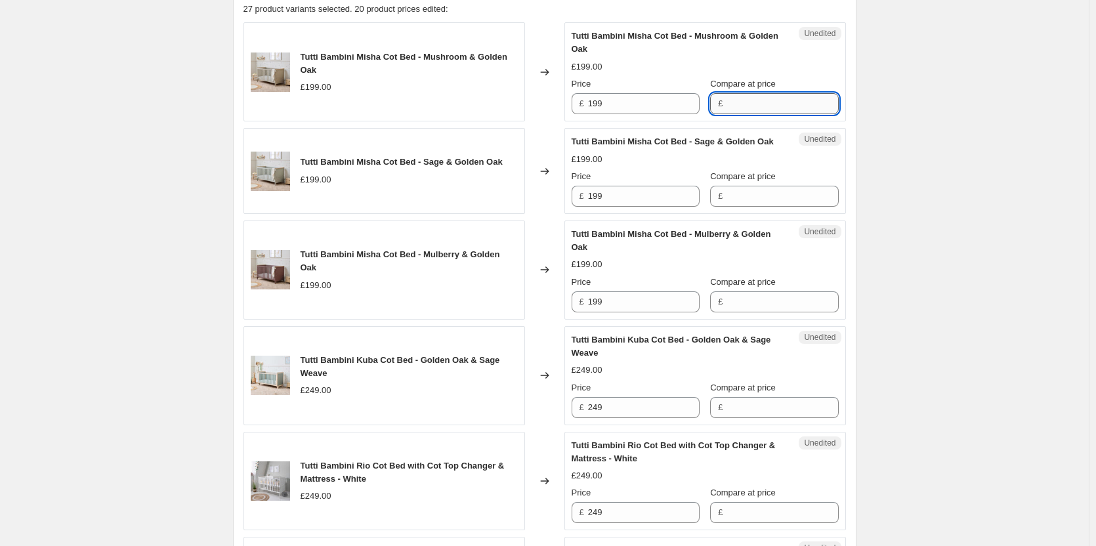
click at [788, 102] on input "Compare at price" at bounding box center [783, 103] width 112 height 21
paste input "199"
type input "199"
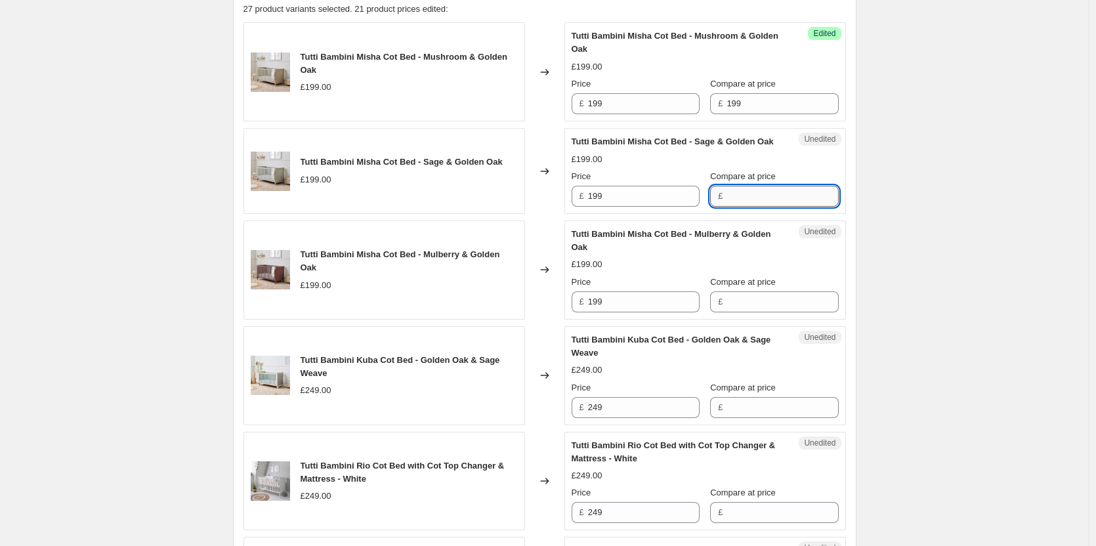
click at [765, 207] on input "Compare at price" at bounding box center [783, 196] width 112 height 21
paste input "199"
type input "199"
click at [740, 312] on input "Compare at price" at bounding box center [783, 301] width 112 height 21
paste input "199"
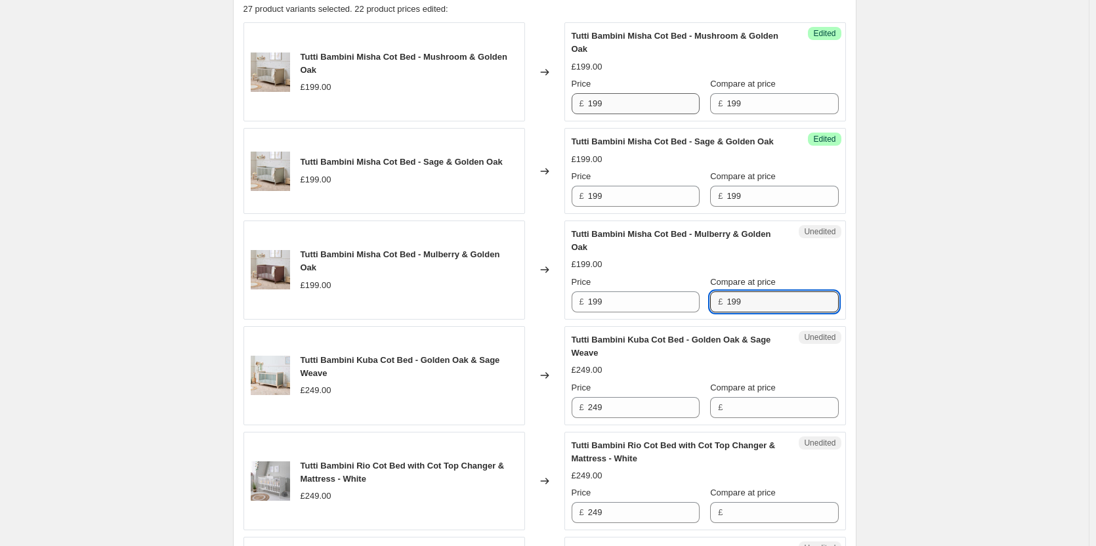
type input "199"
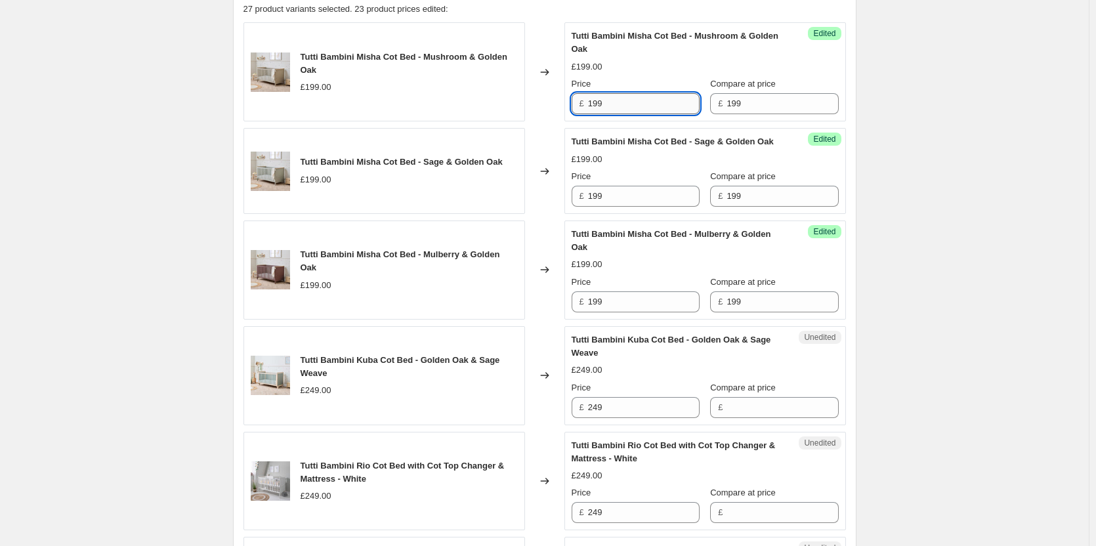
click at [650, 110] on input "199" at bounding box center [644, 103] width 112 height 21
type input "159"
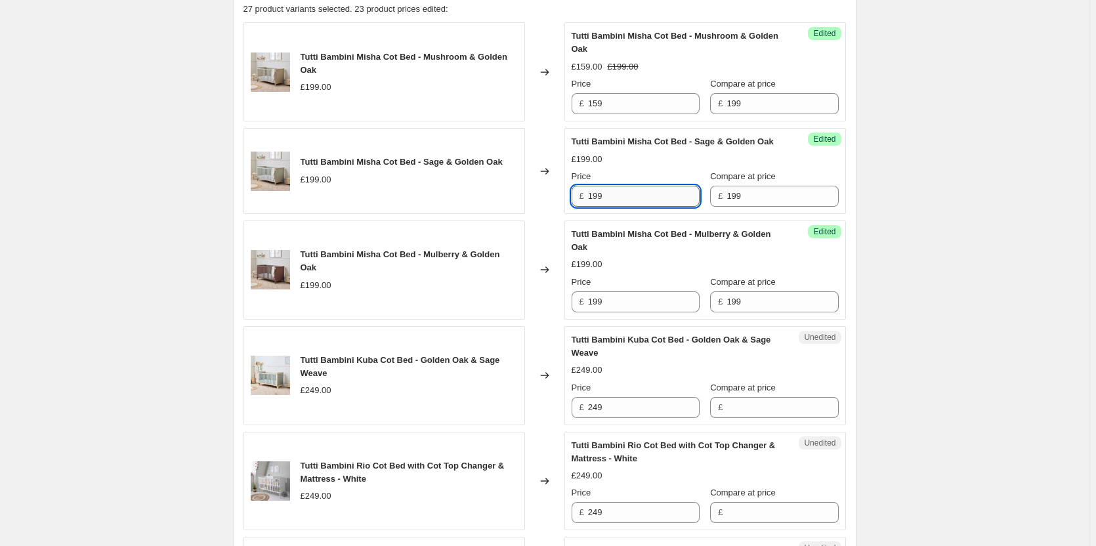
click at [633, 207] on input "199" at bounding box center [644, 196] width 112 height 21
paste input "5"
type input "159"
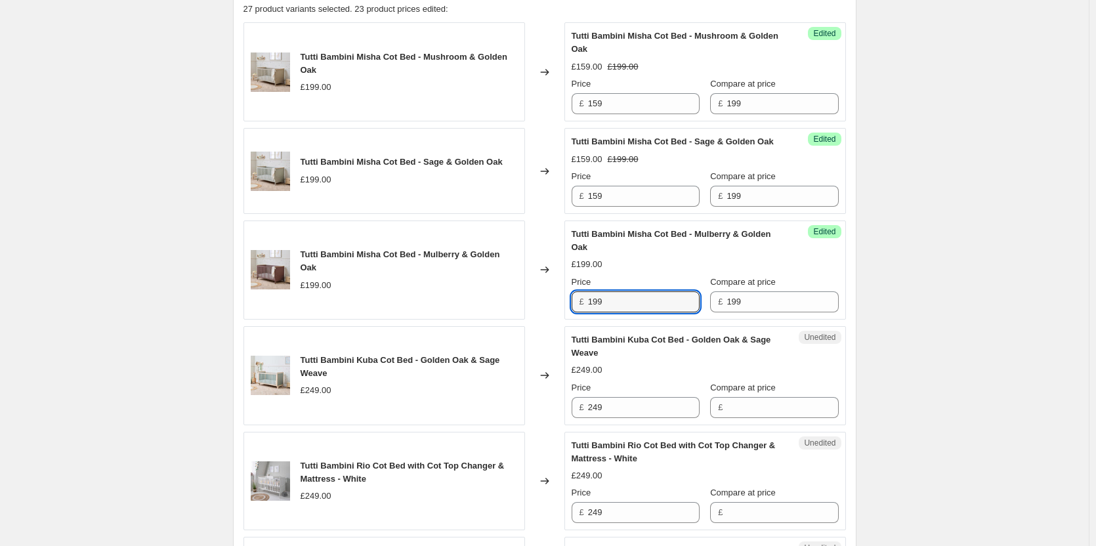
paste input "5"
type input "159"
click at [880, 279] on div "Create new price change job. This page is ready Create new price change job Dra…" at bounding box center [544, 375] width 1089 height 1669
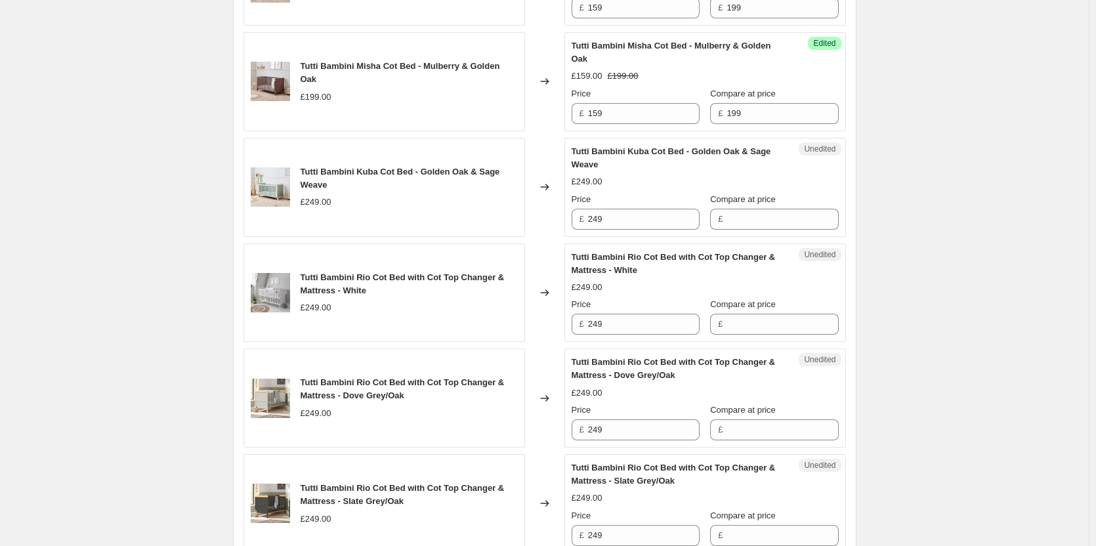
scroll to position [656, 0]
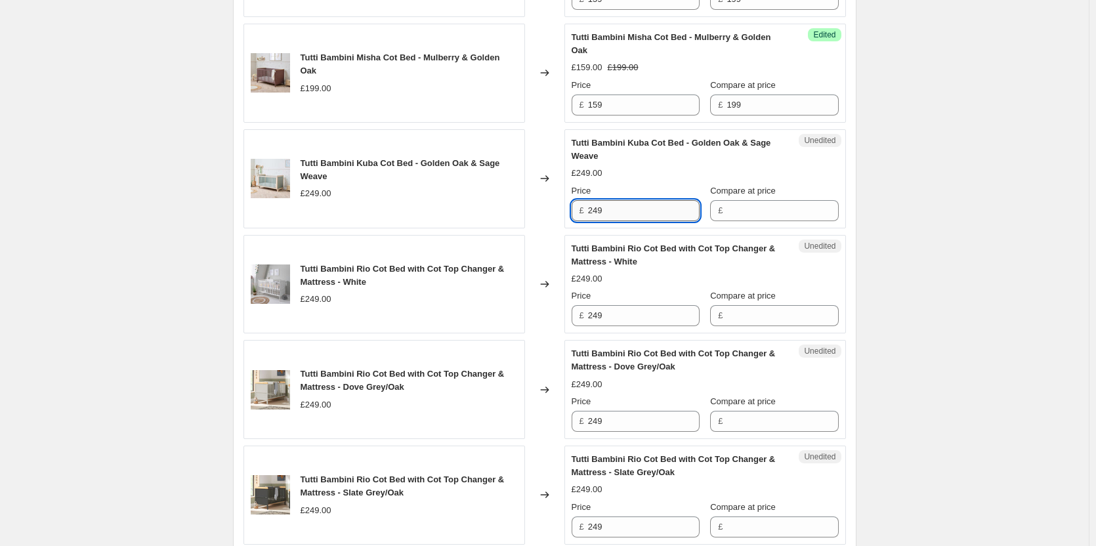
click at [633, 214] on input "249" at bounding box center [644, 210] width 112 height 21
click at [785, 221] on input "Compare at price" at bounding box center [783, 210] width 112 height 21
paste input "249"
type input "249"
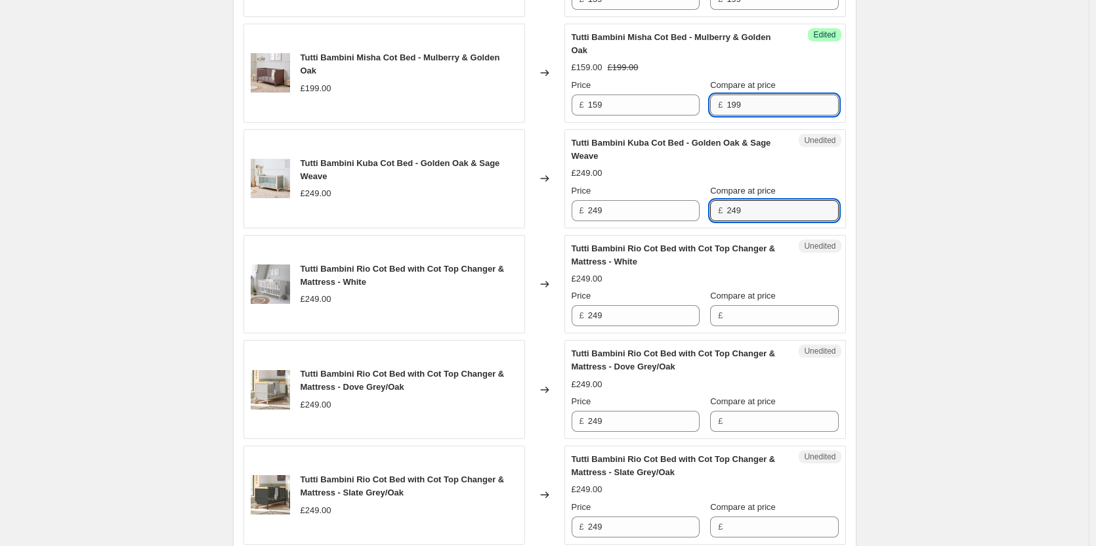
click at [763, 116] on input "199" at bounding box center [783, 105] width 112 height 21
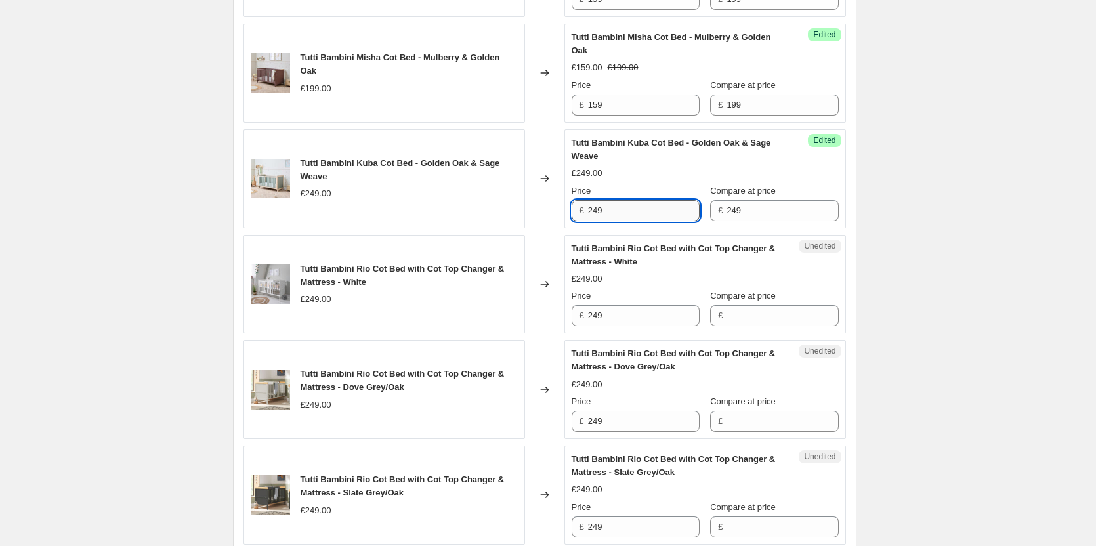
click at [654, 221] on input "249" at bounding box center [644, 210] width 112 height 21
paste input "19"
type input "199"
click at [969, 211] on div "Create new price change job. This page is ready Create new price change job Dra…" at bounding box center [544, 178] width 1089 height 1669
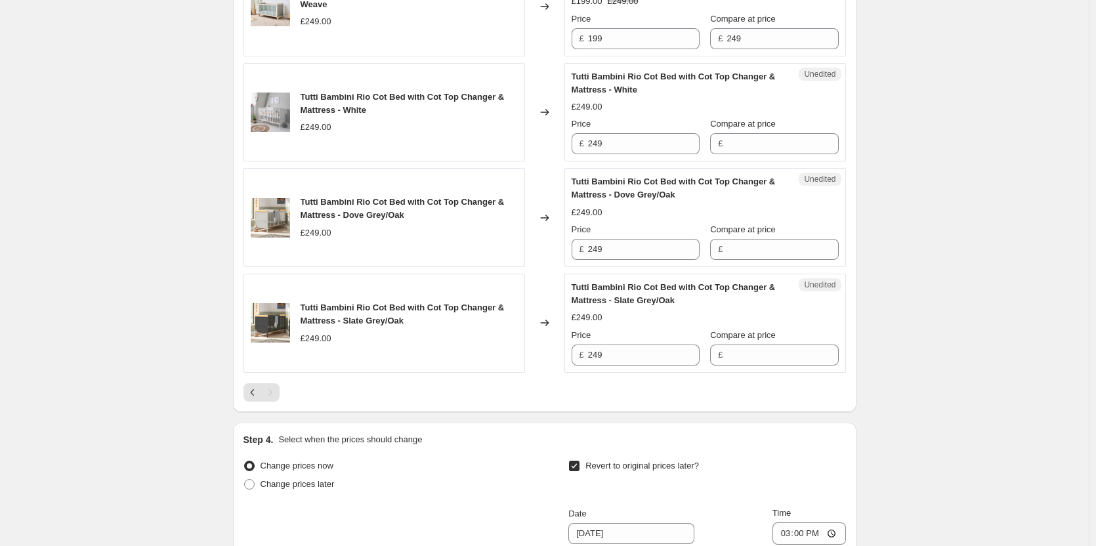
scroll to position [853, 0]
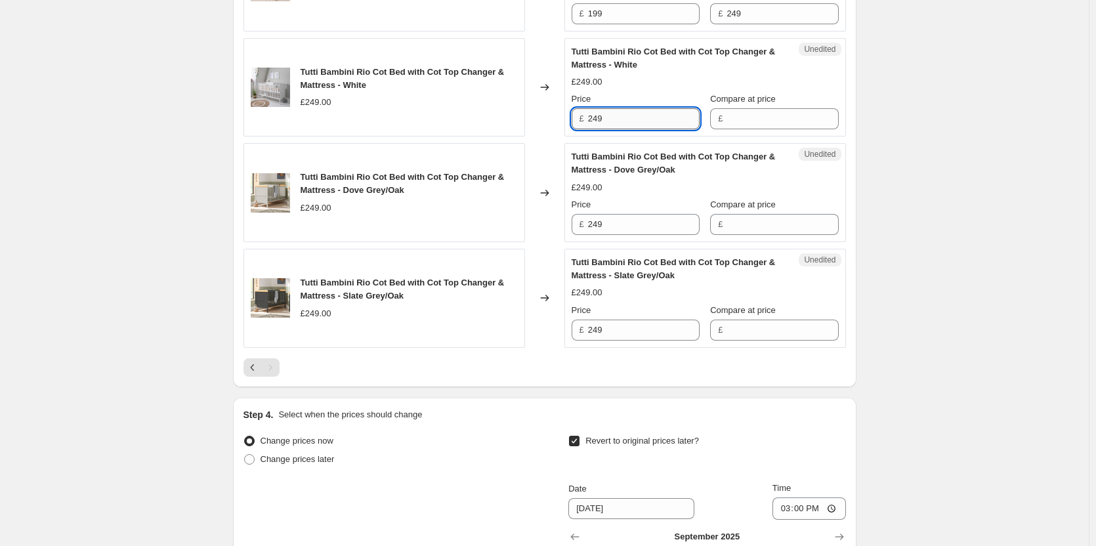
click at [647, 129] on input "249" at bounding box center [644, 118] width 112 height 21
click at [843, 131] on div "Unedited Tutti Bambini Rio Cot Bed with Cot Top Changer & Mattress - White £249…" at bounding box center [705, 87] width 282 height 99
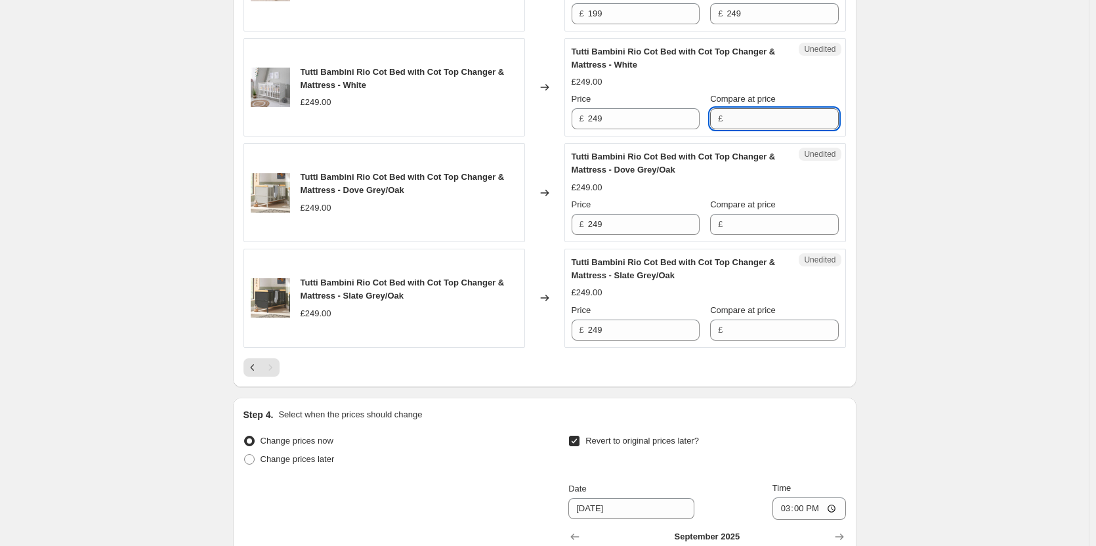
click at [775, 127] on input "Compare at price" at bounding box center [783, 118] width 112 height 21
paste input "199"
drag, startPoint x: 752, startPoint y: 236, endPoint x: 754, endPoint y: 245, distance: 8.8
click at [752, 235] on div "Tutti Bambini Rio Cot Bed with Cot Top Changer & Mattress - Dove Grey/Oak £249.…" at bounding box center [705, 192] width 267 height 85
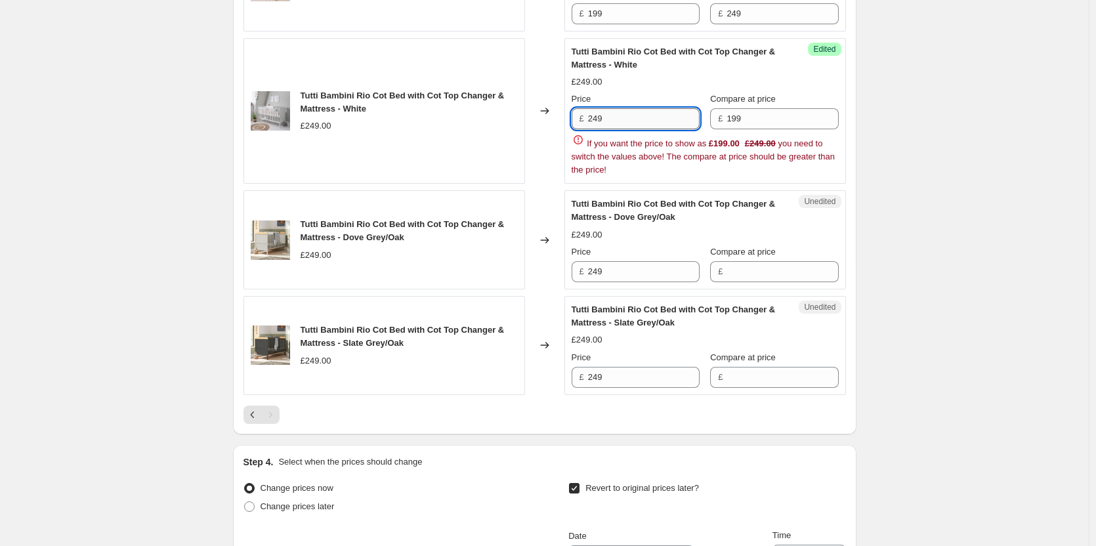
click at [673, 129] on input "249" at bounding box center [644, 118] width 112 height 21
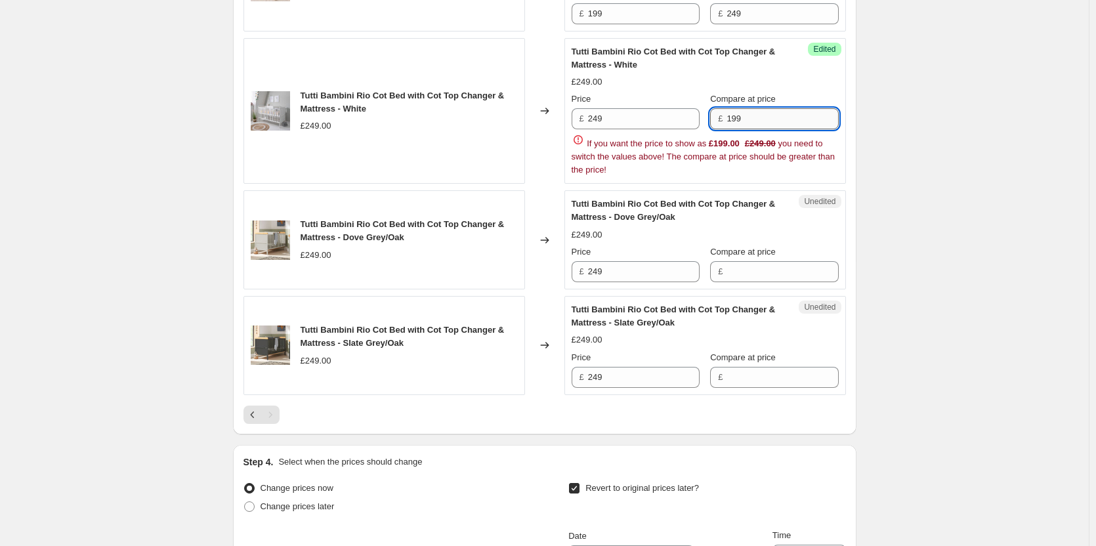
click at [764, 129] on input "199" at bounding box center [783, 118] width 112 height 21
paste input "24"
type input "249"
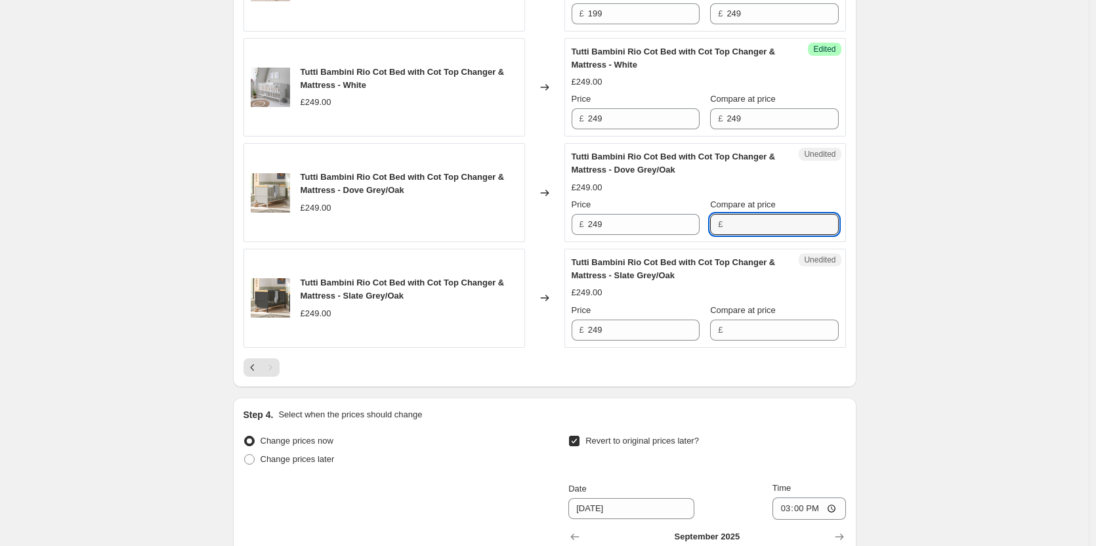
paste input "249"
type input "249"
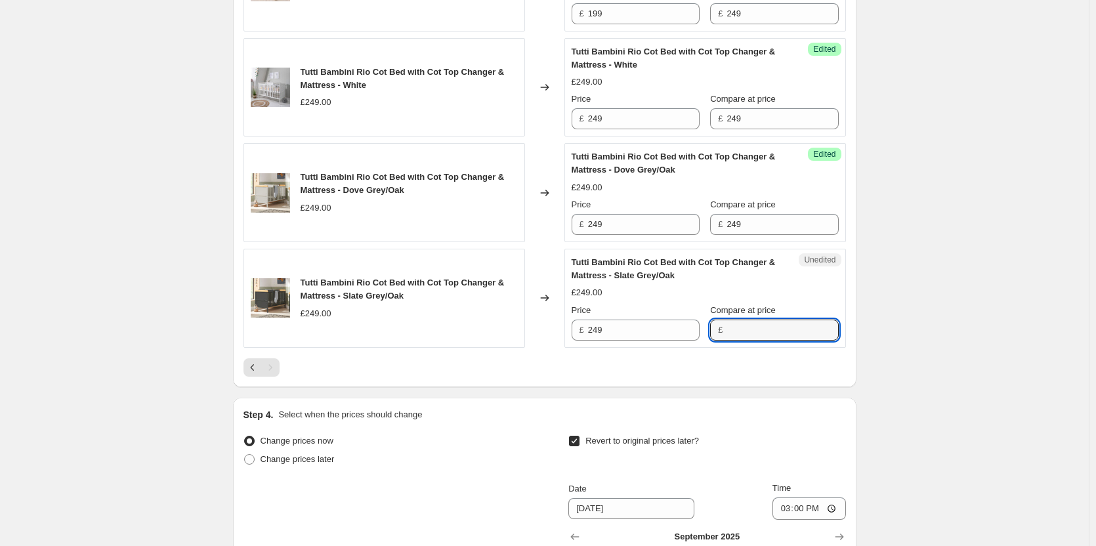
paste input "249"
drag, startPoint x: 744, startPoint y: 345, endPoint x: 749, endPoint y: 311, distance: 33.8
click at [744, 341] on input "249" at bounding box center [783, 330] width 112 height 21
type input "249"
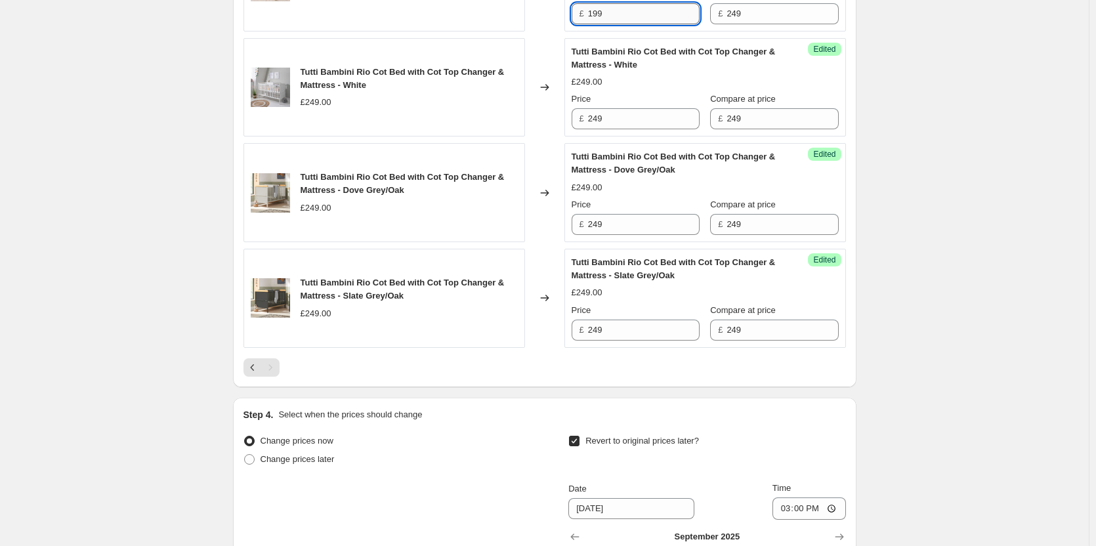
click at [629, 24] on input "199" at bounding box center [644, 13] width 112 height 21
click at [628, 129] on input "249" at bounding box center [644, 118] width 112 height 21
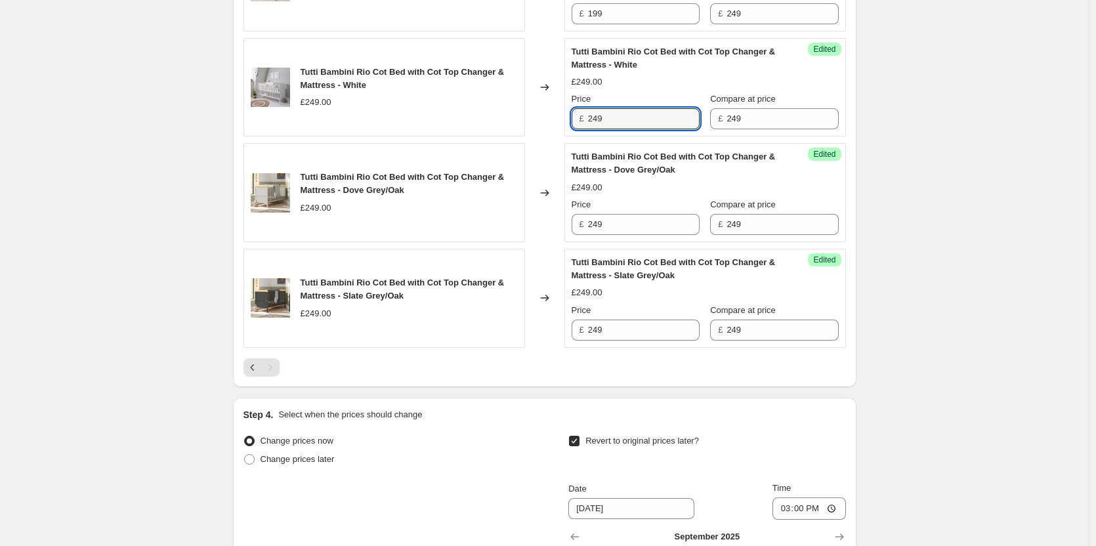
paste input "19"
type input "199"
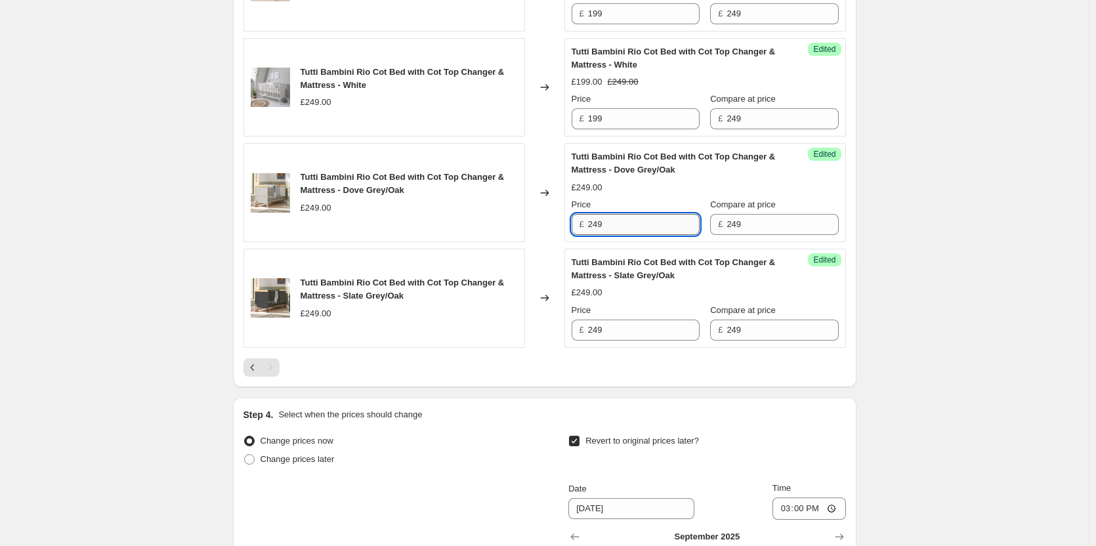
click at [625, 235] on input "249" at bounding box center [644, 224] width 112 height 21
paste input "19"
type input "199"
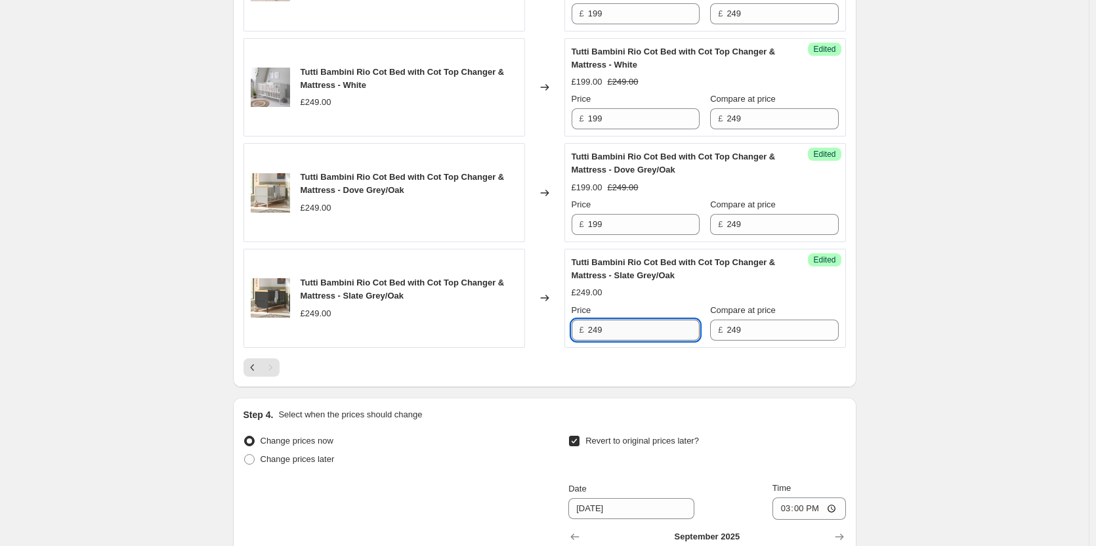
click at [626, 339] on input "249" at bounding box center [644, 330] width 112 height 21
paste input "19"
type input "199"
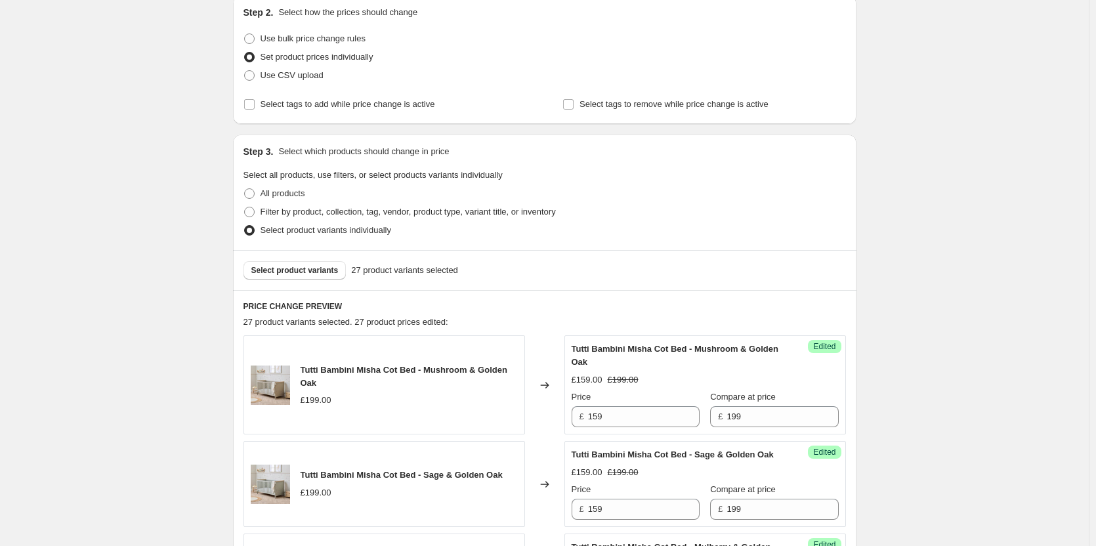
scroll to position [197, 0]
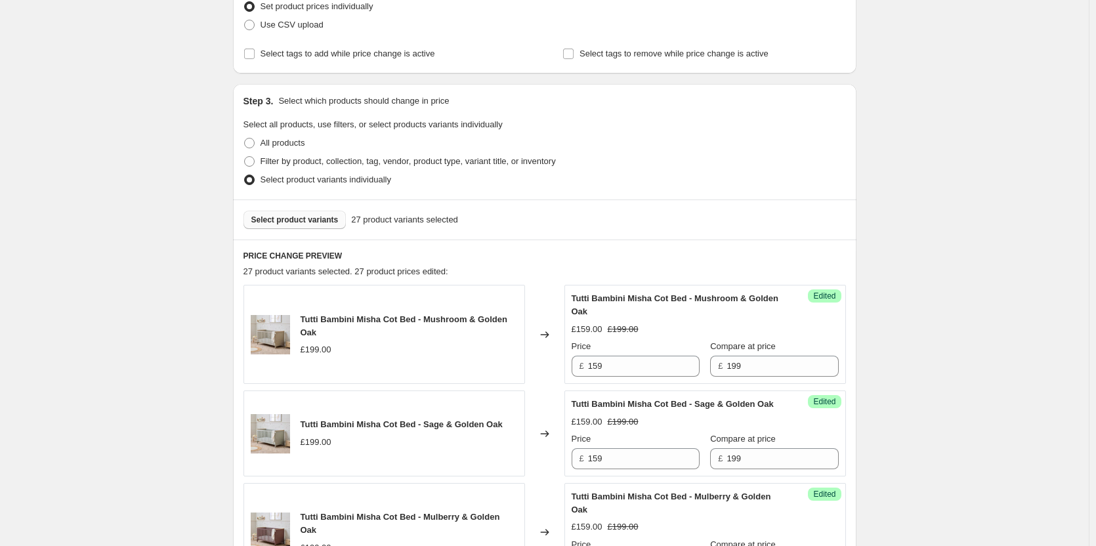
click at [307, 226] on button "Select product variants" at bounding box center [295, 220] width 103 height 18
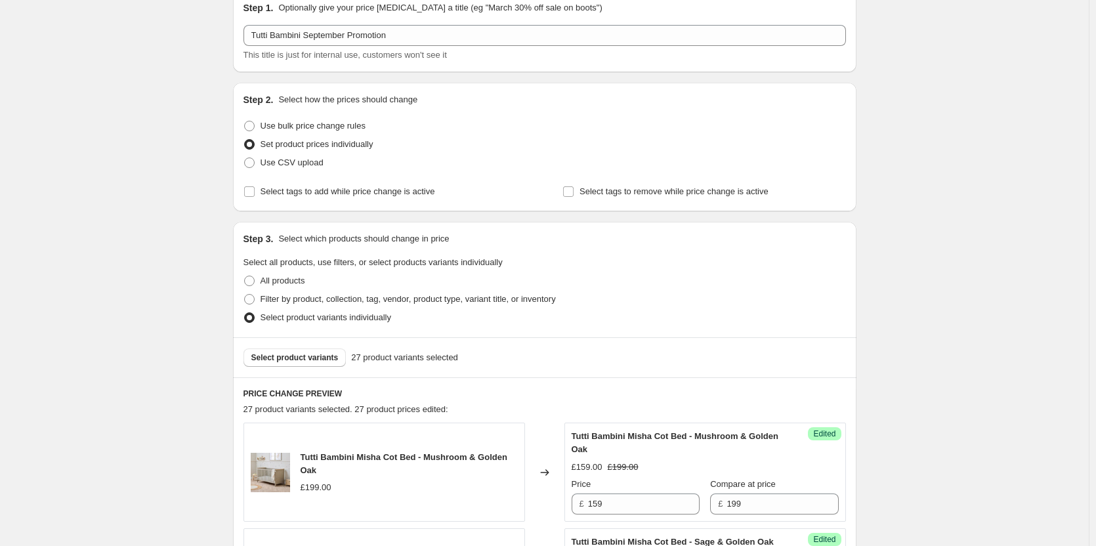
scroll to position [0, 0]
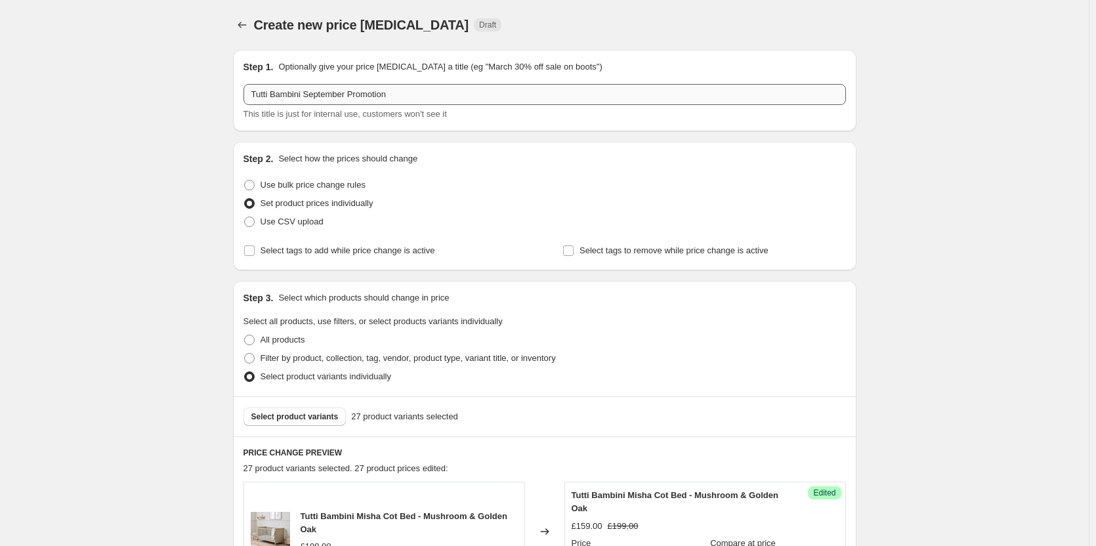
click at [478, 104] on div "Tutti Bambini September Promotion This title is just for internal use, customer…" at bounding box center [545, 102] width 603 height 37
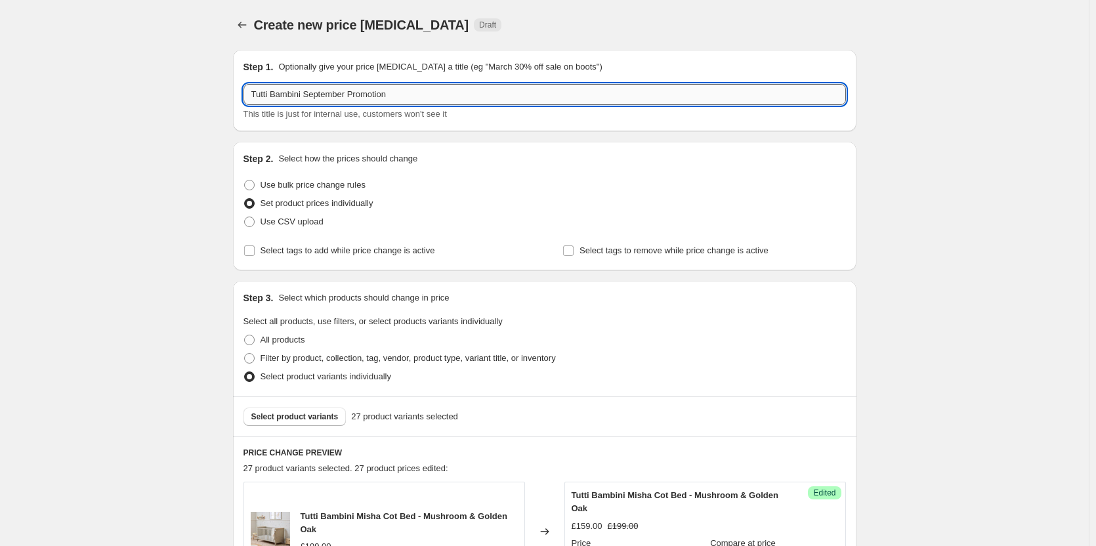
click at [477, 95] on input "Tutti Bambini September Promotion" at bounding box center [545, 94] width 603 height 21
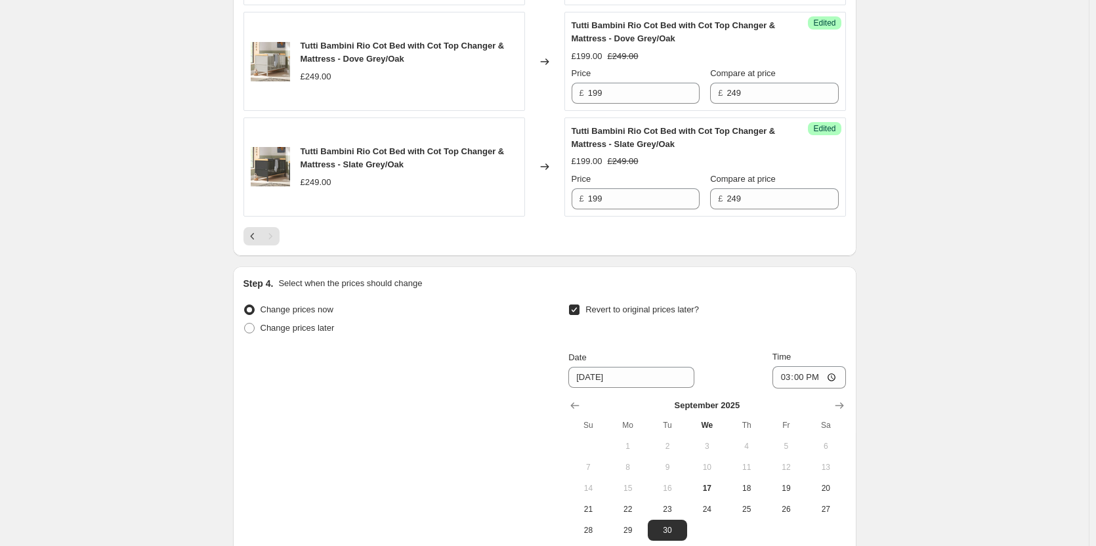
scroll to position [1136, 0]
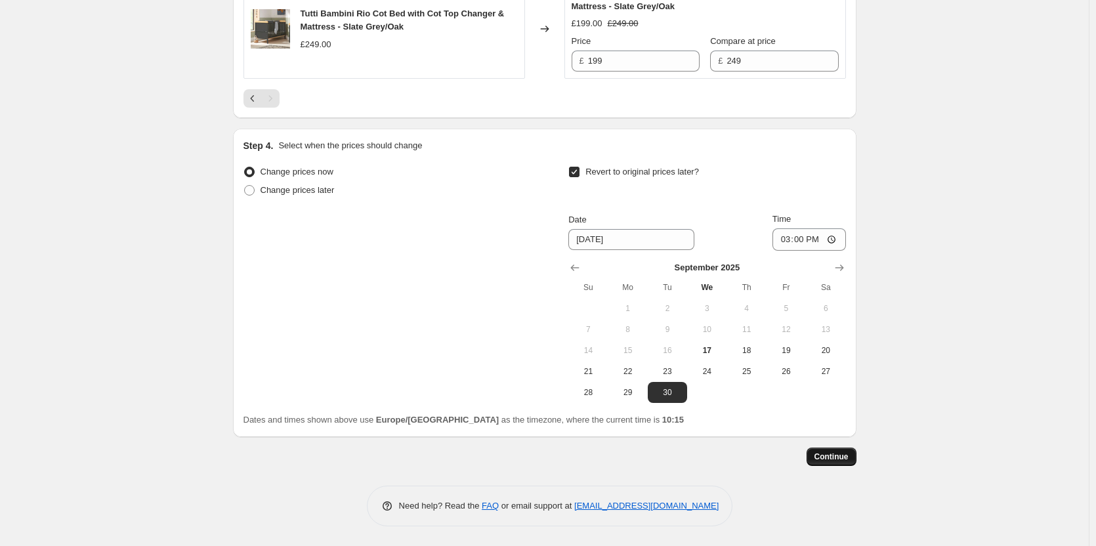
type input "Tutti Bambini September Promotion - Set 1"
click at [838, 455] on span "Continue" at bounding box center [832, 457] width 34 height 11
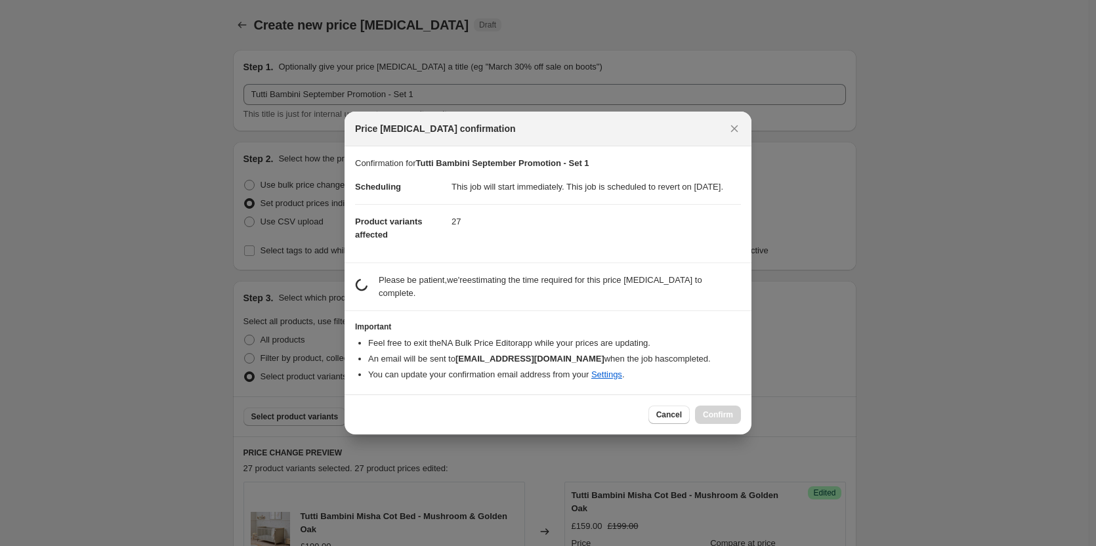
scroll to position [0, 0]
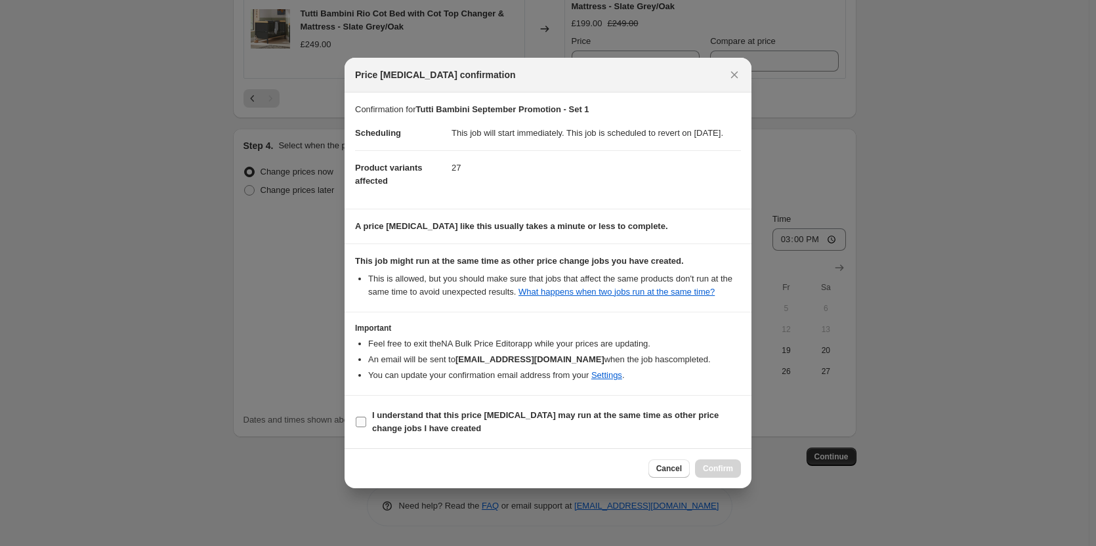
click at [637, 425] on b "I understand that this price change job may run at the same time as other price…" at bounding box center [545, 421] width 347 height 23
click at [366, 425] on input "I understand that this price change job may run at the same time as other price…" at bounding box center [361, 422] width 11 height 11
checkbox input "true"
click at [734, 68] on icon "Close" at bounding box center [734, 74] width 13 height 13
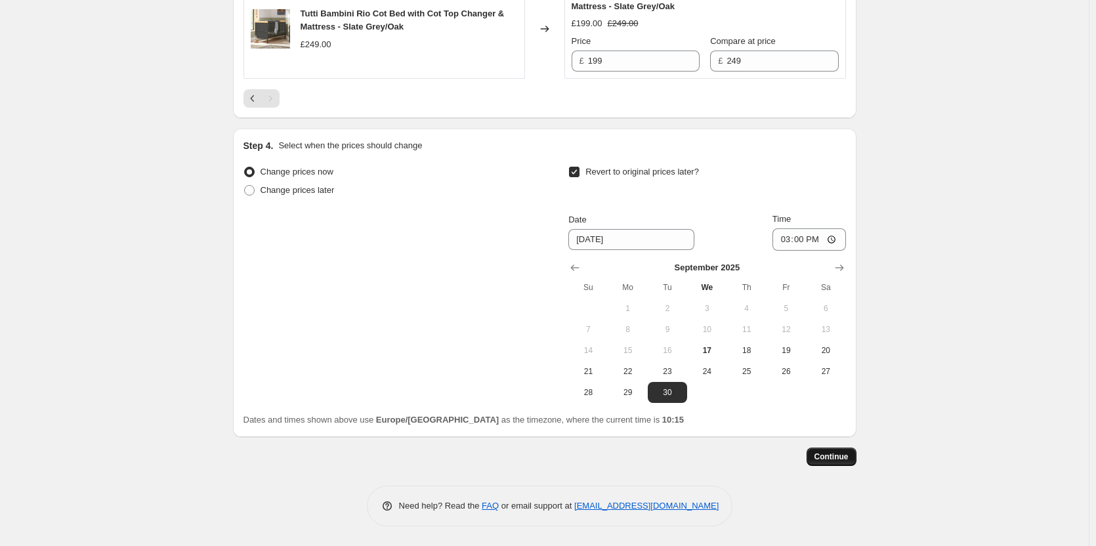
click at [830, 459] on span "Continue" at bounding box center [832, 457] width 34 height 11
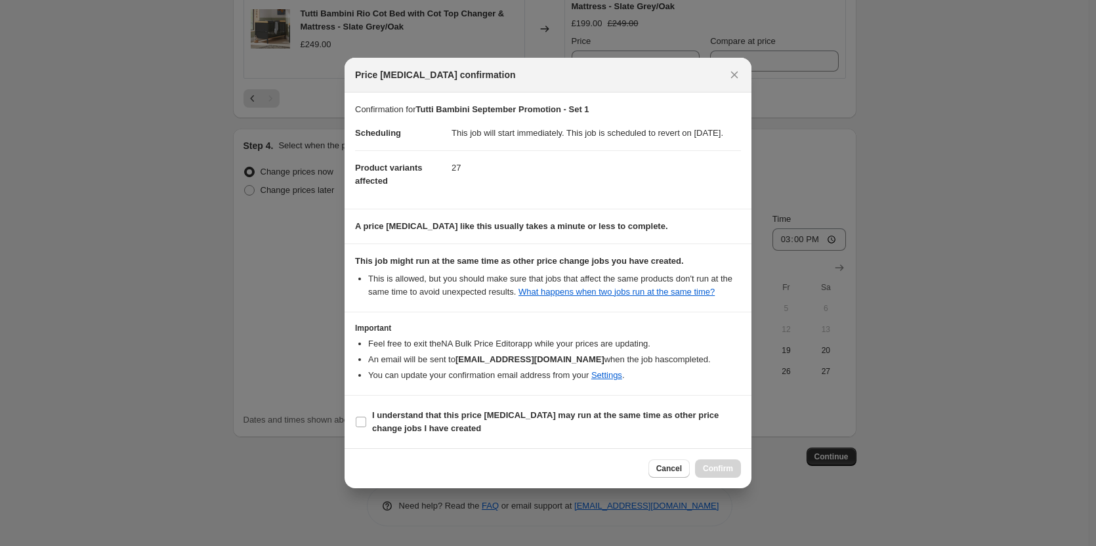
drag, startPoint x: 647, startPoint y: 417, endPoint x: 723, endPoint y: 446, distance: 81.2
click at [649, 417] on b "I understand that this price change job may run at the same time as other price…" at bounding box center [545, 421] width 347 height 23
drag, startPoint x: 718, startPoint y: 479, endPoint x: 695, endPoint y: 406, distance: 76.4
click at [695, 406] on div "Price change job confirmation Confirmation for Tutti Bambini September Promotio…" at bounding box center [548, 273] width 407 height 431
click at [673, 430] on span "I understand that this price change job may run at the same time as other price…" at bounding box center [556, 422] width 369 height 26
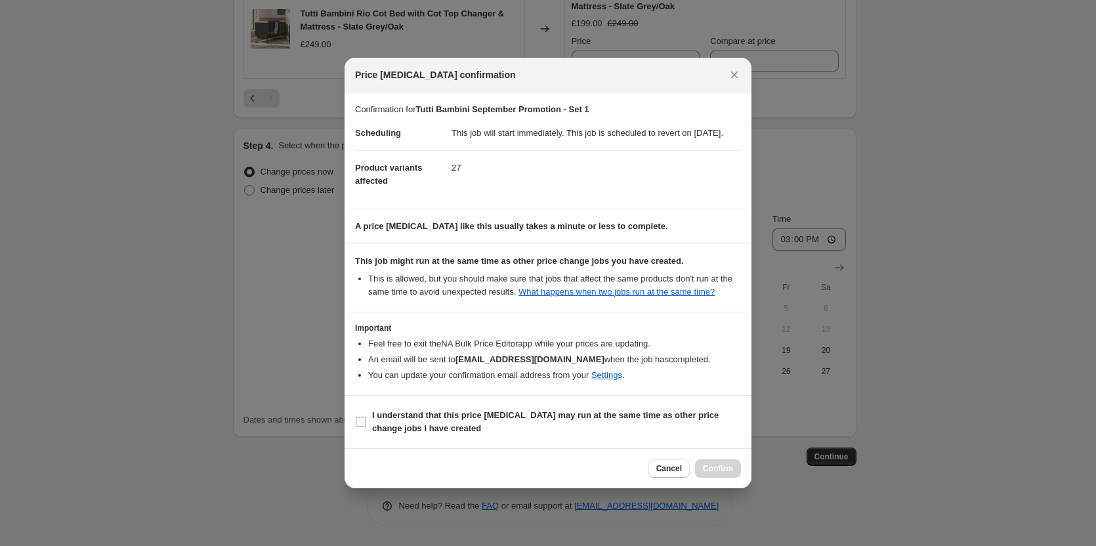
click at [366, 427] on input "I understand that this price change job may run at the same time as other price…" at bounding box center [361, 422] width 11 height 11
checkbox input "true"
click at [723, 474] on span "Confirm" at bounding box center [718, 468] width 30 height 11
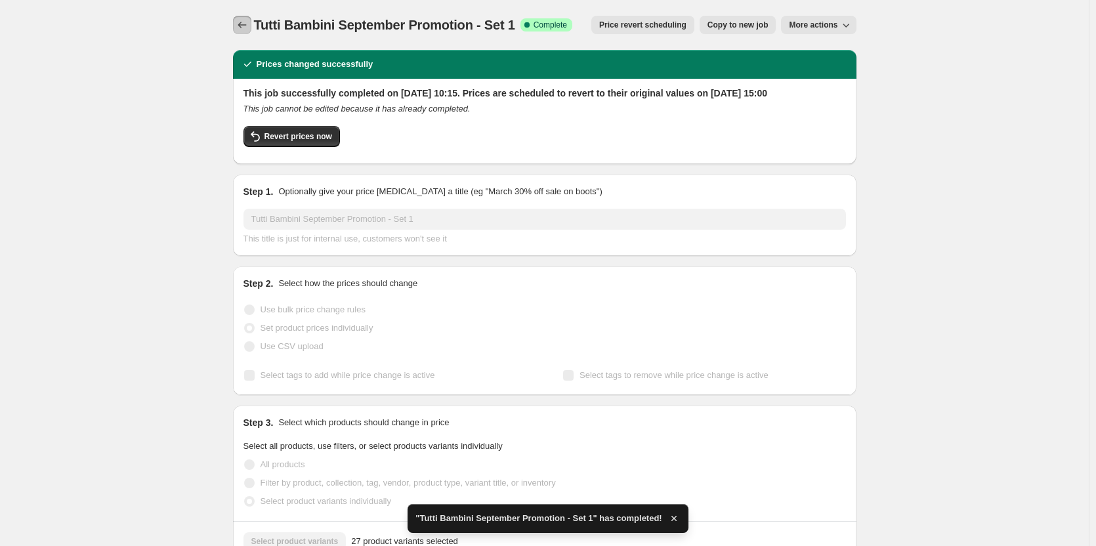
click at [240, 26] on icon "Price change jobs" at bounding box center [242, 24] width 13 height 13
